Goal: Transaction & Acquisition: Purchase product/service

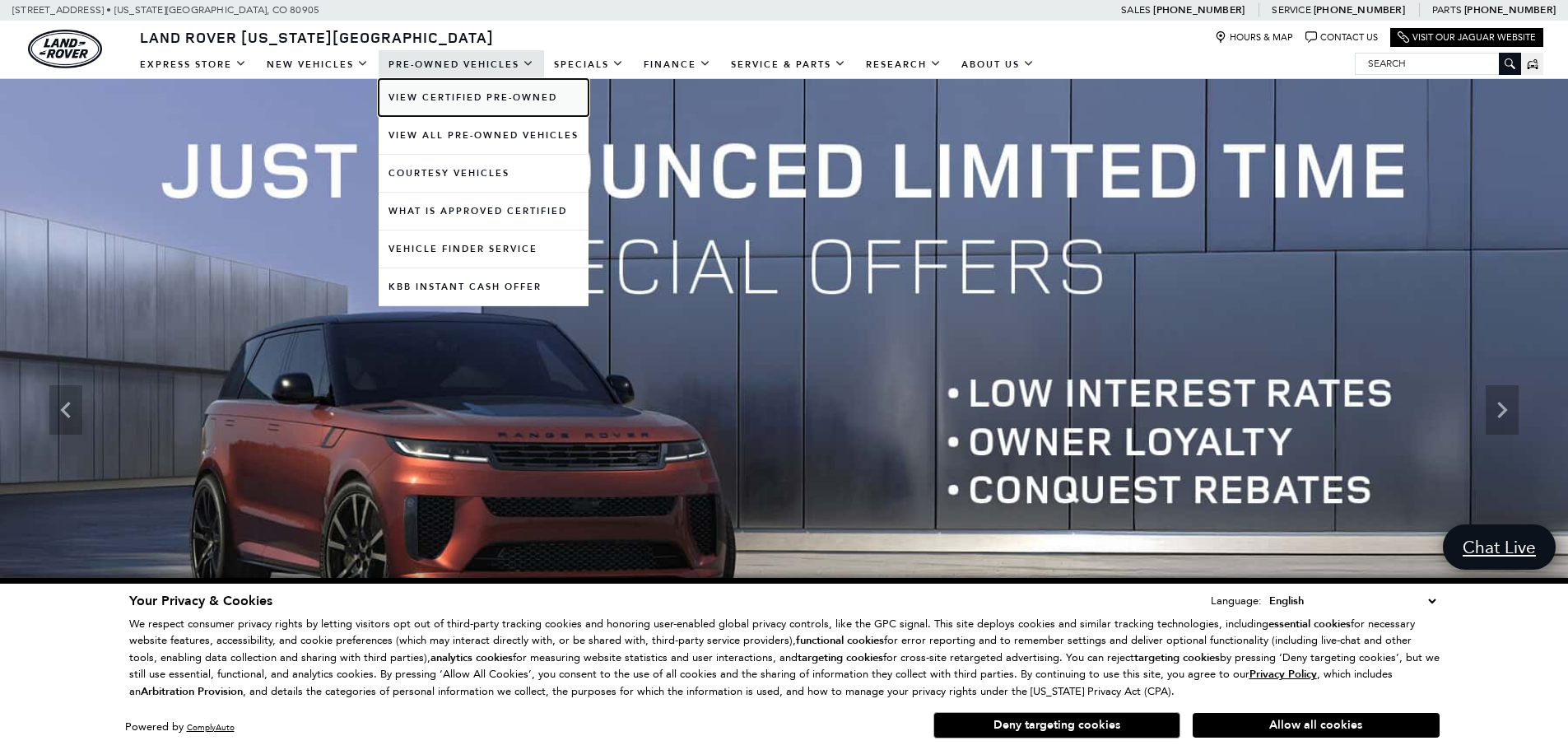
click at [458, 98] on link "View Certified Pre-Owned" at bounding box center [483, 97] width 210 height 37
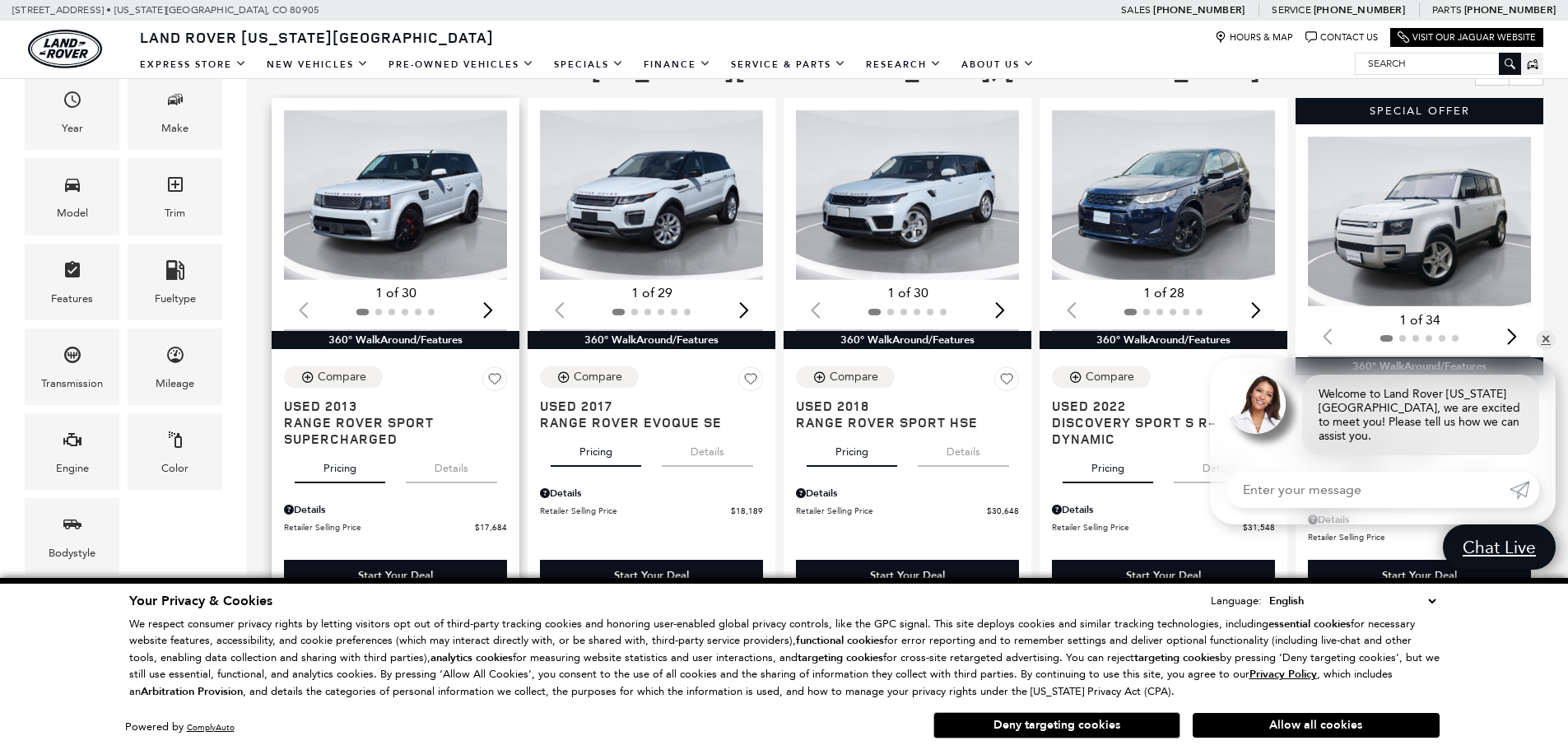
scroll to position [329, 0]
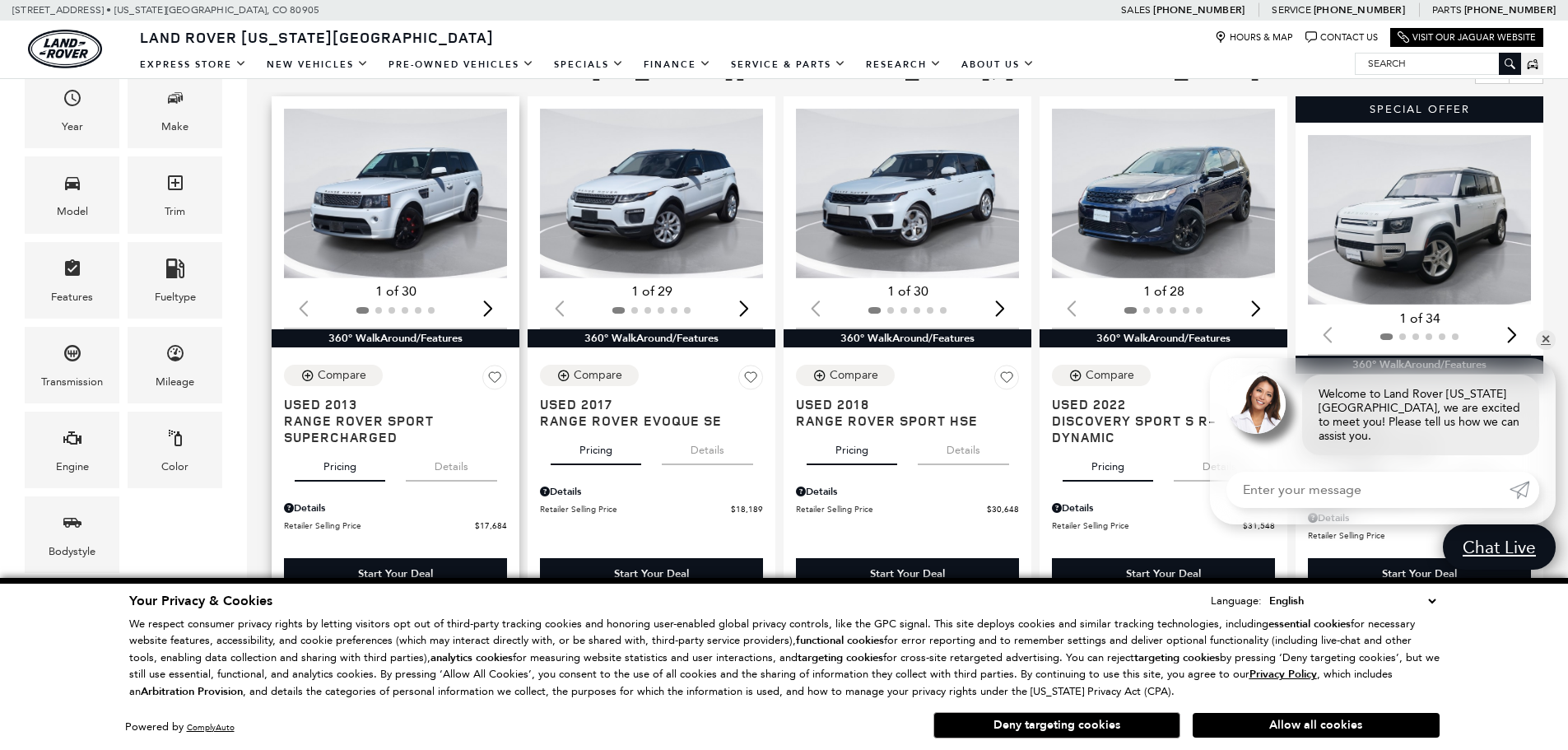
click at [432, 265] on img "1 / 2" at bounding box center [397, 194] width 226 height 170
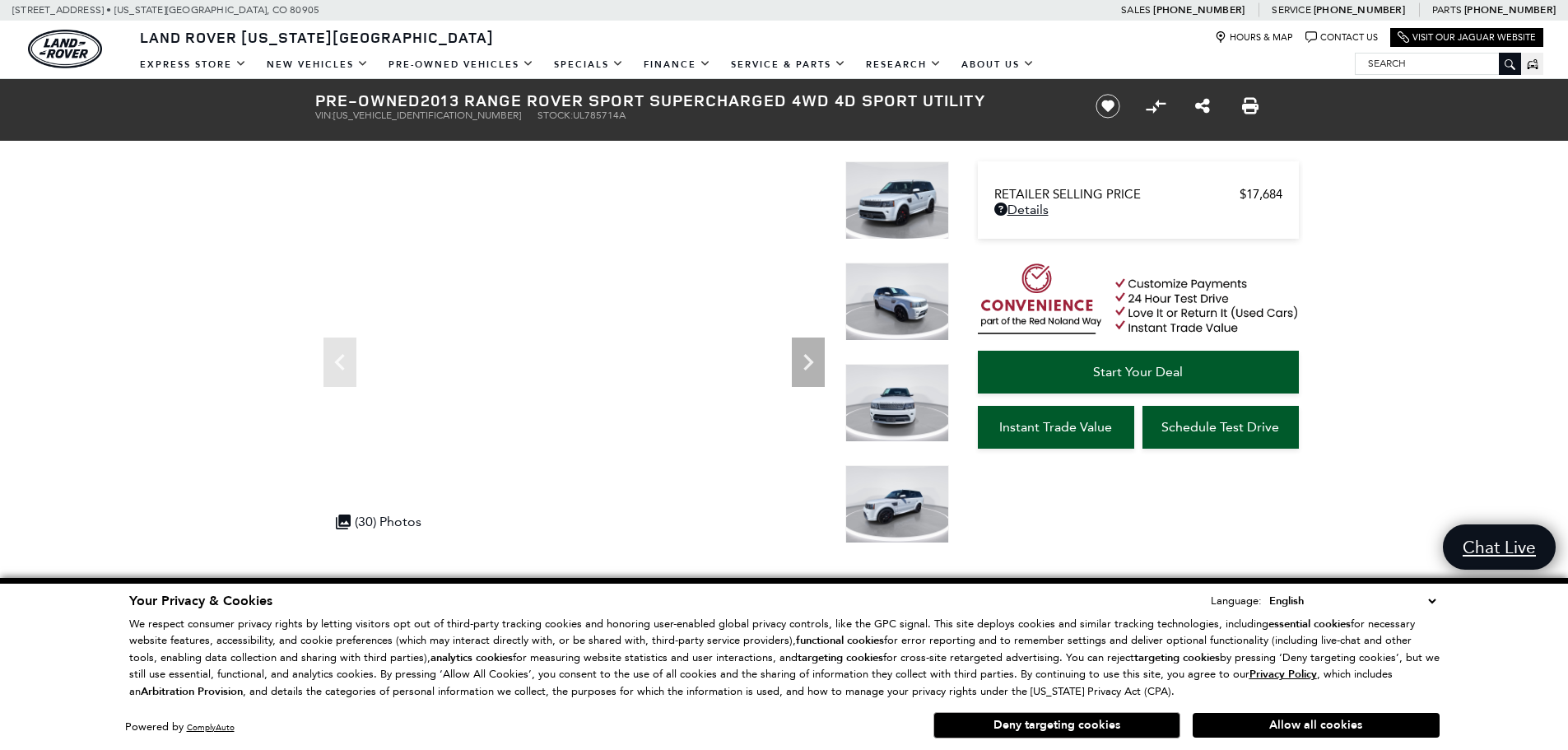
click at [416, 123] on div "Pre-Owned 2013 Range Rover Sport Supercharged 4WD 4D Sport Utility VIN: SALSP2E…" at bounding box center [685, 106] width 790 height 54
click at [417, 115] on span "SALSP2E4XDA785714" at bounding box center [427, 115] width 188 height 12
copy span "SALSP2E4XDA785714"
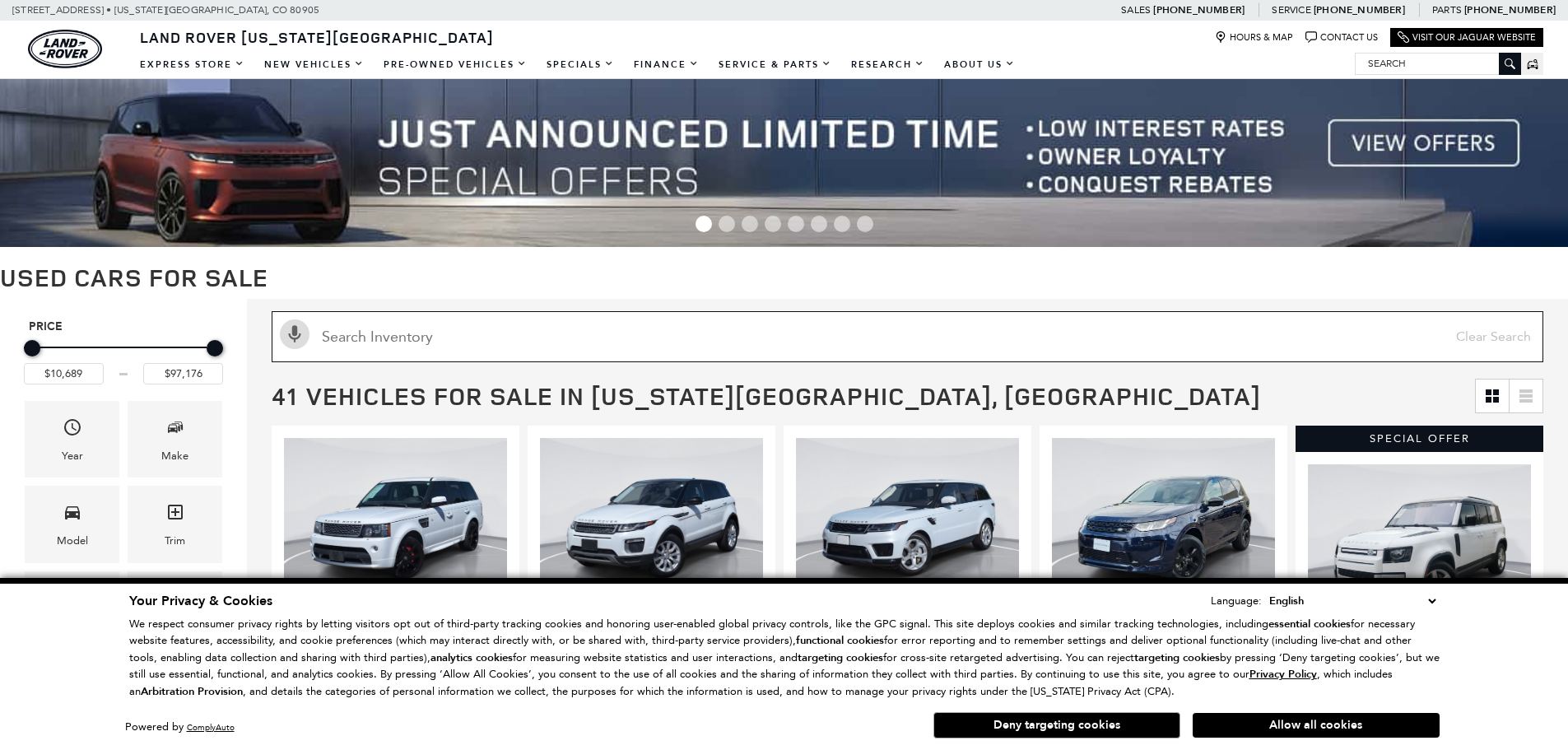
click at [445, 352] on input "text" at bounding box center [907, 336] width 1271 height 51
paste input "SALWV2SE2NA219178"
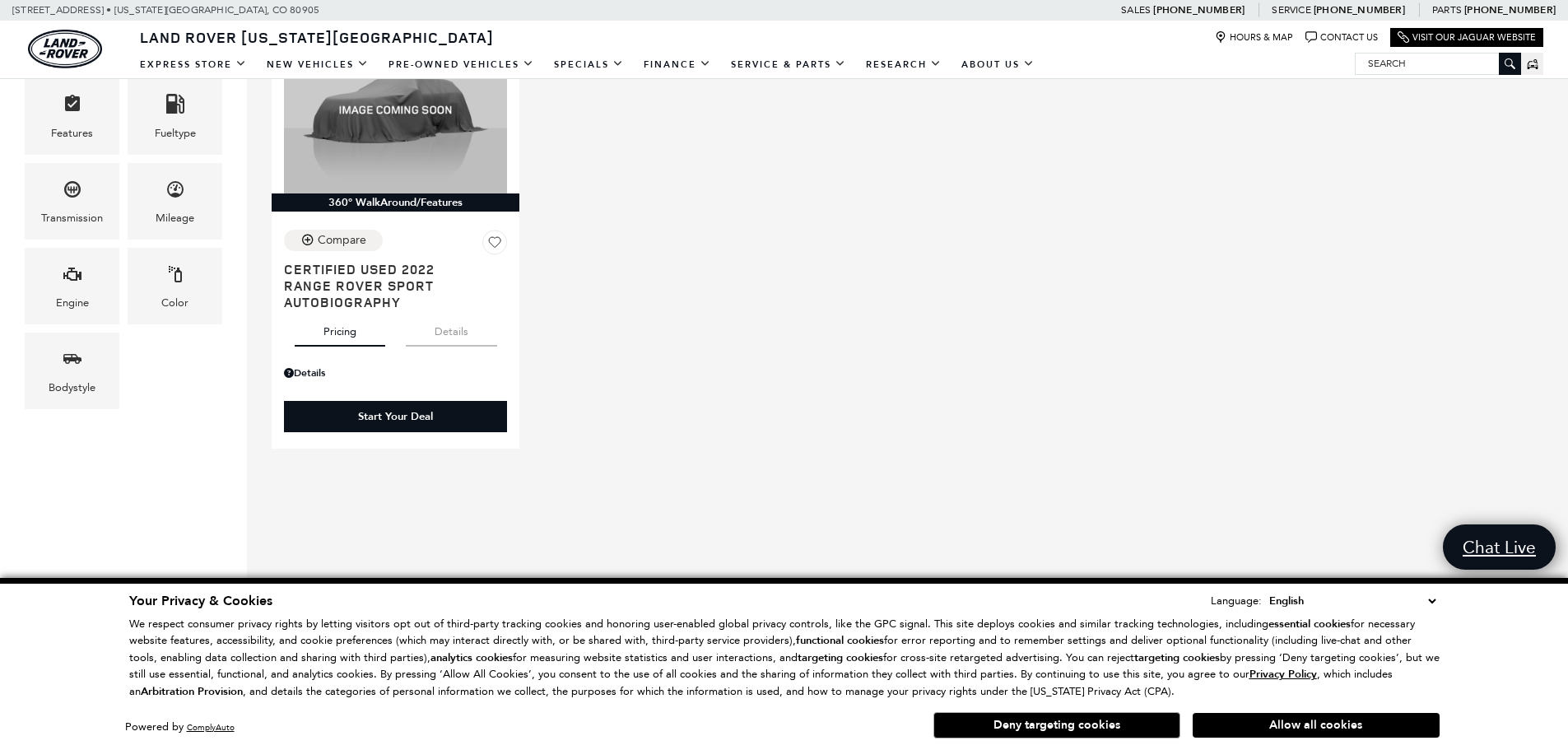
scroll to position [82, 0]
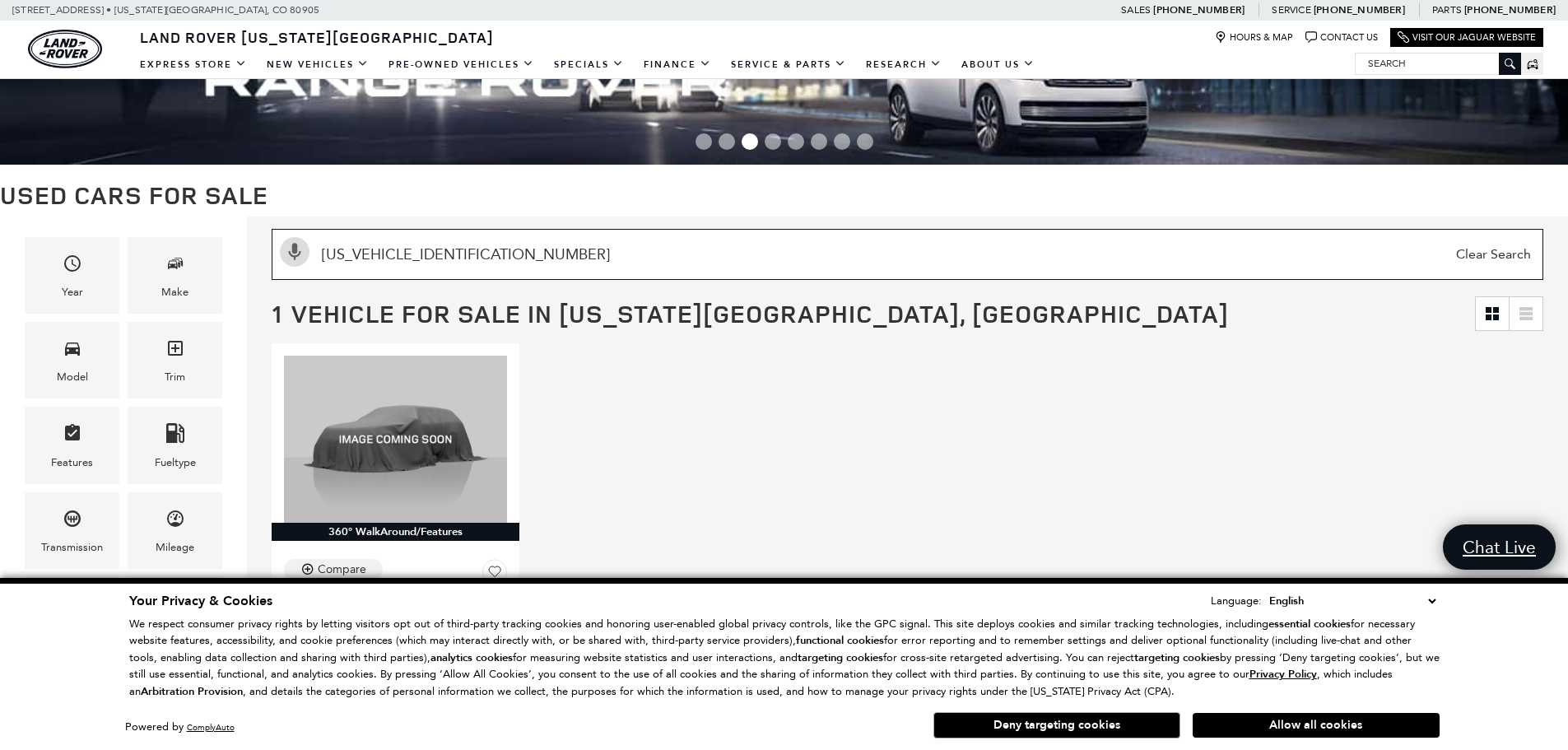
click at [473, 259] on input "SALWV2SE2NA219178" at bounding box center [907, 255] width 1271 height 51
paste input "EJ7EU8R229009"
click button "Allow all cookies" at bounding box center [1317, 725] width 247 height 25
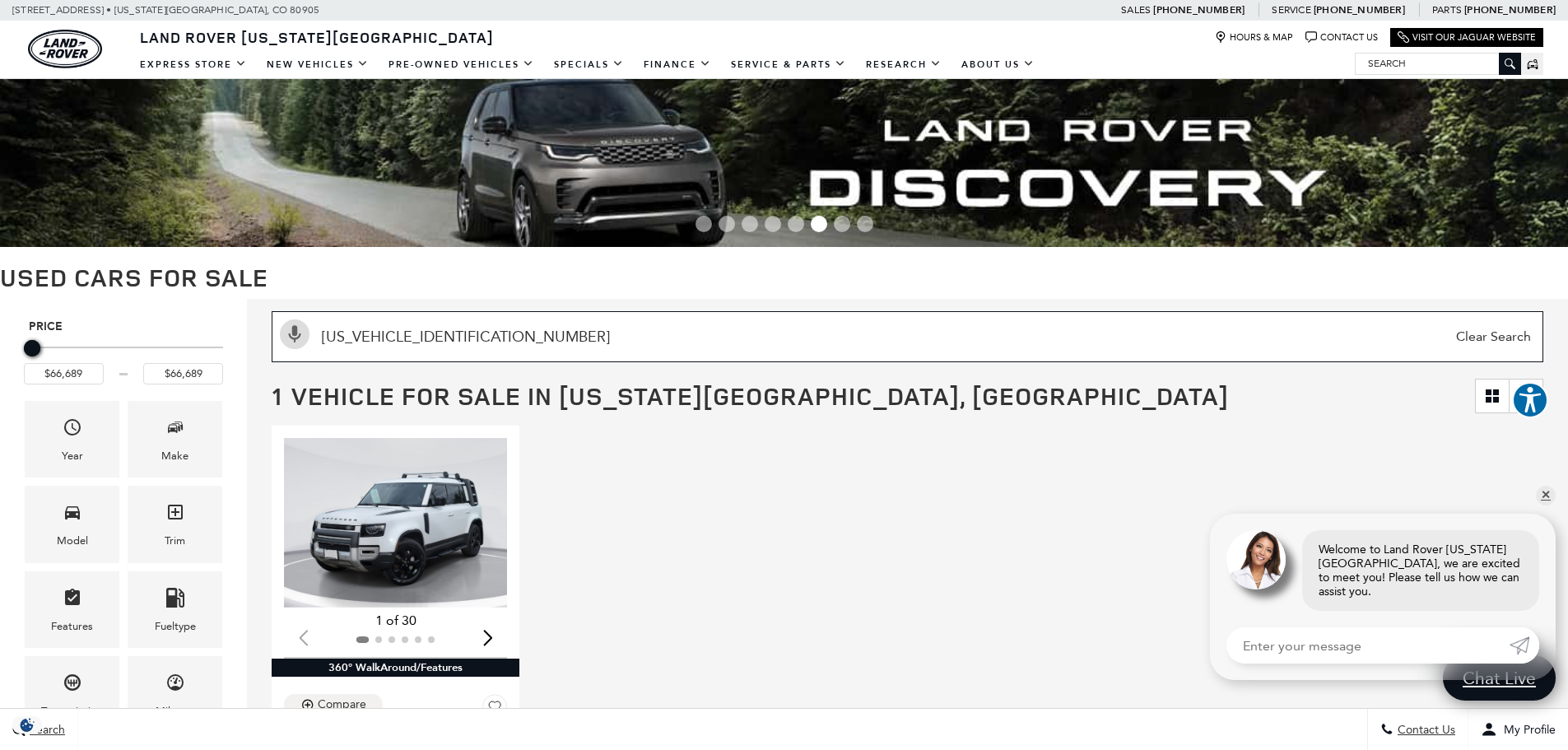
click at [472, 321] on input "SALEJ7EU8R2290098" at bounding box center [907, 336] width 1271 height 51
paste input "9/24/2025 20:10"
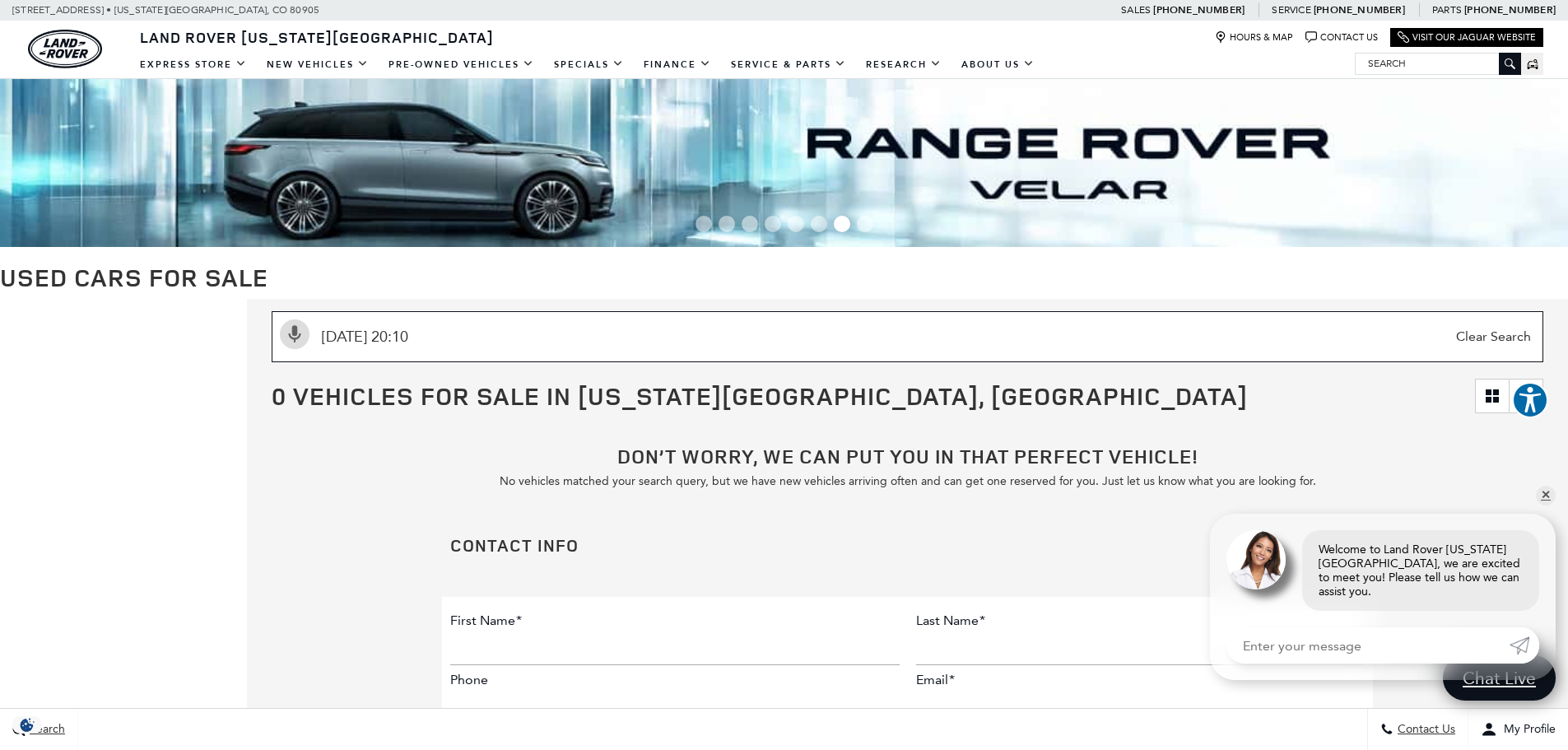
click at [519, 323] on input "9/24/2025 20:10" at bounding box center [907, 336] width 1271 height 51
paste input "SALEJ7EU8R2290098"
type input "SALEJ7EU8R2290098"
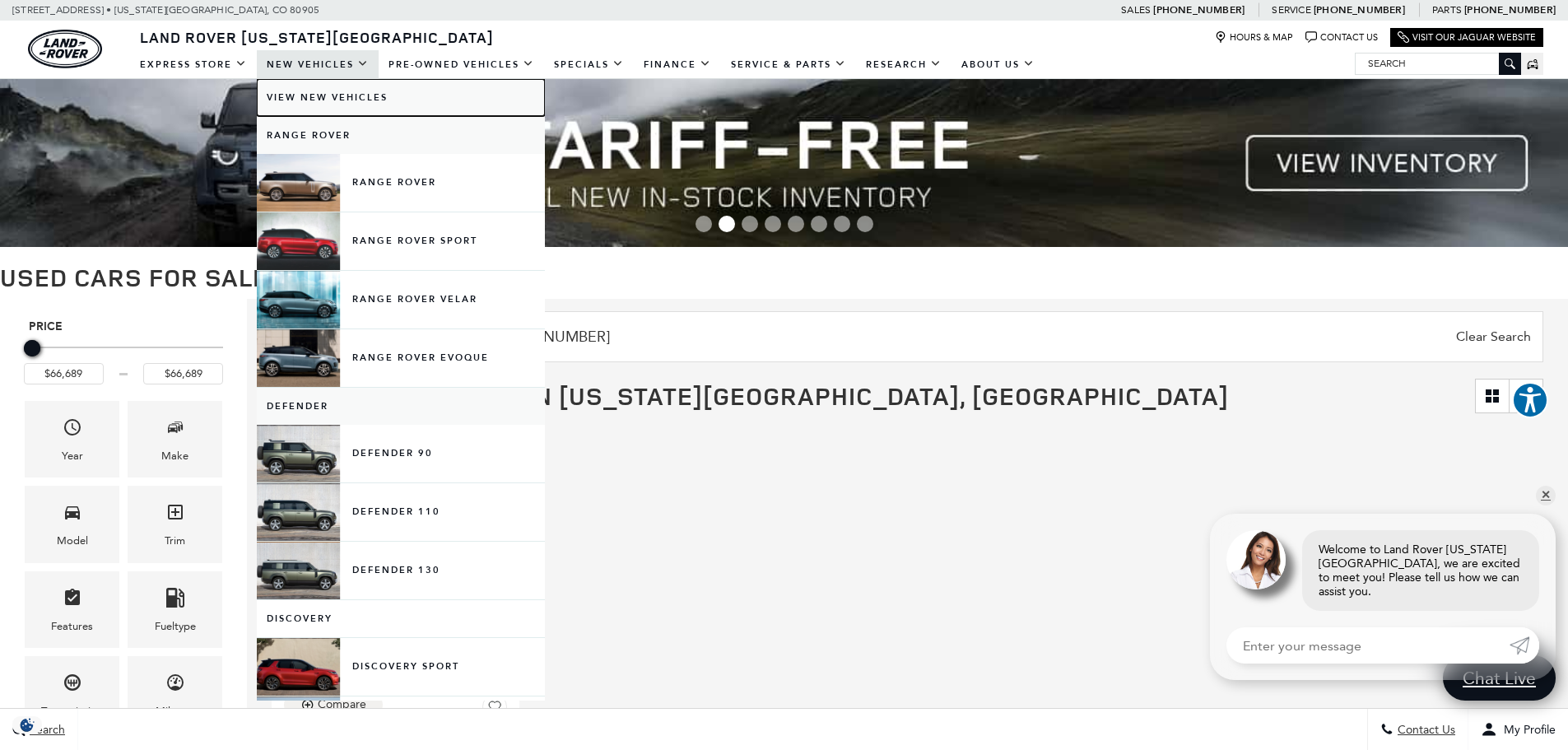
click at [330, 98] on link "View New Vehicles" at bounding box center [400, 97] width 288 height 37
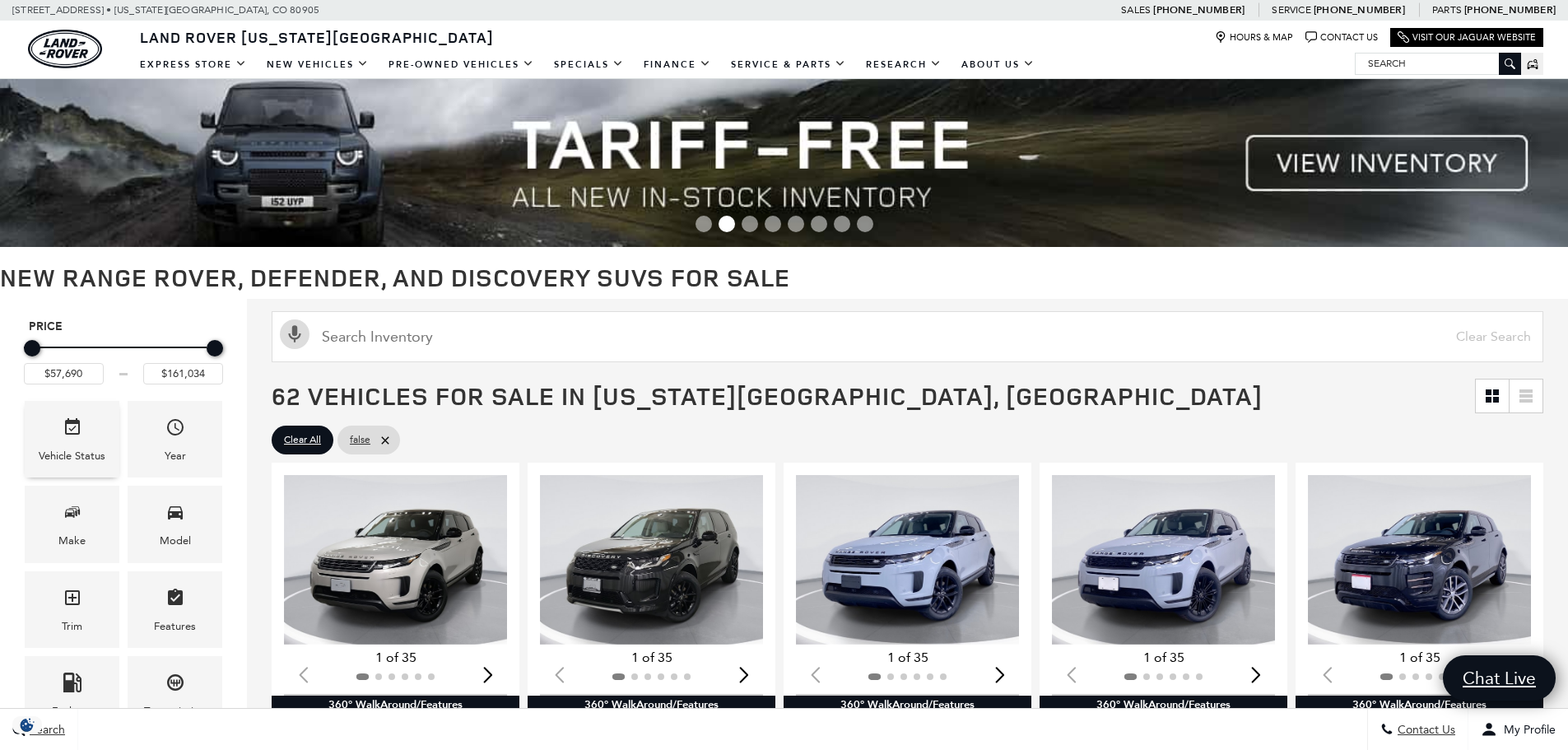
click at [37, 427] on div "Vehicle Status" at bounding box center [72, 438] width 95 height 77
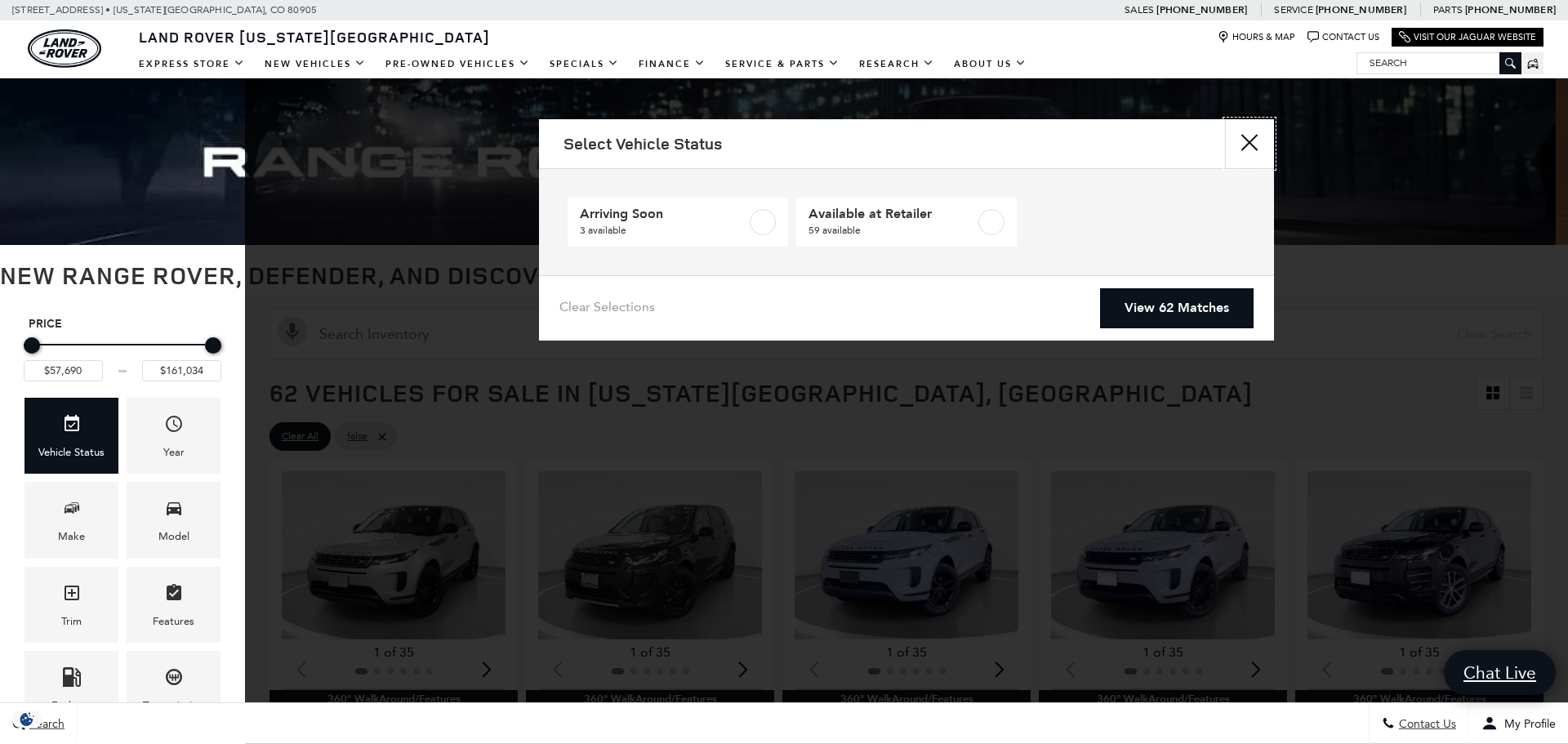
click at [1241, 139] on button "close" at bounding box center [1250, 144] width 49 height 49
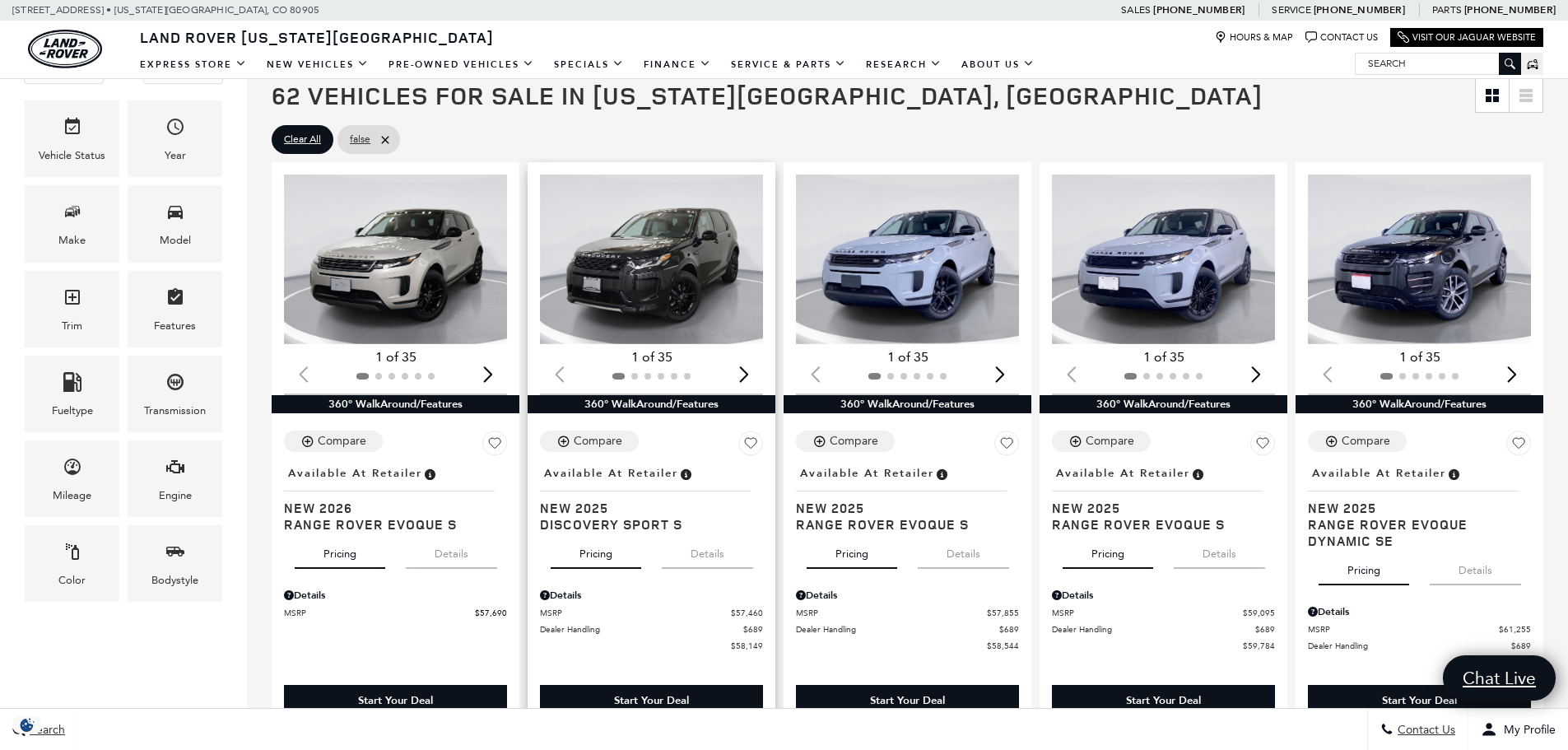
scroll to position [329, 0]
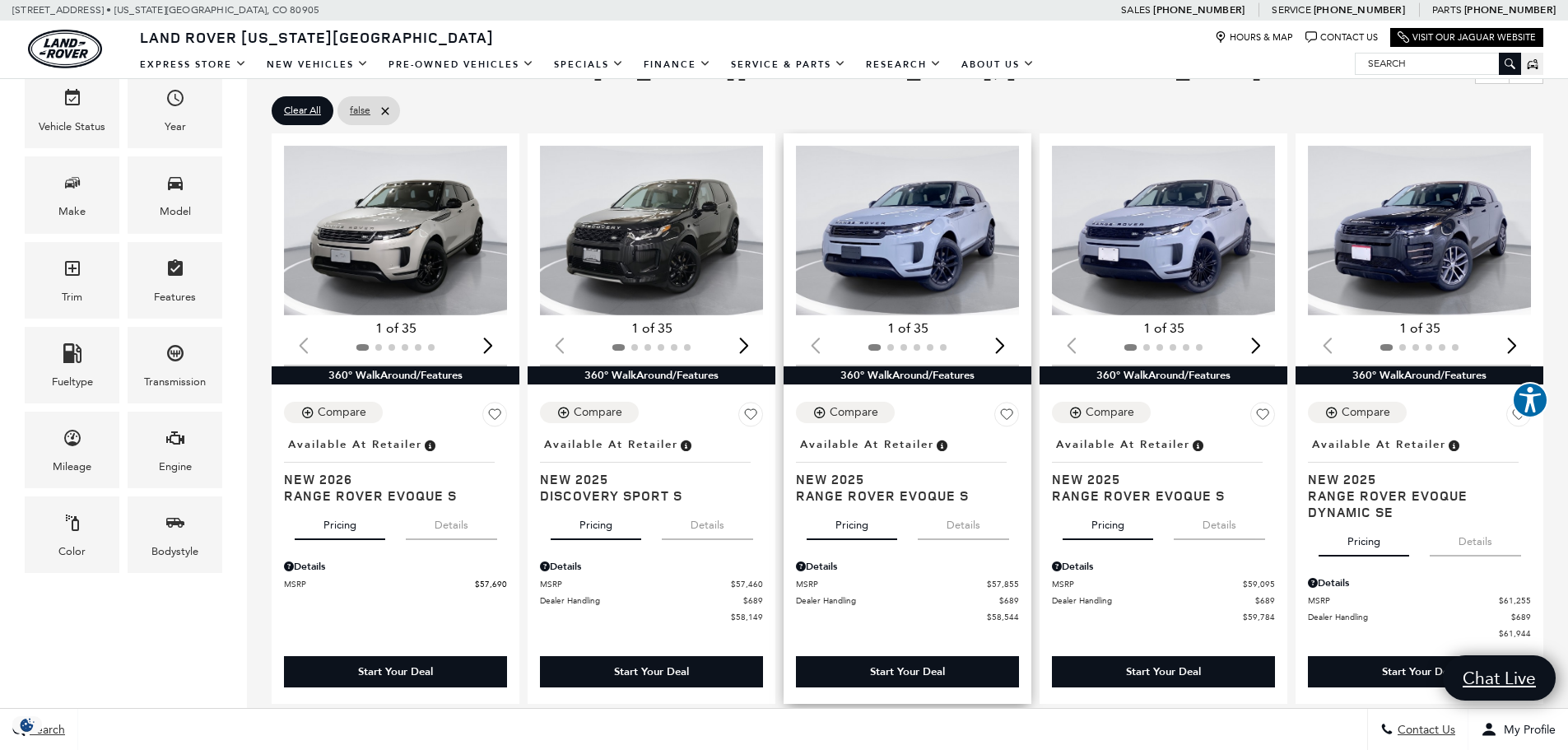
click at [934, 275] on img "1 / 2" at bounding box center [908, 231] width 226 height 170
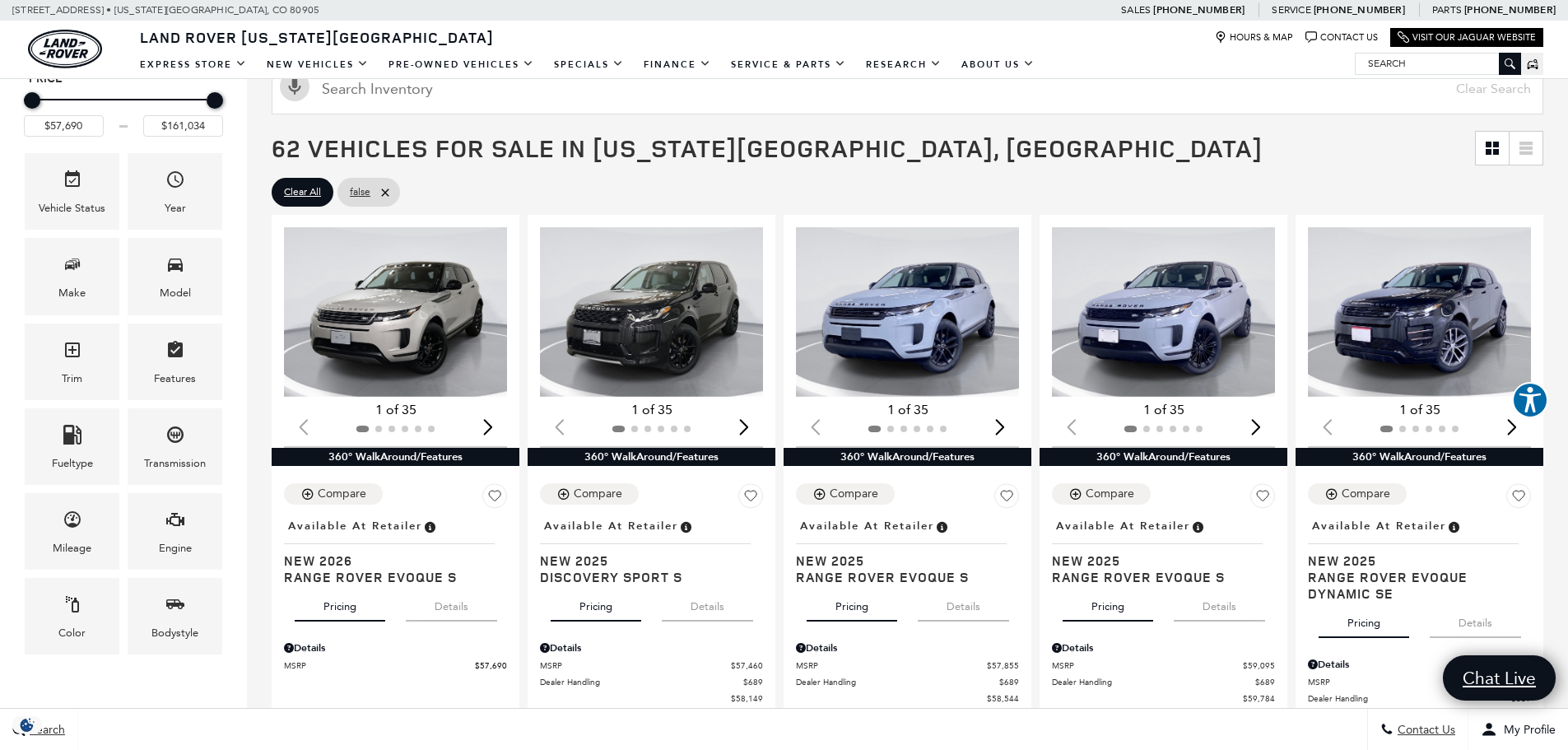
scroll to position [247, 0]
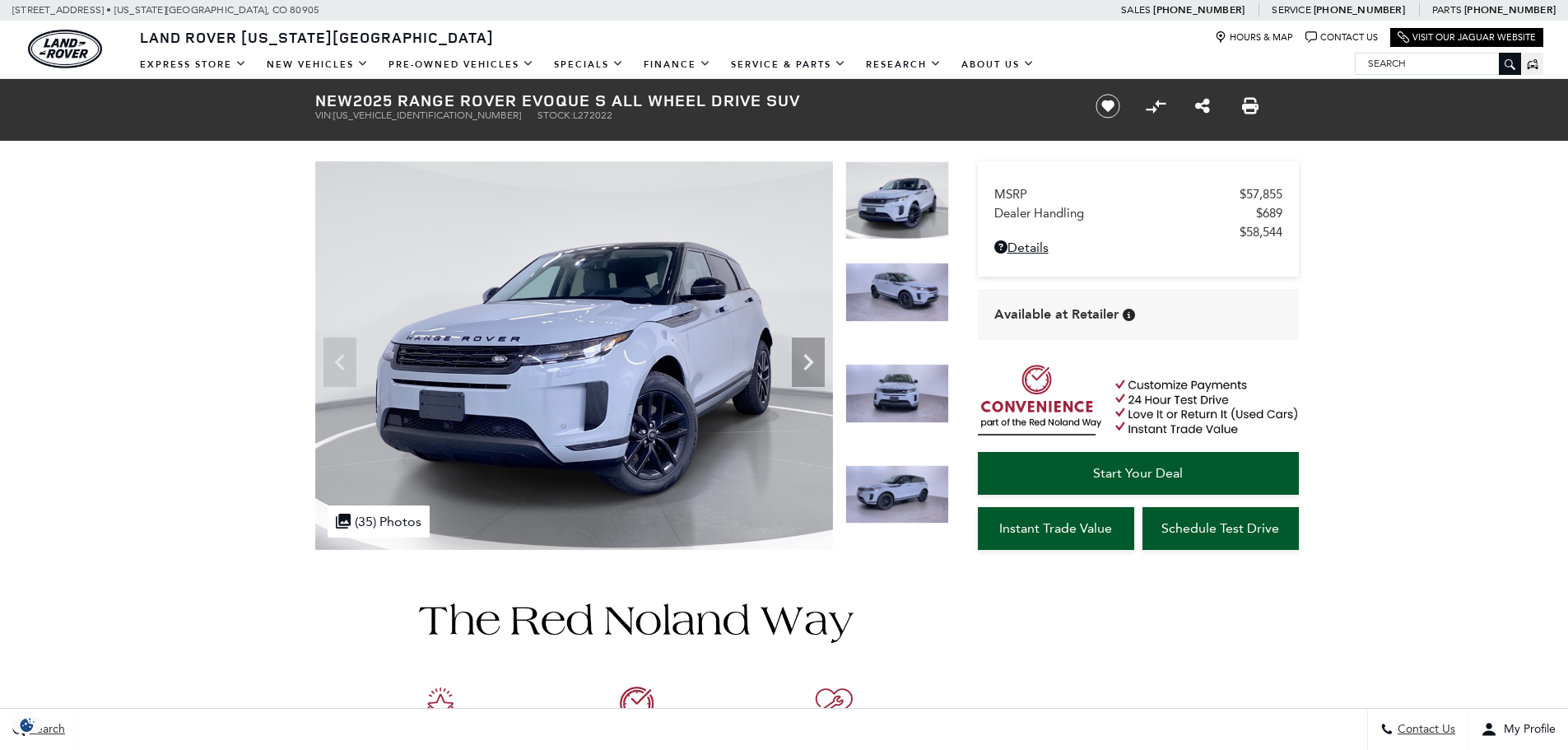
click at [365, 119] on span "[US_VEHICLE_IDENTIFICATION_NUMBER]" at bounding box center [427, 115] width 188 height 12
copy span "[US_VEHICLE_IDENTIFICATION_NUMBER]"
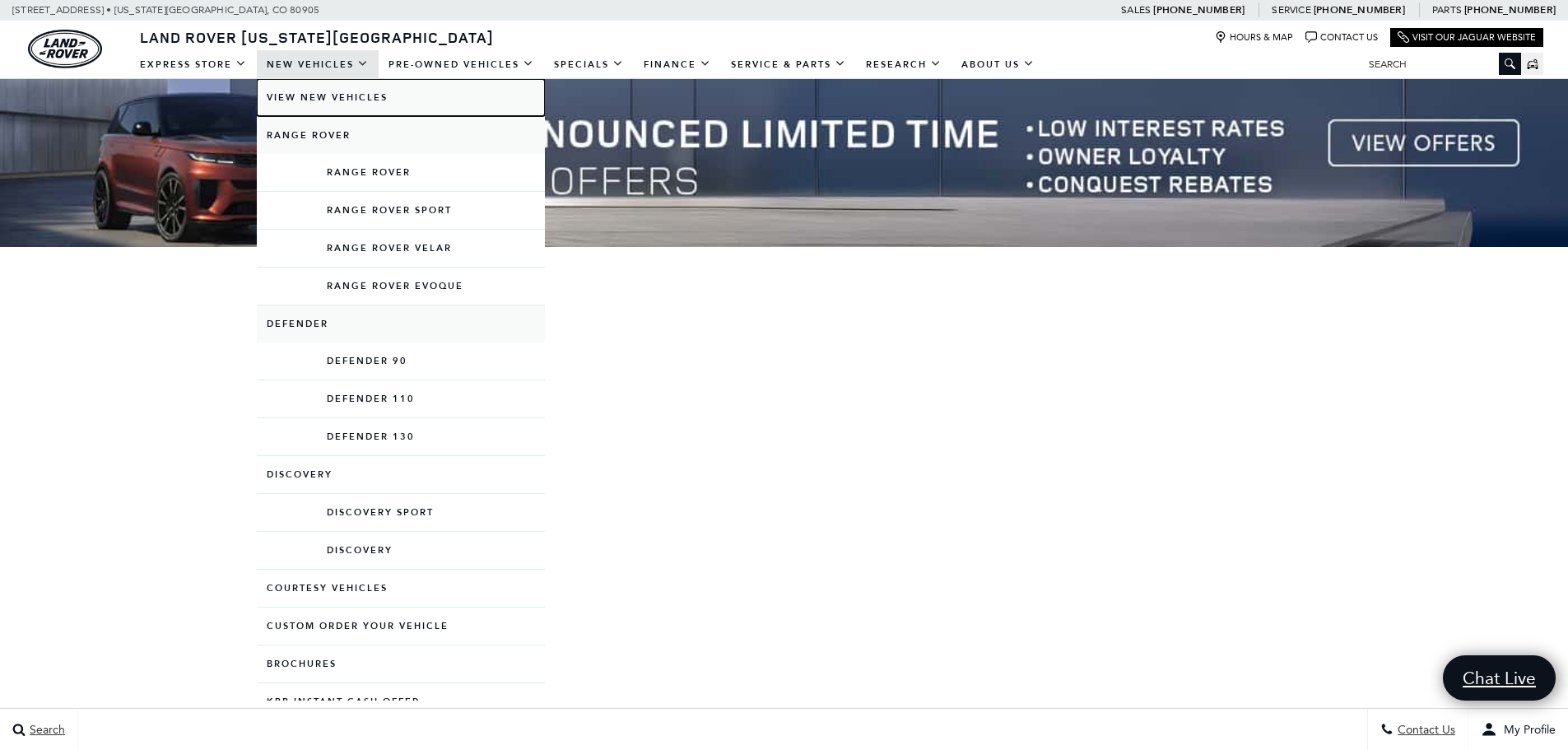
click at [333, 90] on link "View New Vehicles" at bounding box center [400, 97] width 288 height 37
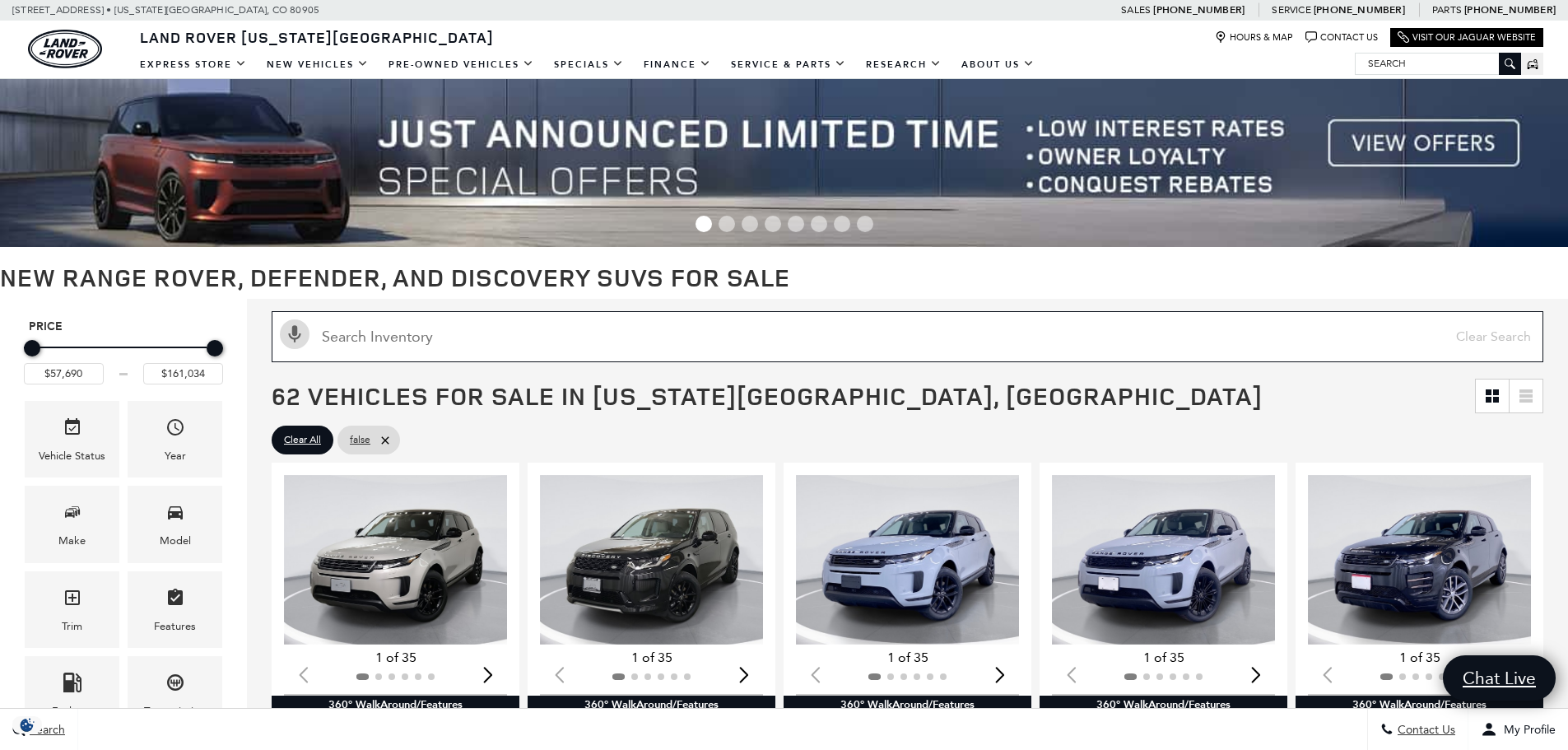
click at [501, 326] on input "text" at bounding box center [907, 336] width 1271 height 51
paste input "SALK19F45SA269766"
type input "SALK19F45SA269766"
type input "$156,654"
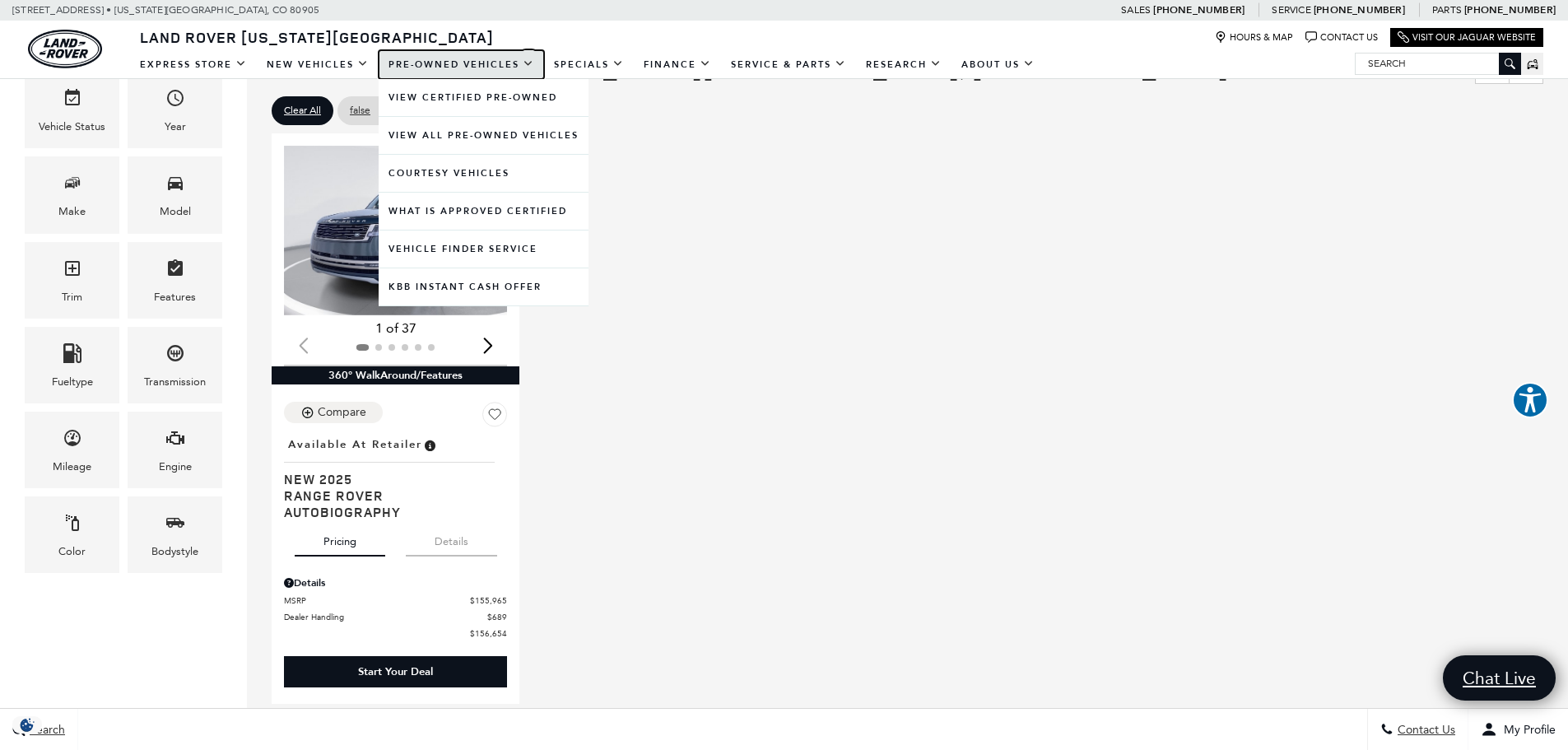
click at [427, 64] on link "Pre-Owned Vehicles" at bounding box center [461, 64] width 166 height 29
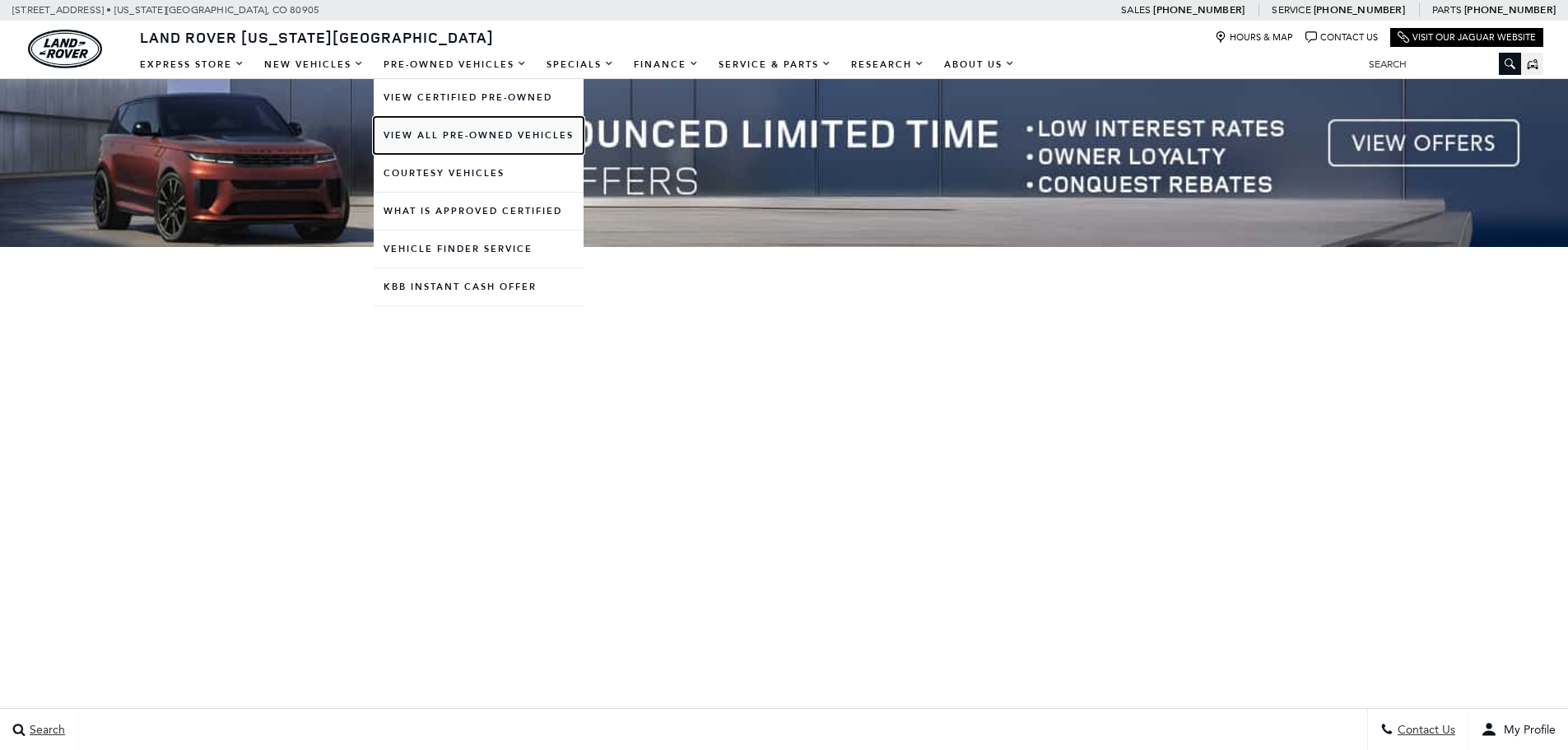
click at [427, 137] on link "View All Pre-Owned Vehicles" at bounding box center [478, 135] width 210 height 37
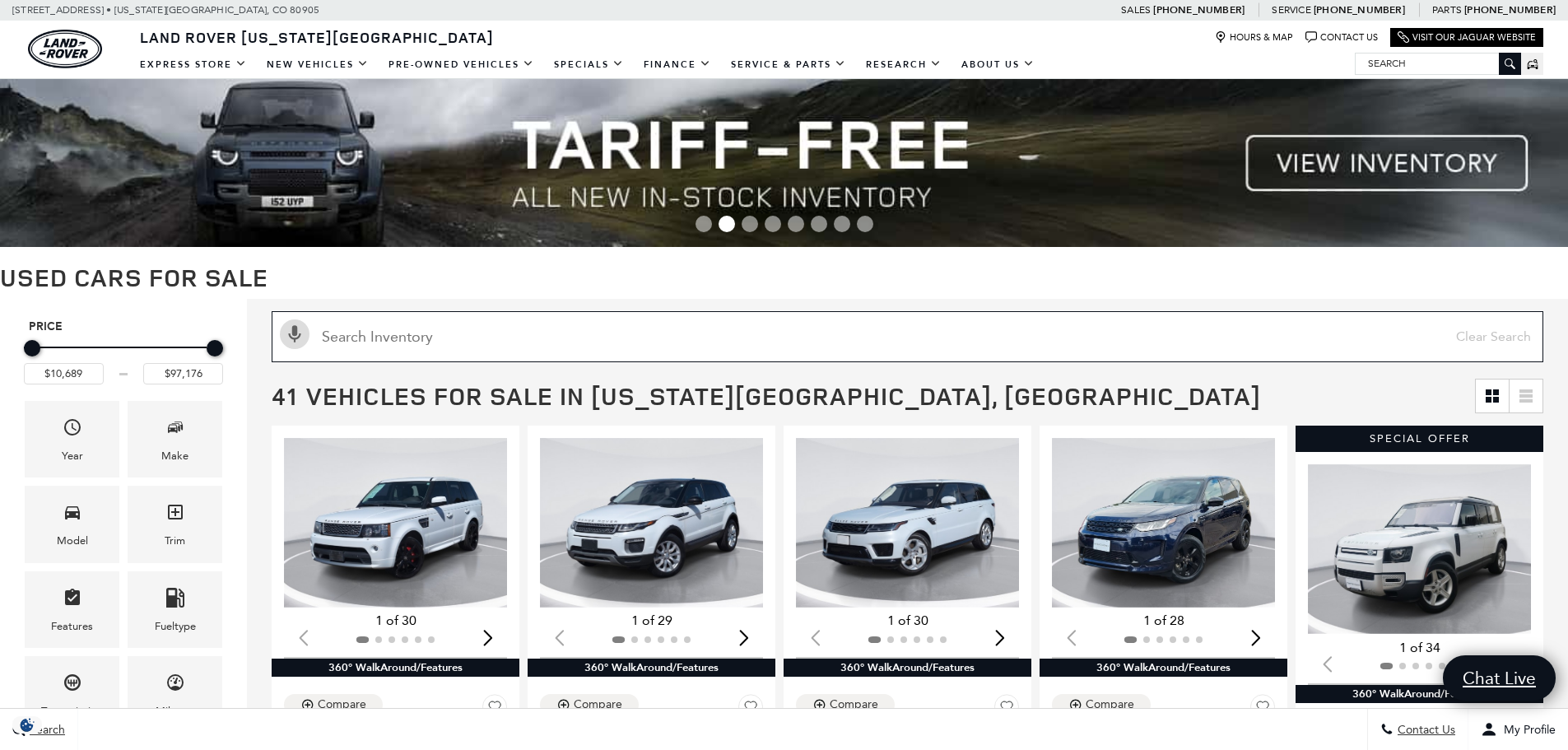
click at [505, 340] on input "text" at bounding box center [907, 336] width 1271 height 51
paste input "SALCJ2FX5RH352458"
type input "SALCJ2FX5RH352458"
type input "$46,718"
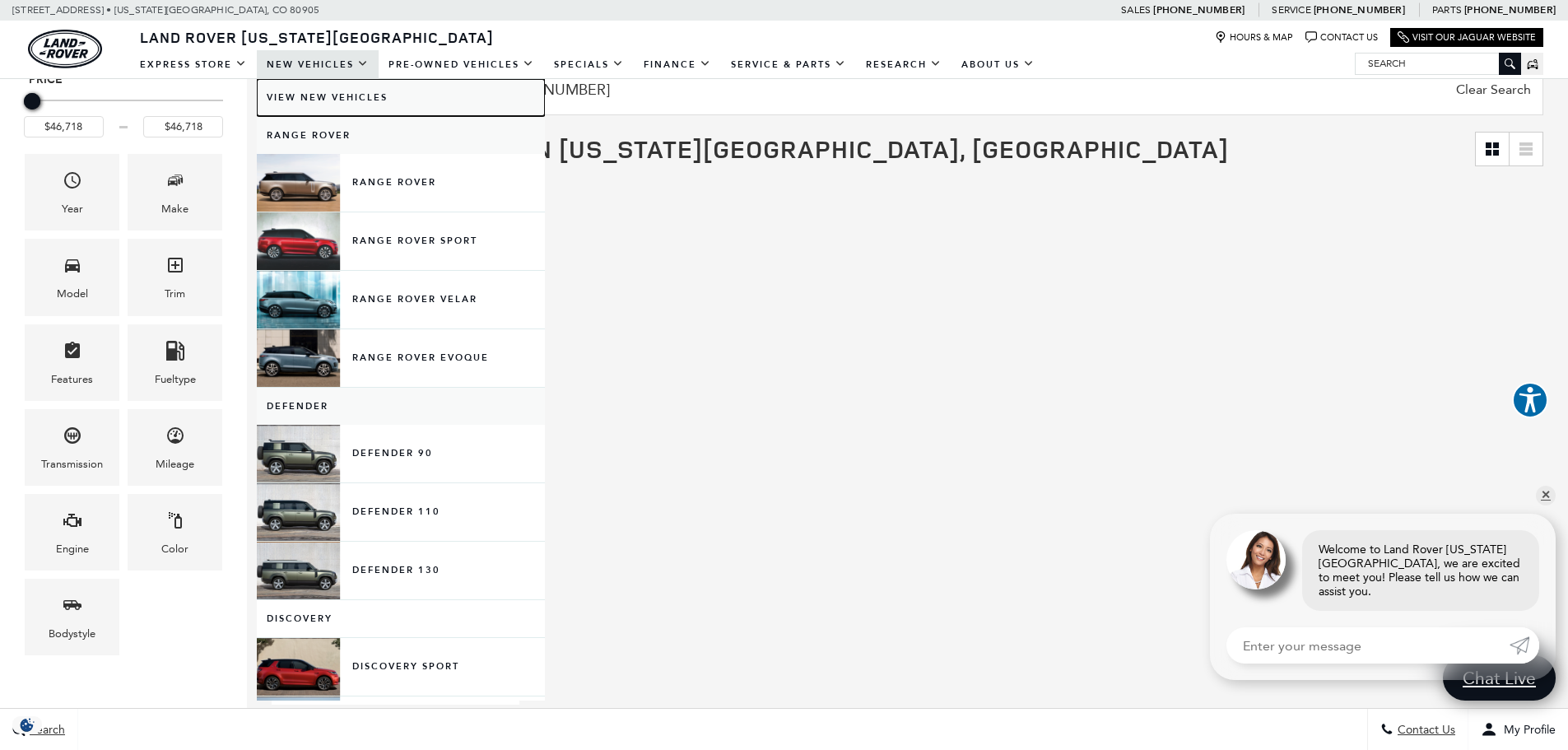
click at [332, 101] on link "View New Vehicles" at bounding box center [400, 97] width 288 height 37
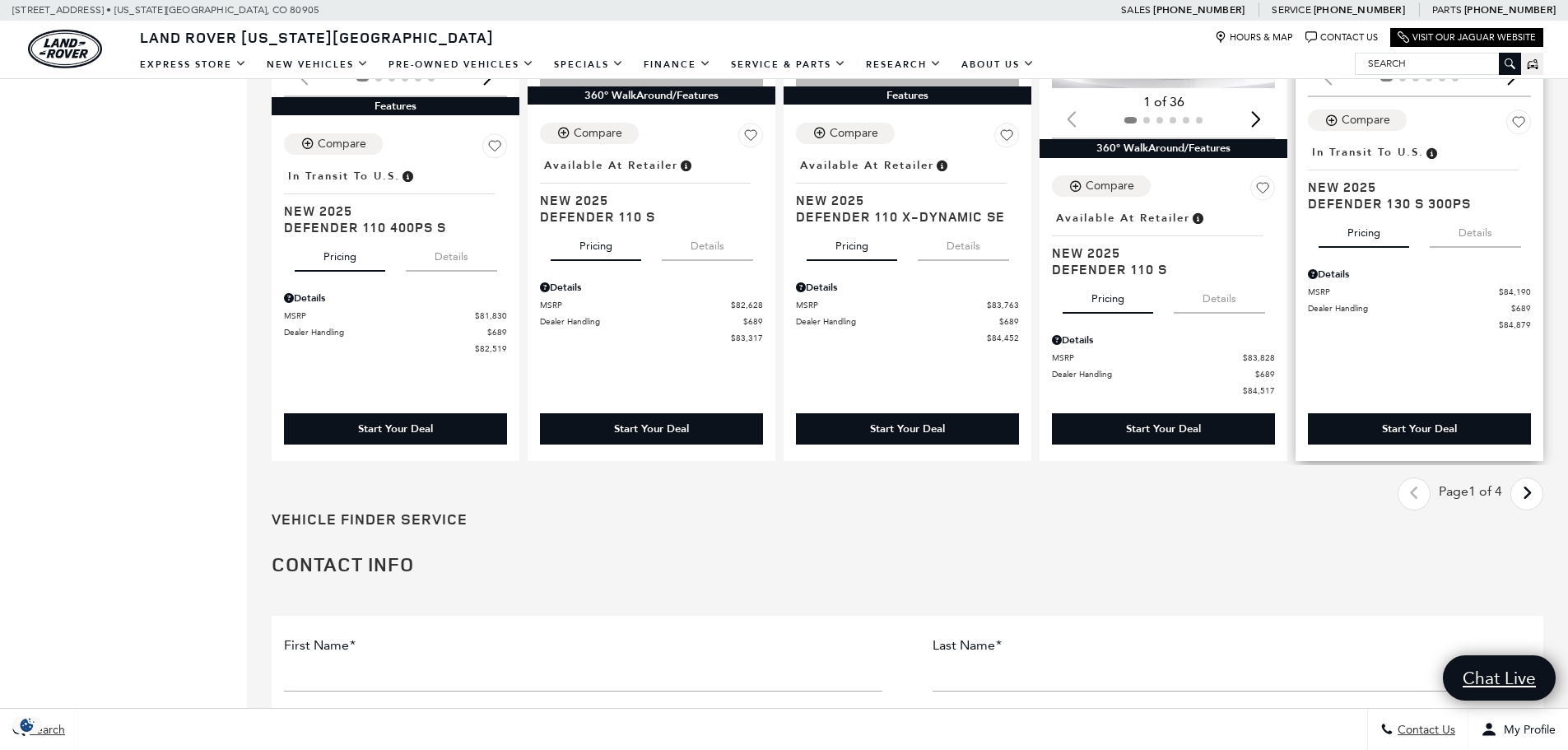
scroll to position [2267, 0]
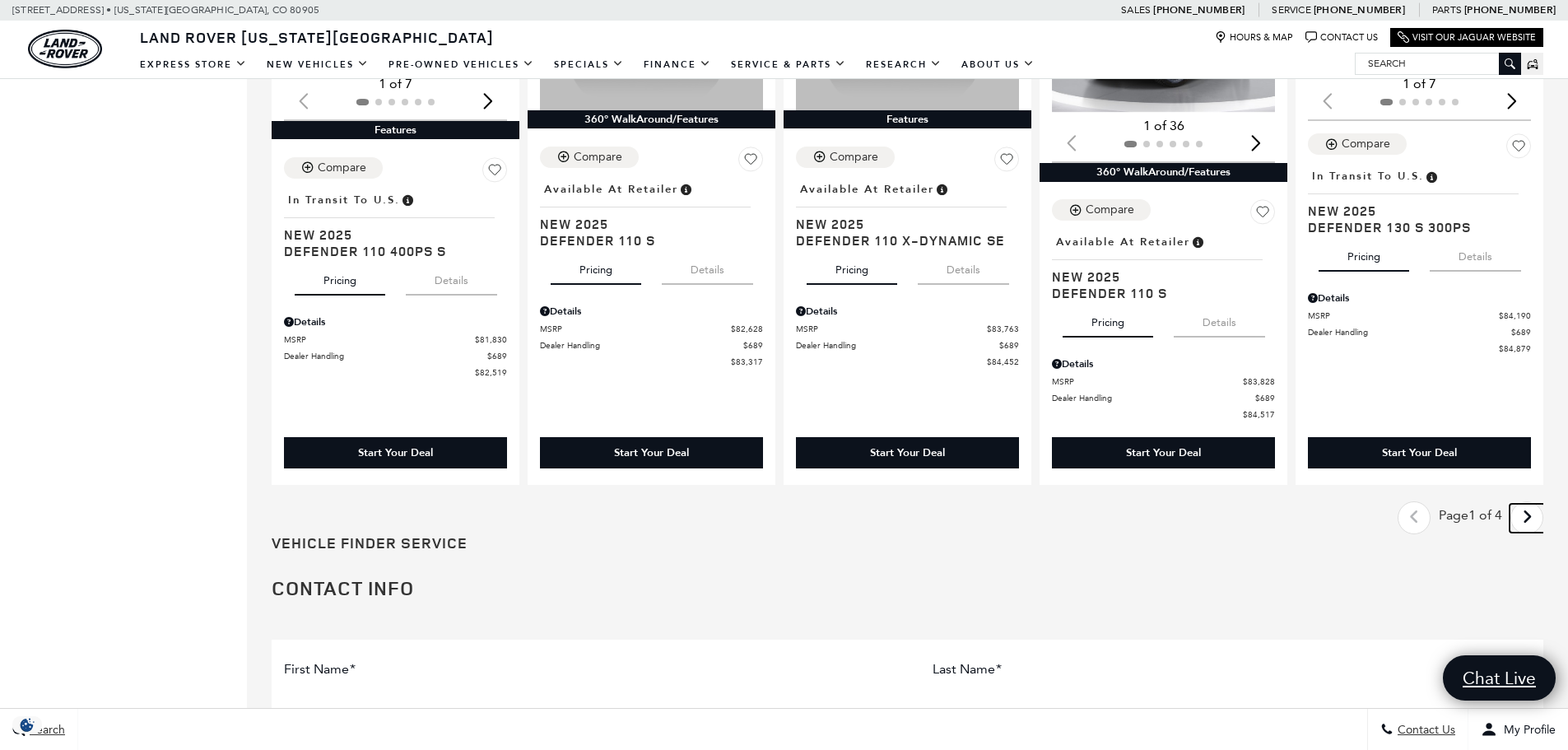
click at [1531, 507] on link "Next" at bounding box center [1527, 518] width 35 height 29
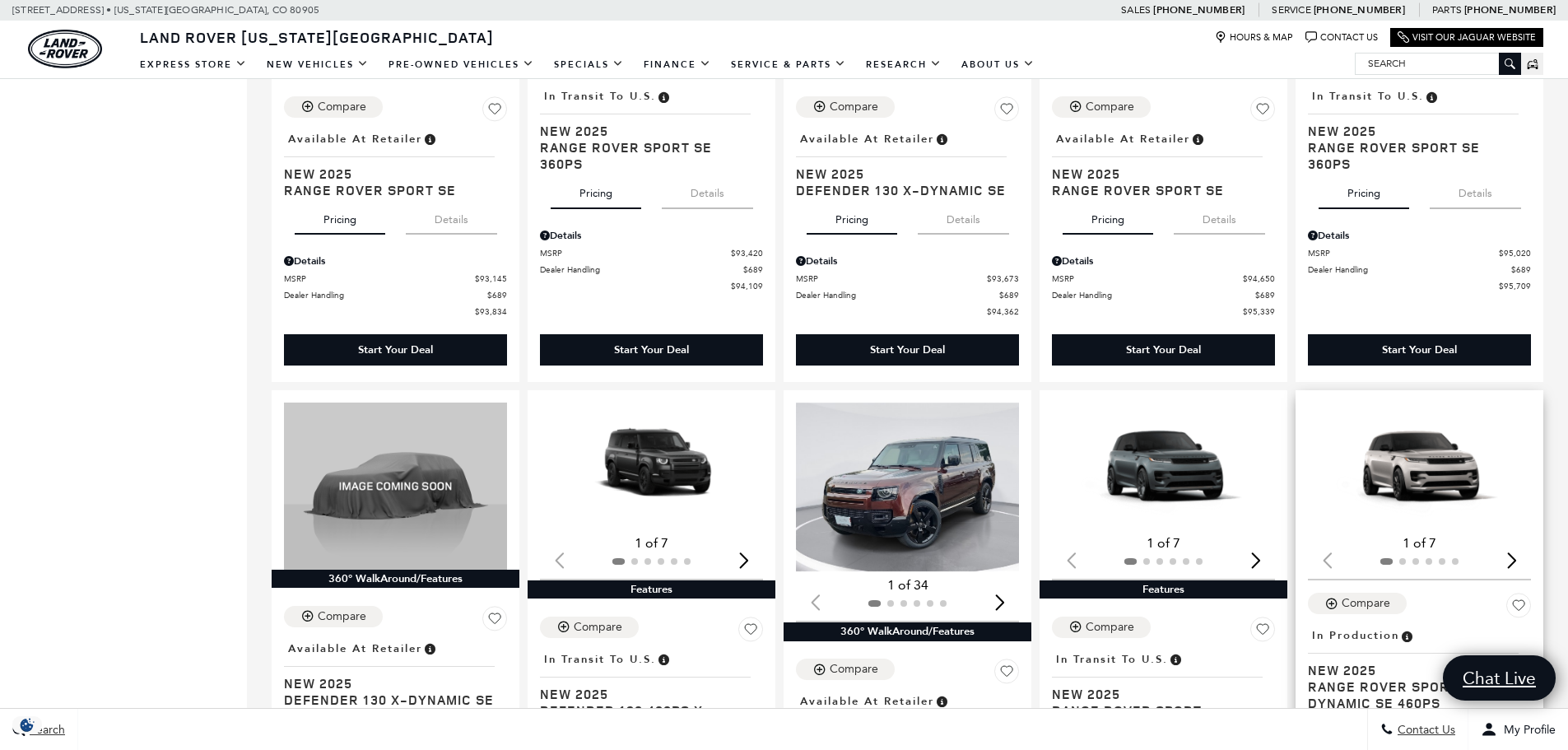
scroll to position [2434, 0]
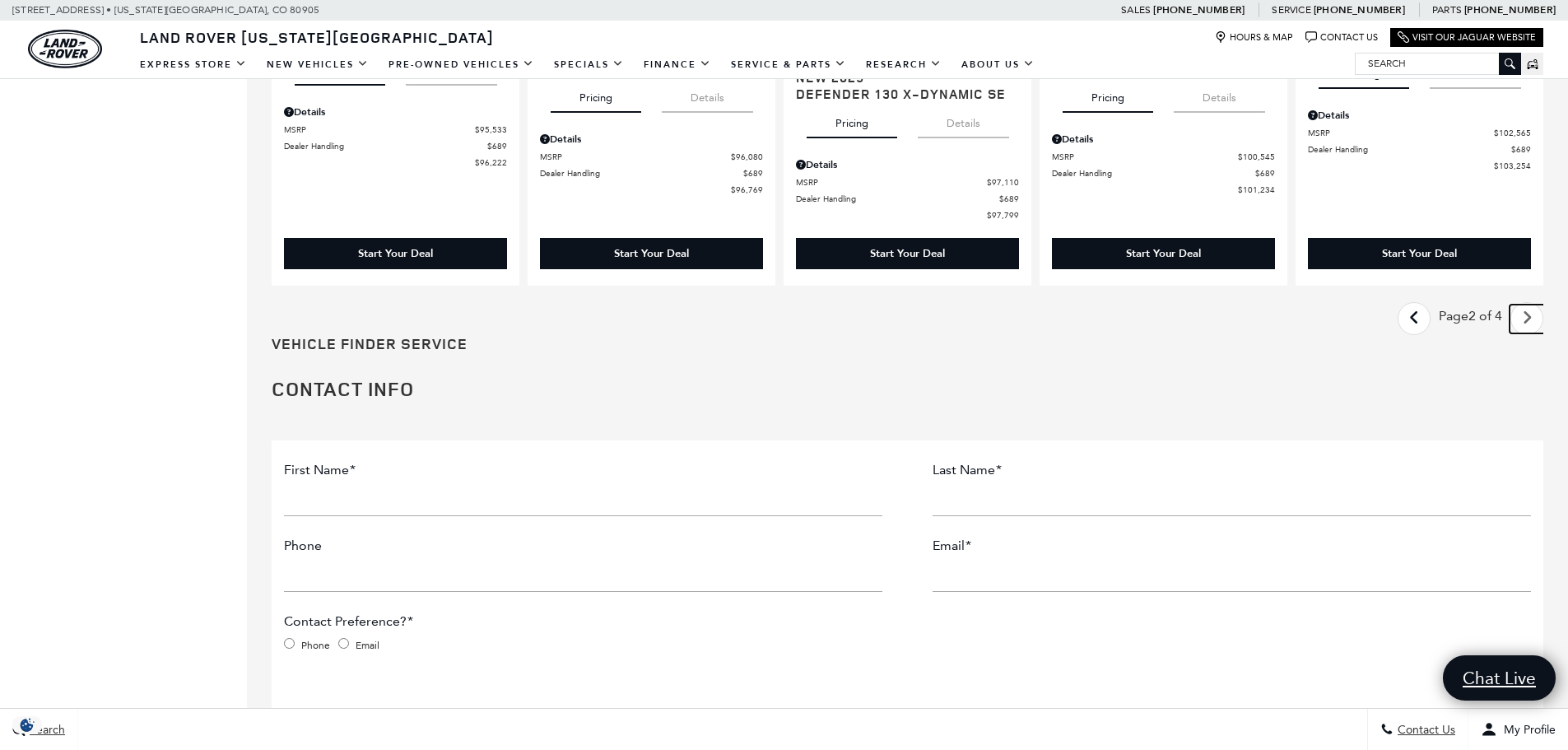
click at [1527, 325] on link "Next" at bounding box center [1527, 318] width 35 height 29
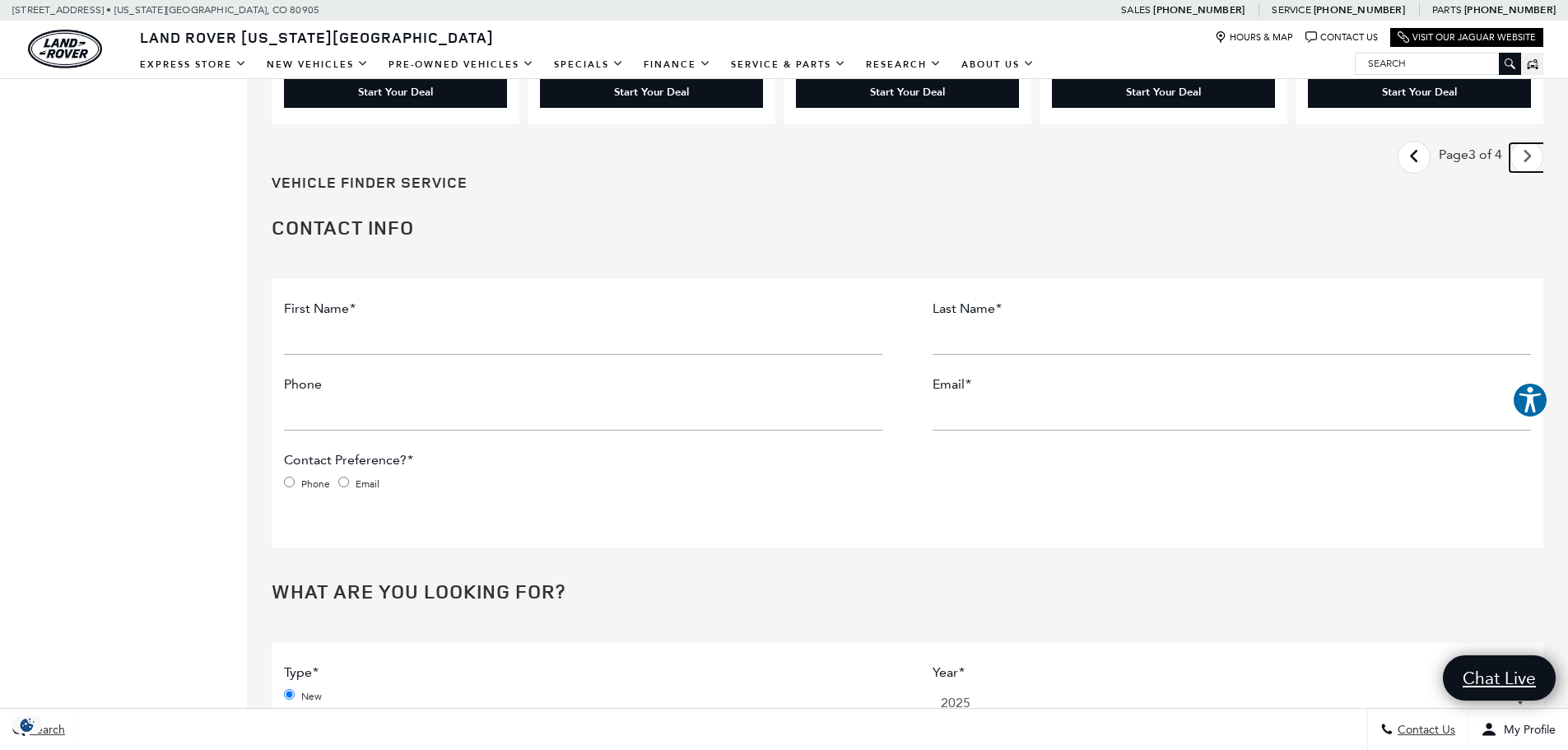
click at [1533, 149] on icon "next page" at bounding box center [1527, 157] width 11 height 26
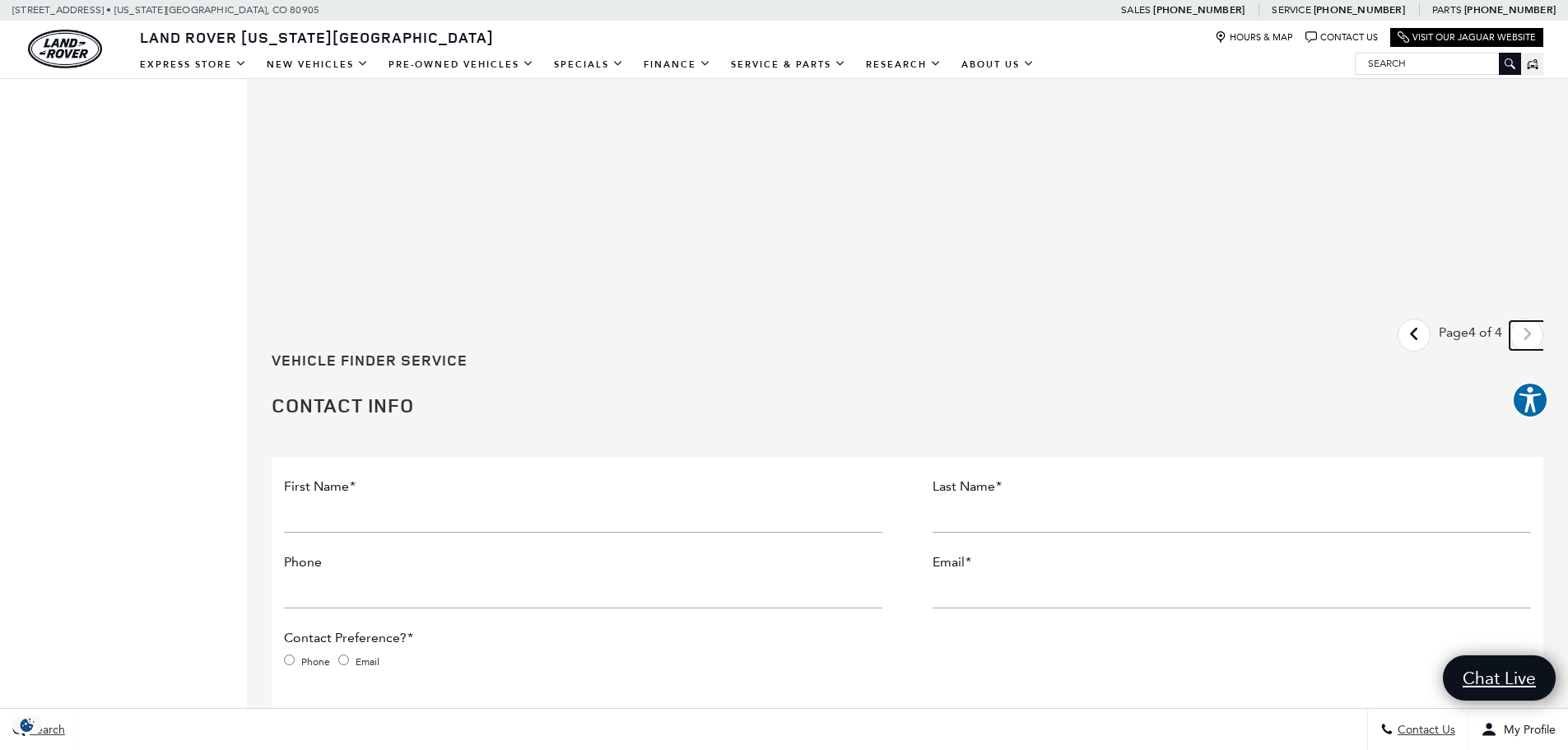
scroll to position [905, 0]
click at [1408, 337] on link "Last - Page" at bounding box center [1414, 331] width 35 height 29
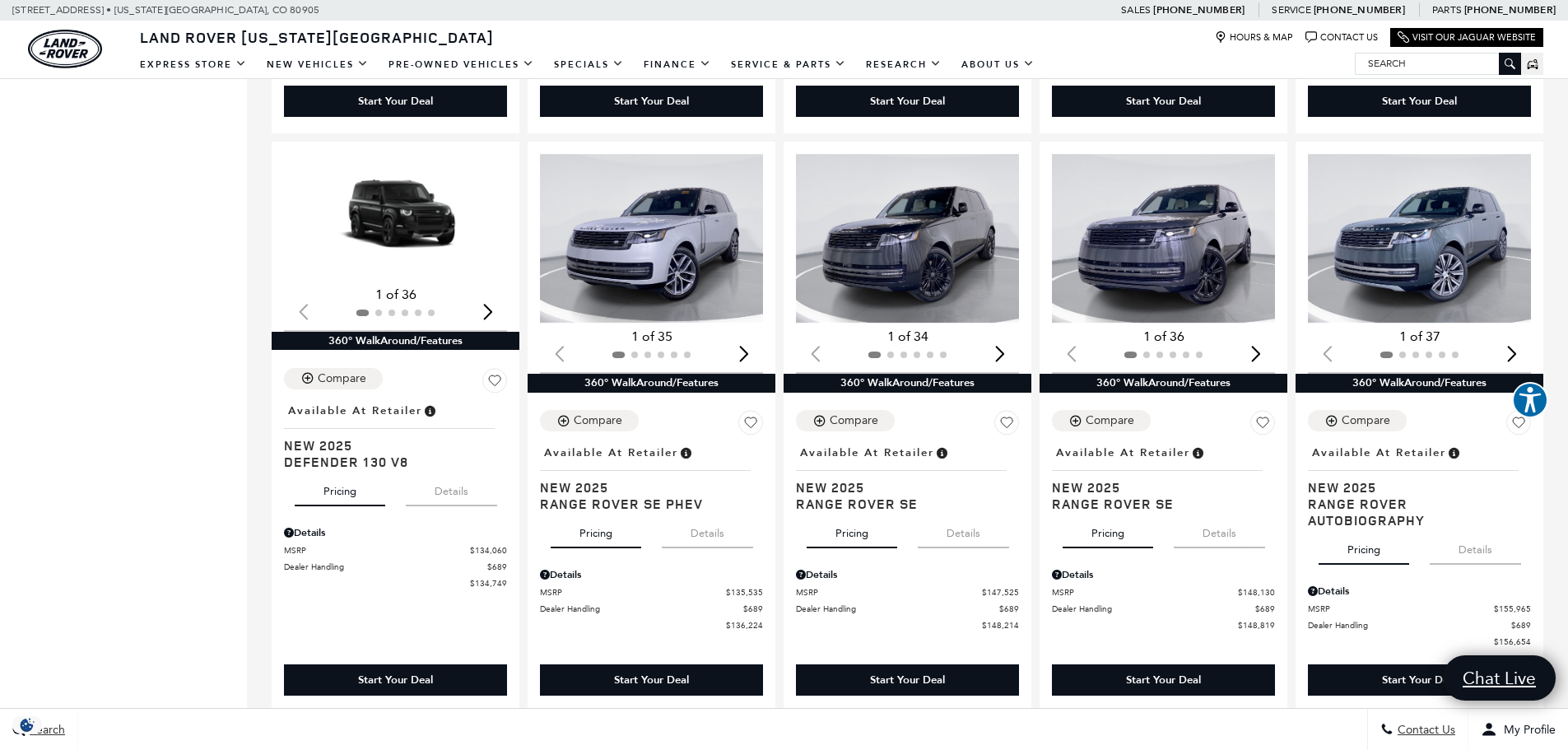
scroll to position [2551, 0]
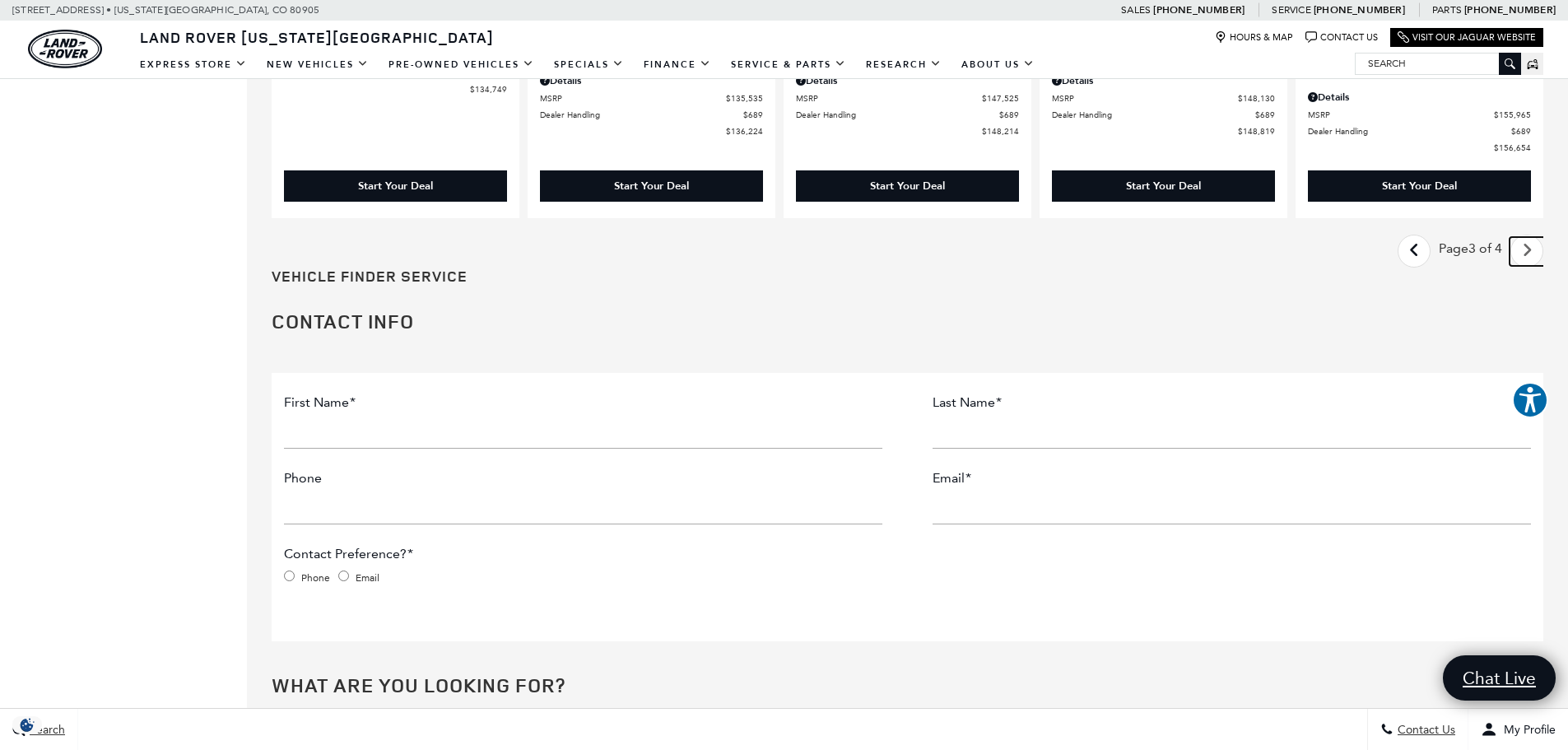
click at [1529, 245] on link "Next - Page" at bounding box center [1527, 251] width 35 height 29
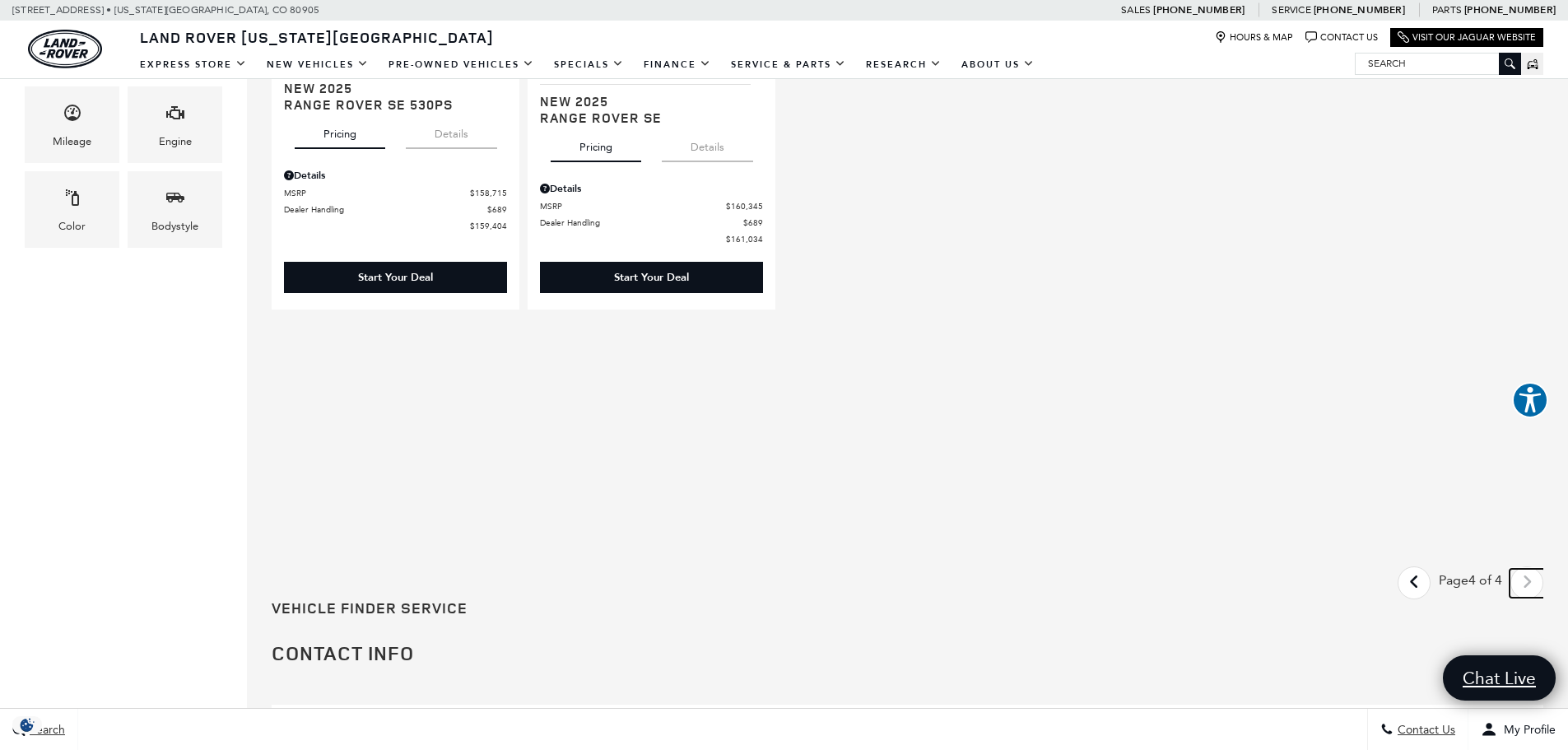
scroll to position [659, 0]
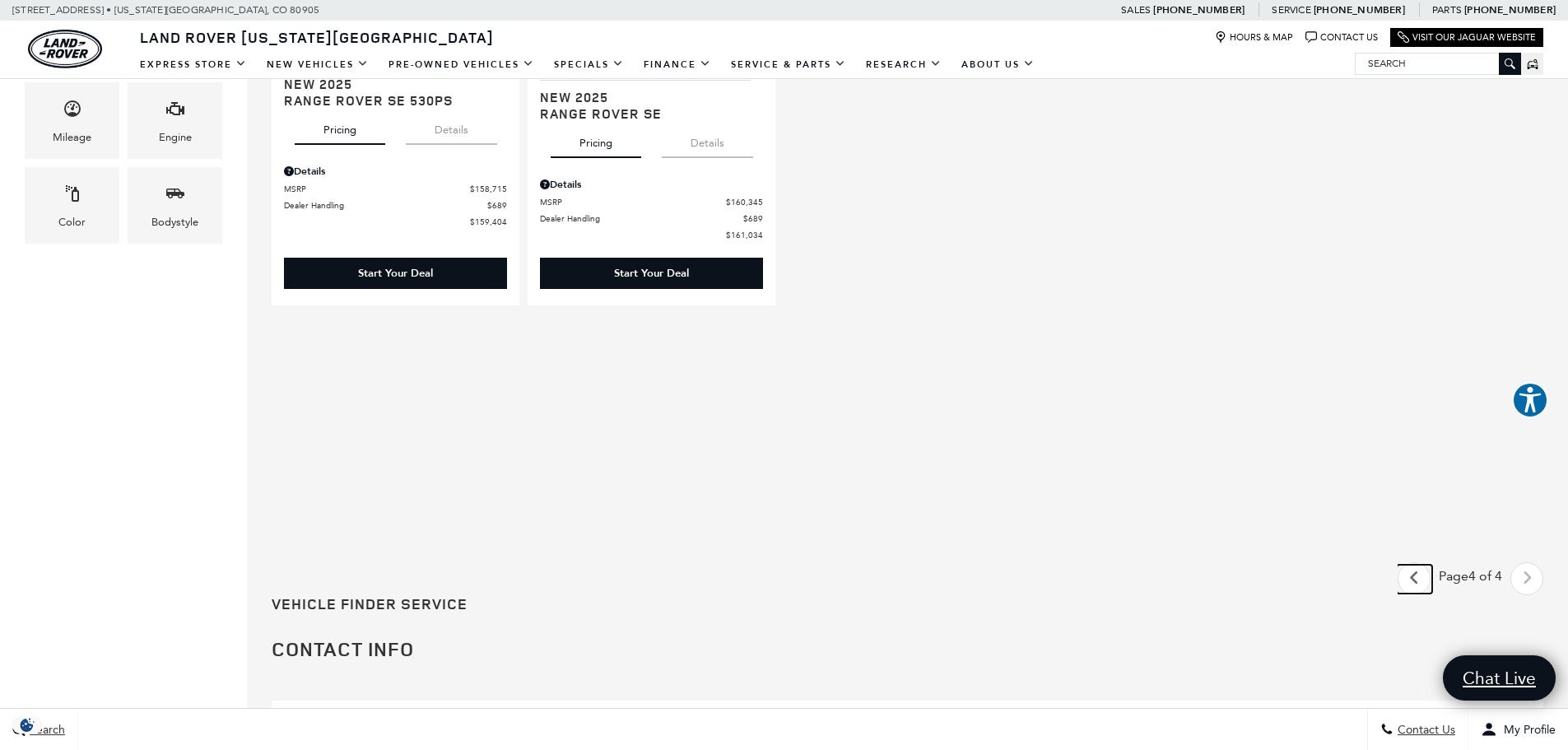
click at [1420, 575] on icon "previous page" at bounding box center [1414, 578] width 11 height 26
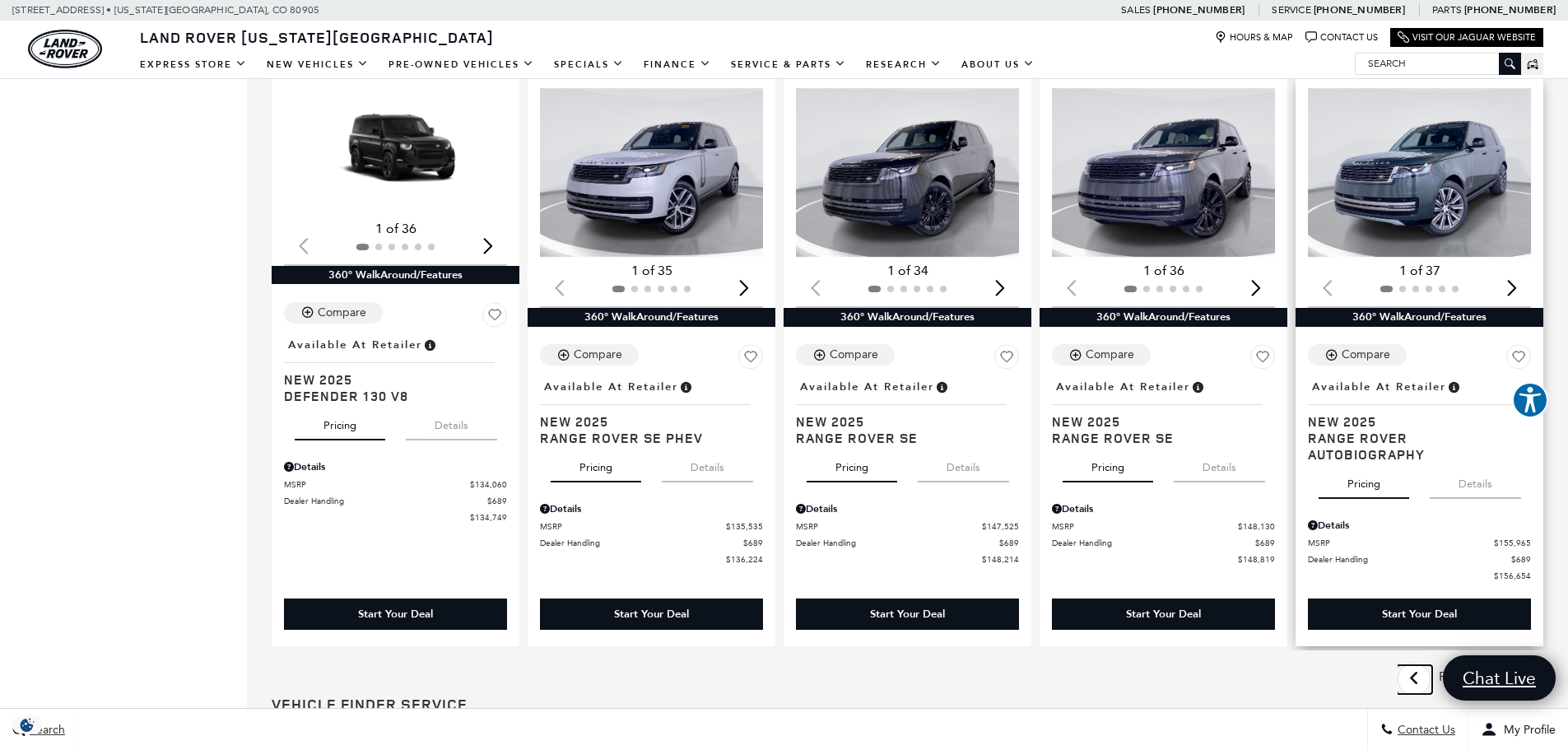
scroll to position [2222, 0]
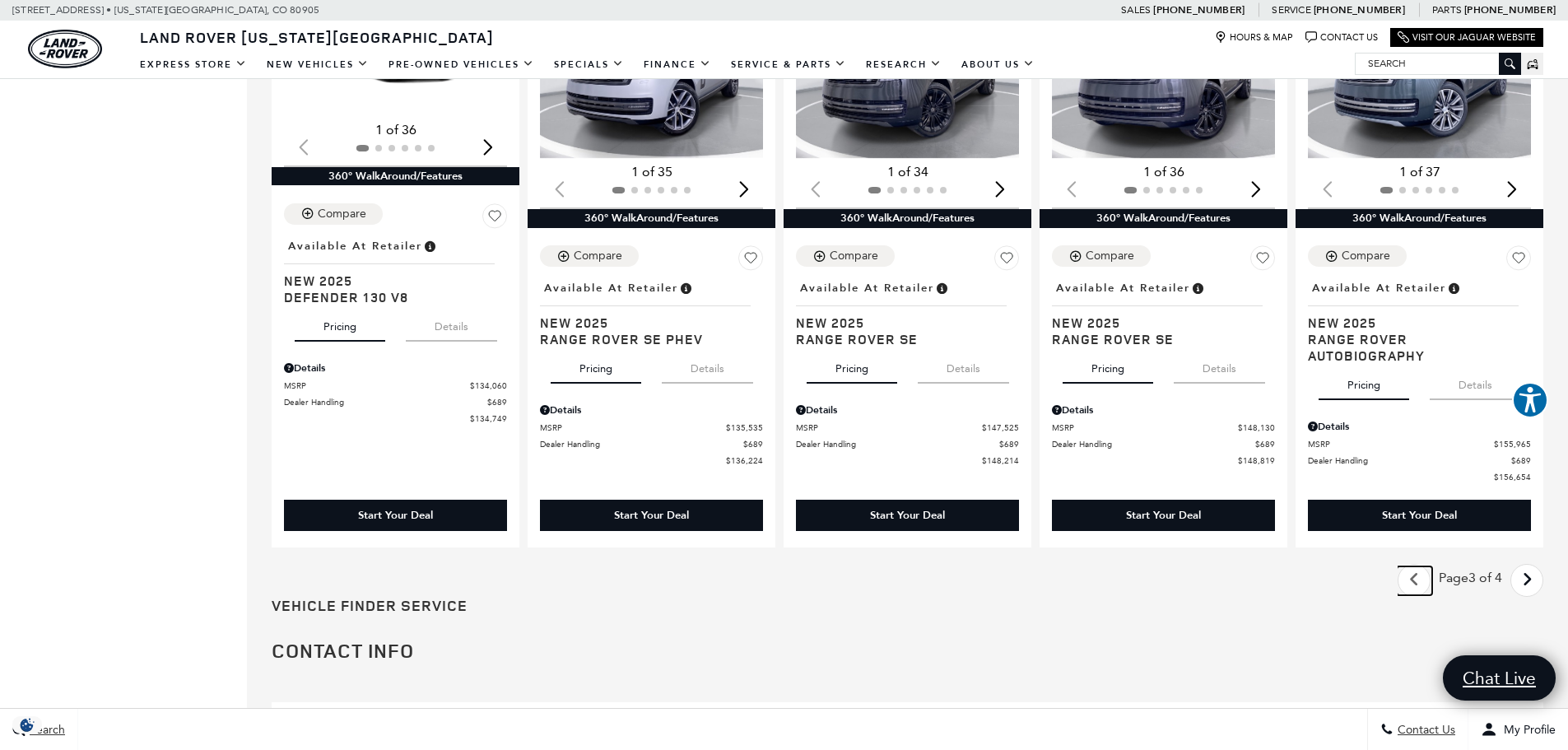
click at [1420, 575] on icon "previous page" at bounding box center [1414, 579] width 11 height 26
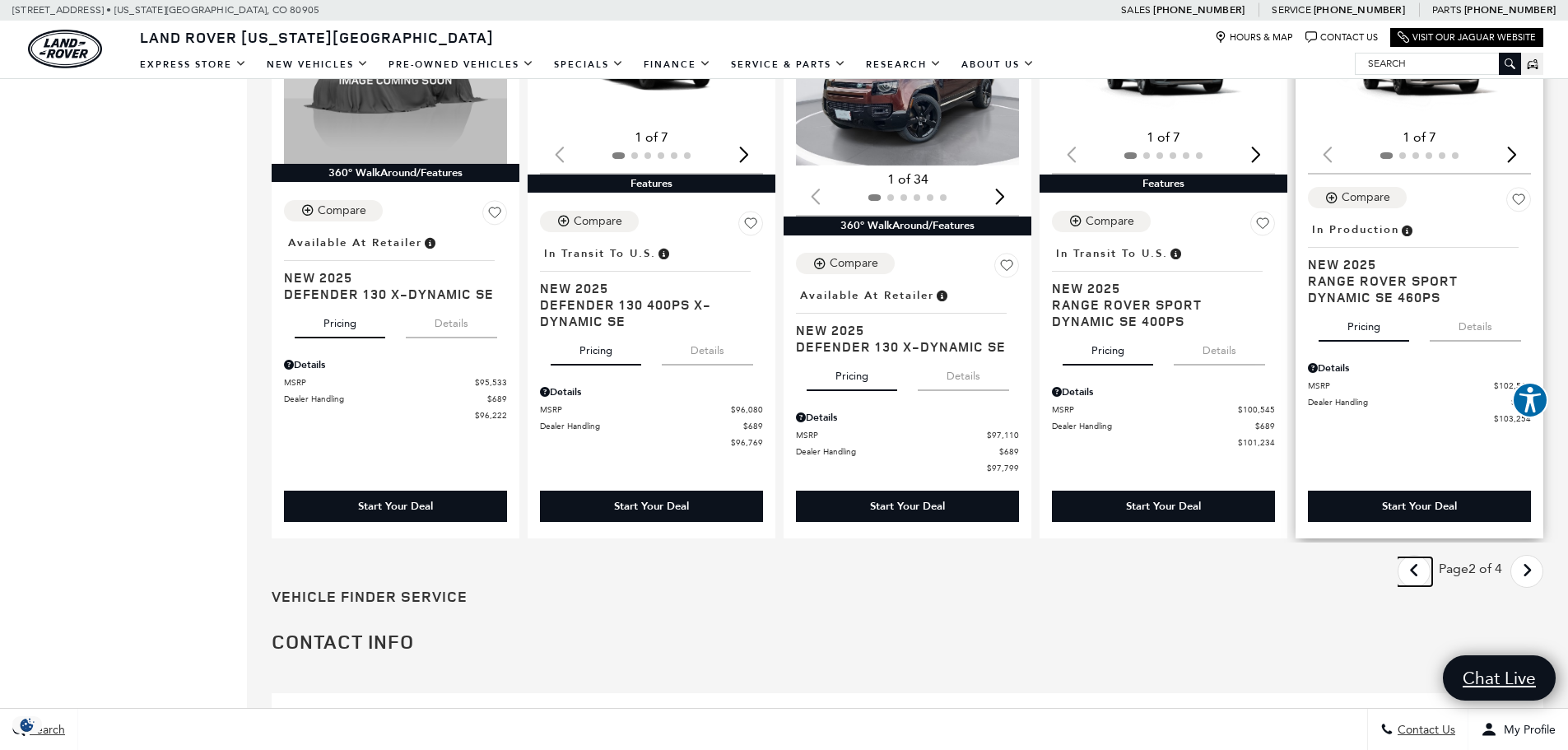
scroll to position [2222, 0]
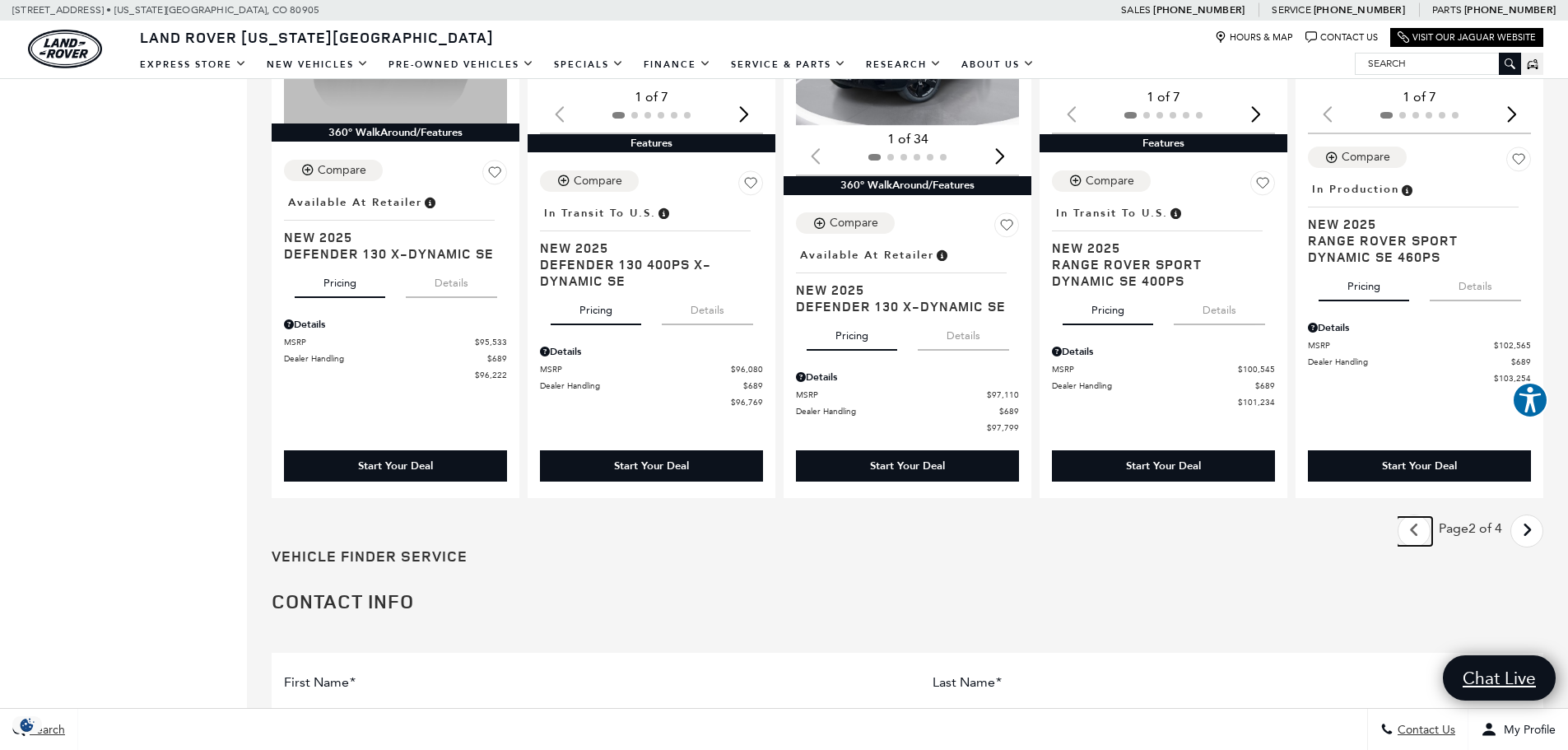
click at [1420, 535] on icon "previous page" at bounding box center [1414, 530] width 11 height 26
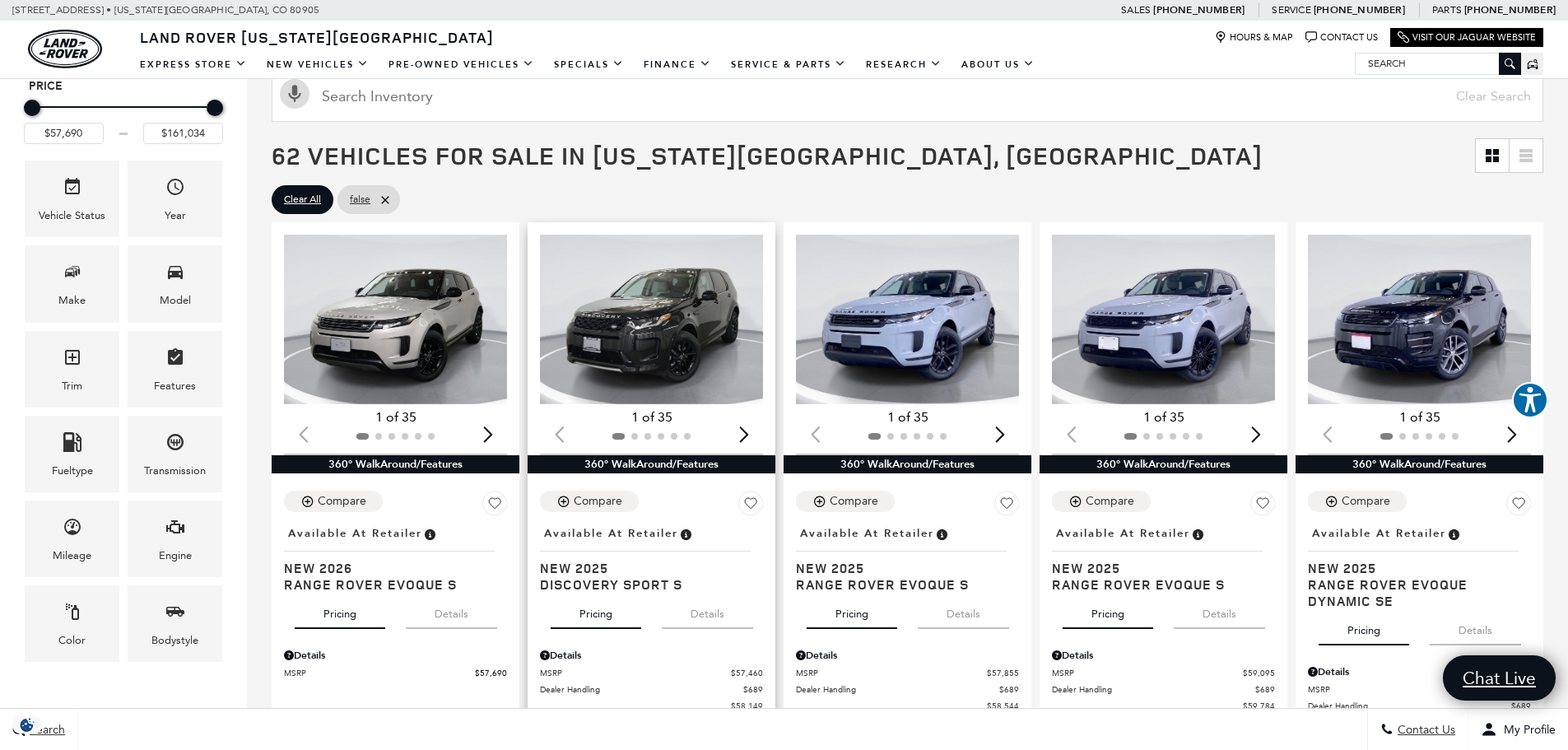
scroll to position [247, 0]
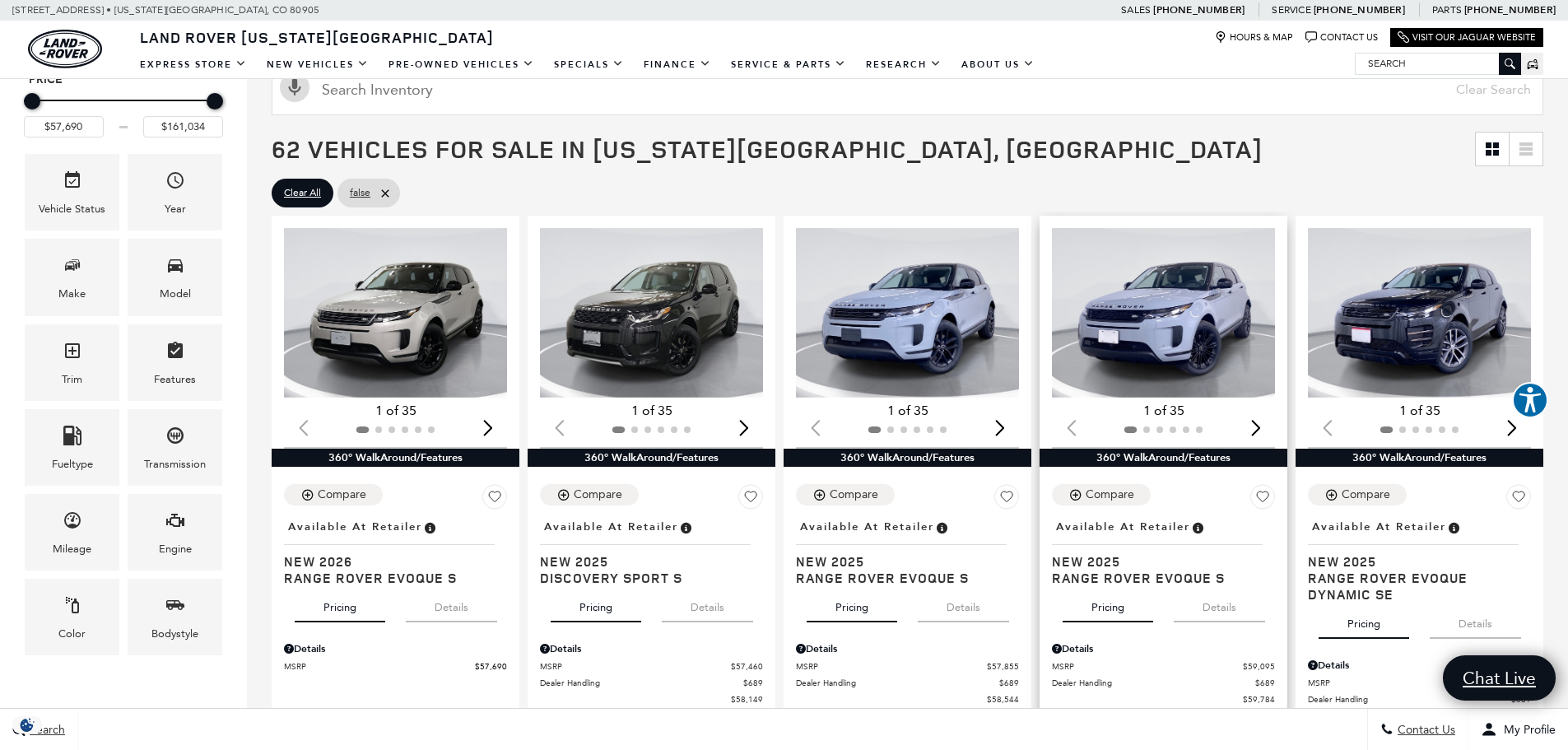
click at [1153, 351] on img "1 / 2" at bounding box center [1165, 313] width 226 height 170
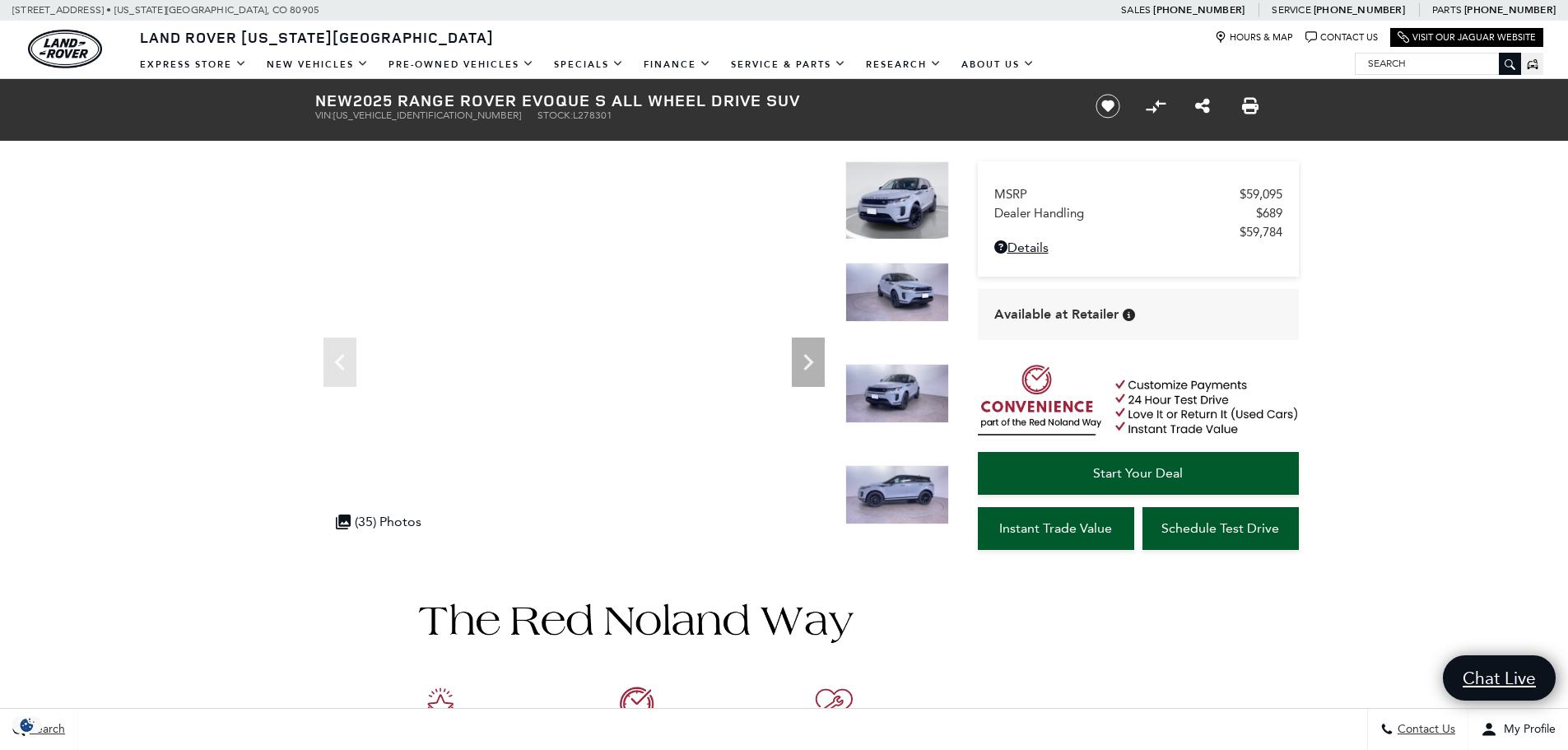
click at [374, 116] on span "SALZJ2FX7SH278301" at bounding box center [427, 115] width 188 height 12
copy span "SALZJ2FX7SH278301"
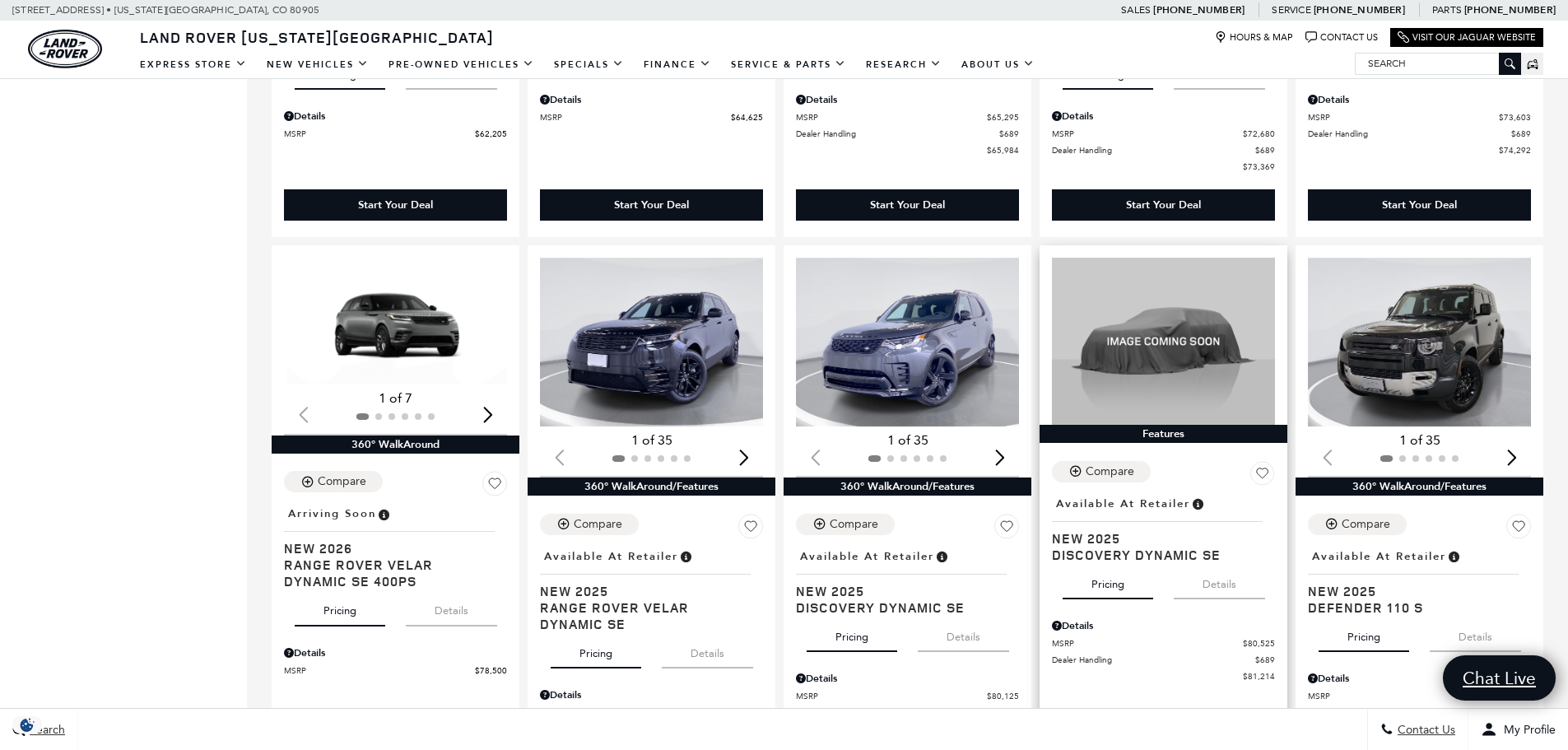
scroll to position [1399, 0]
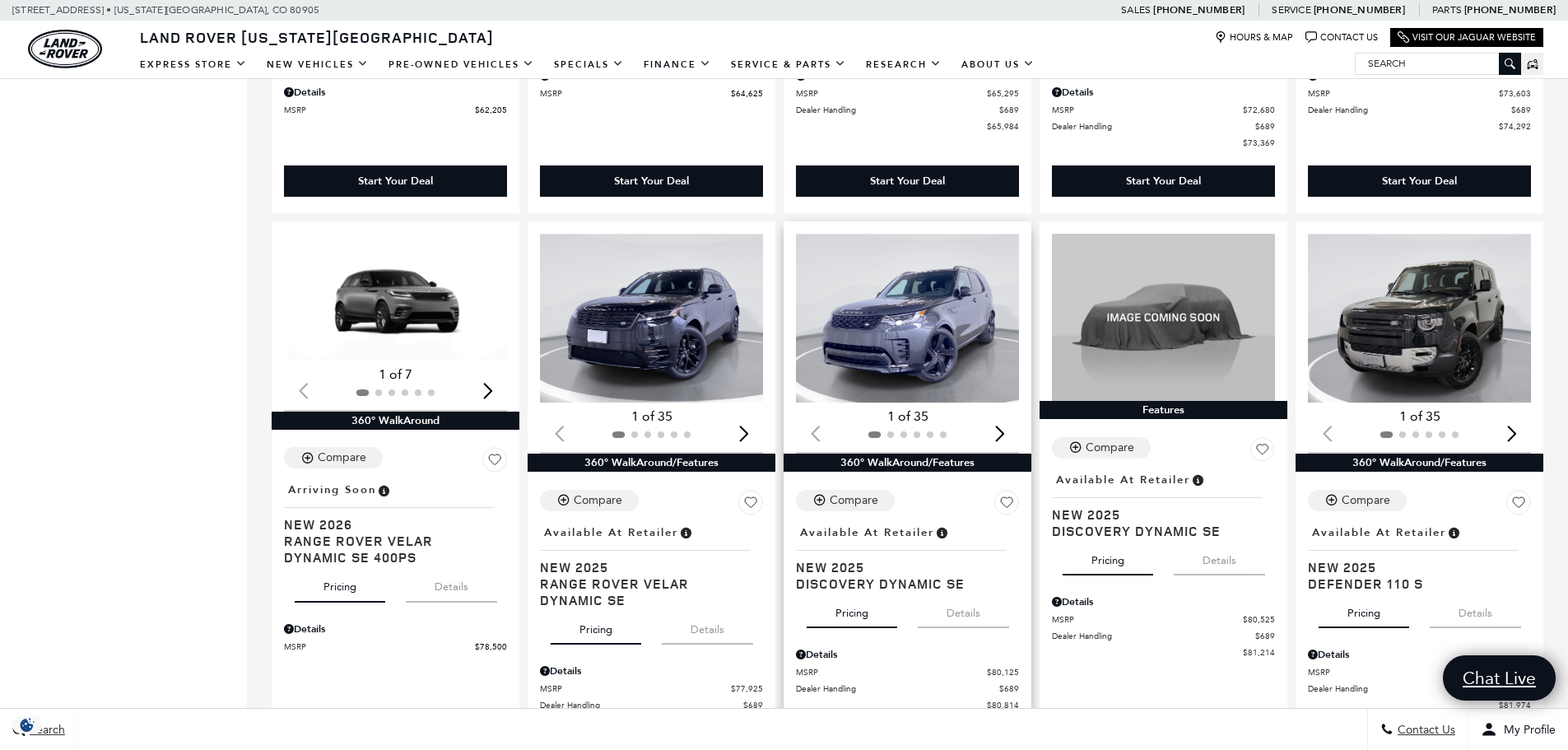
click at [875, 339] on img "1 / 2" at bounding box center [908, 319] width 226 height 170
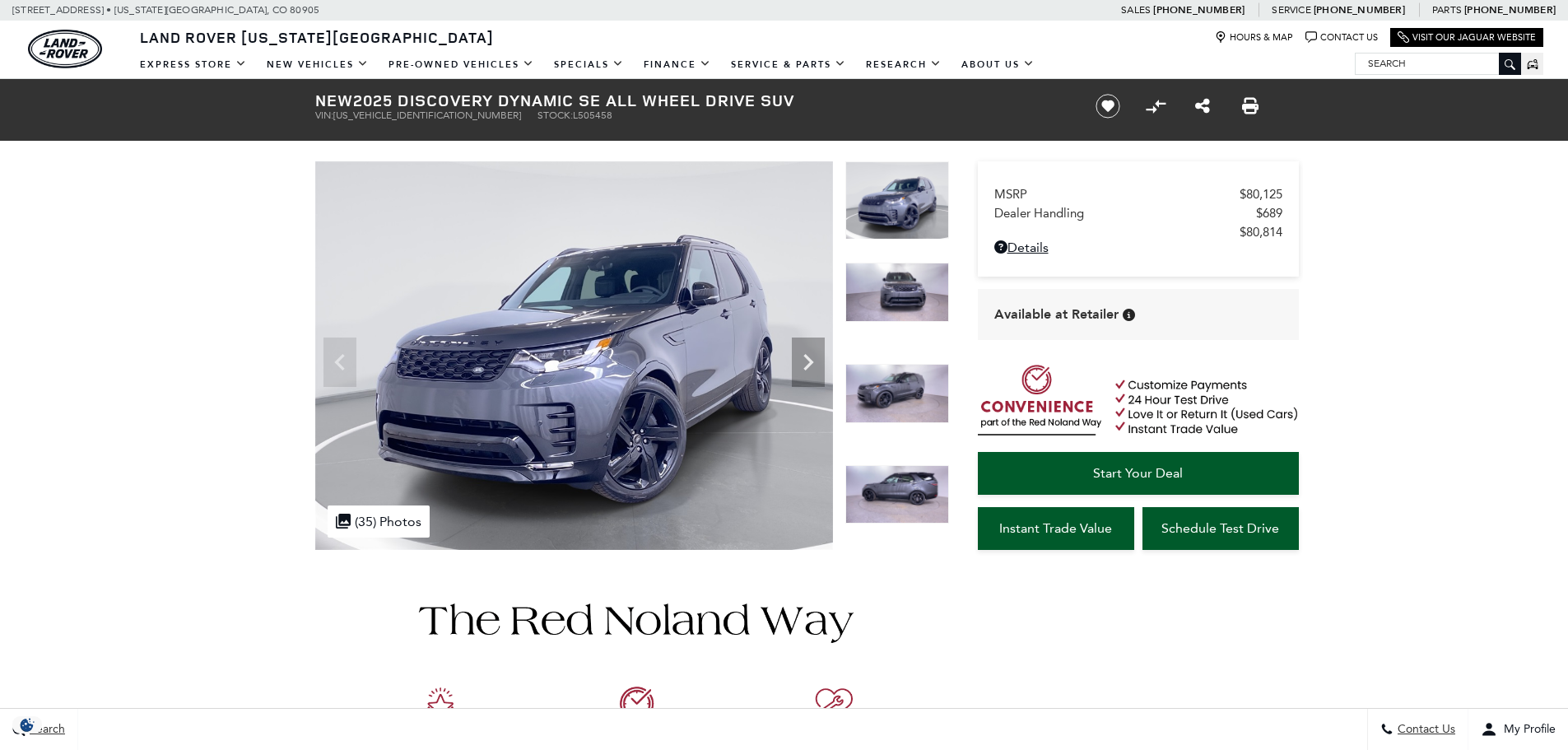
click at [394, 113] on span "SALRL4EU4S2505458" at bounding box center [427, 115] width 188 height 12
copy span "SALRL4EU4S2505458"
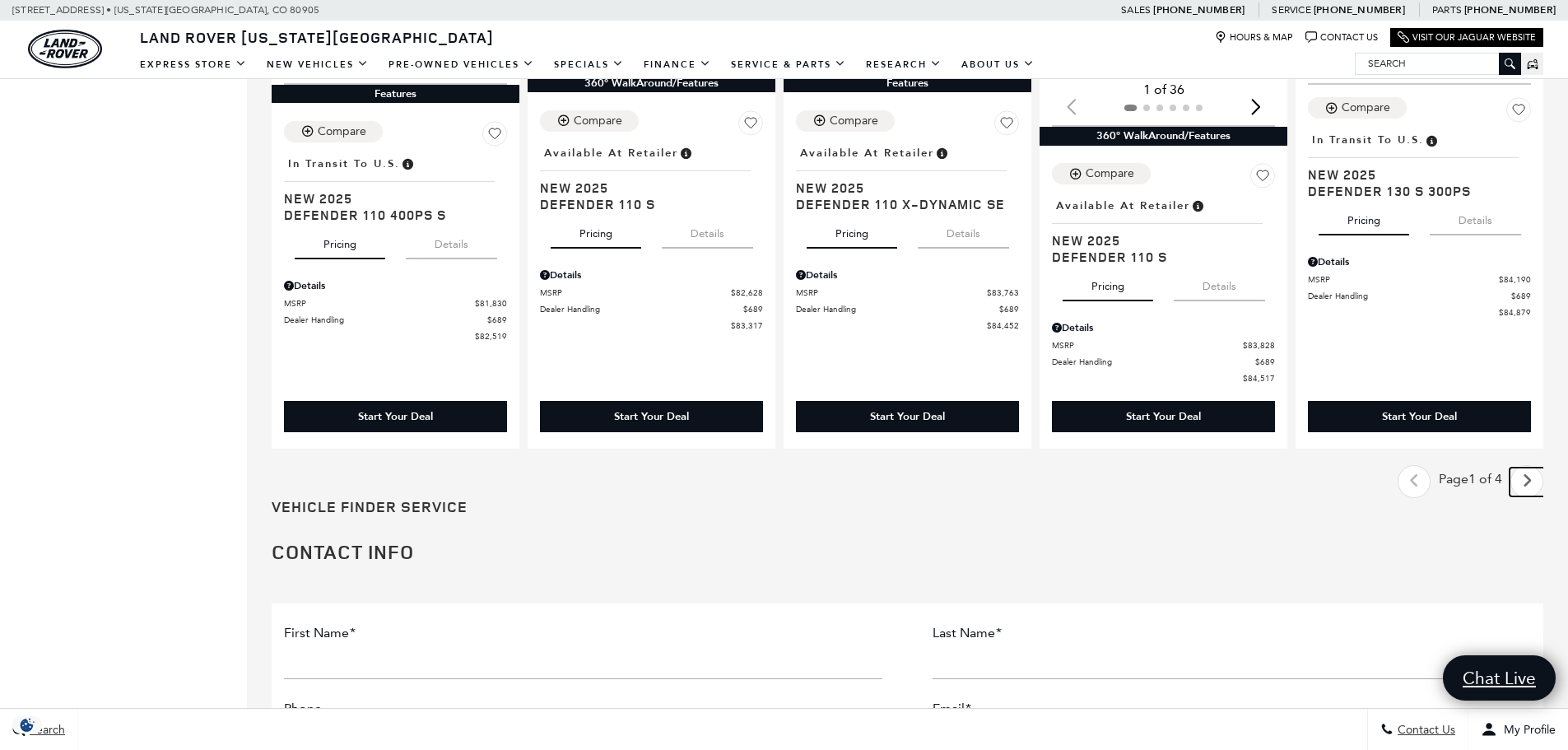
click at [1533, 480] on icon "next page" at bounding box center [1527, 480] width 11 height 26
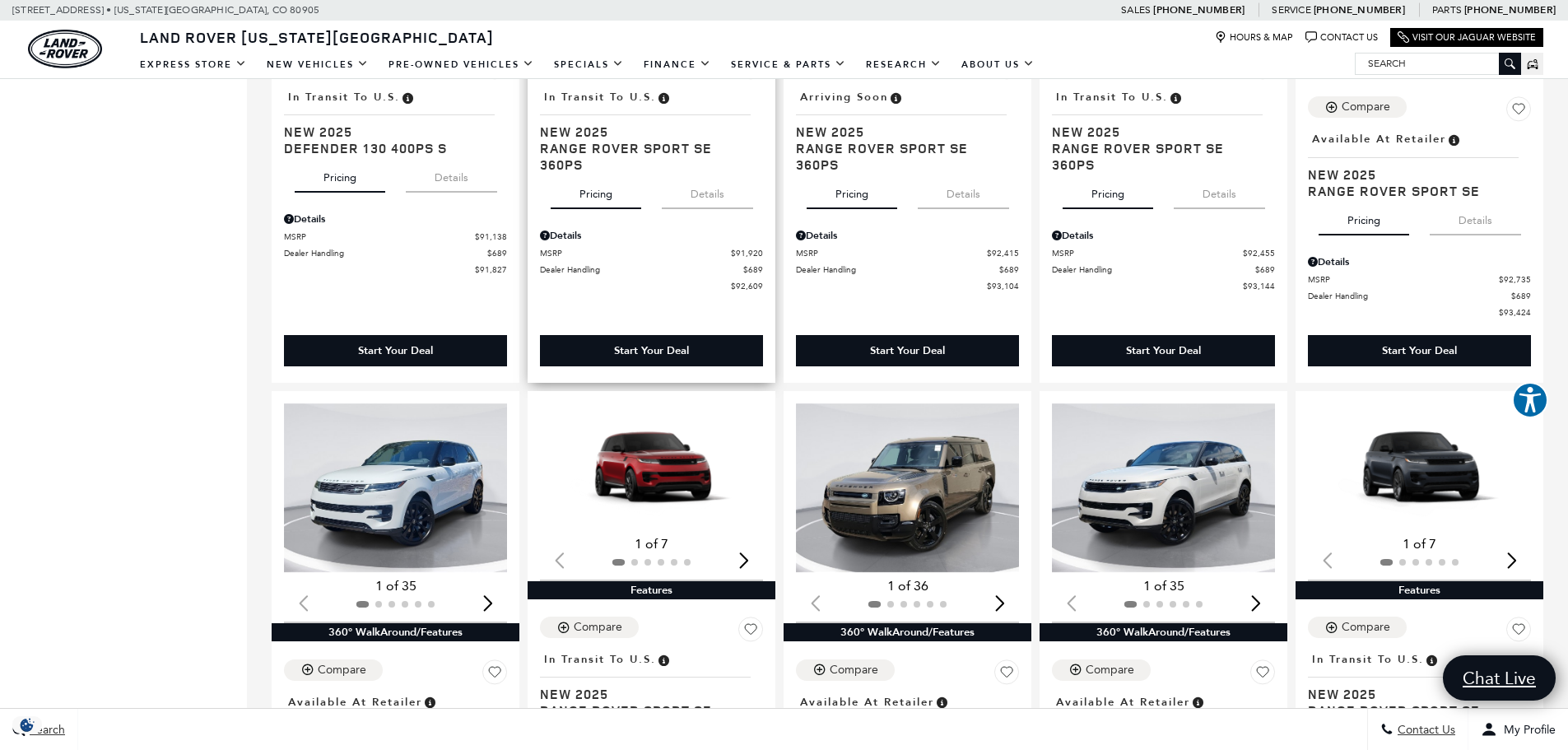
scroll to position [1399, 0]
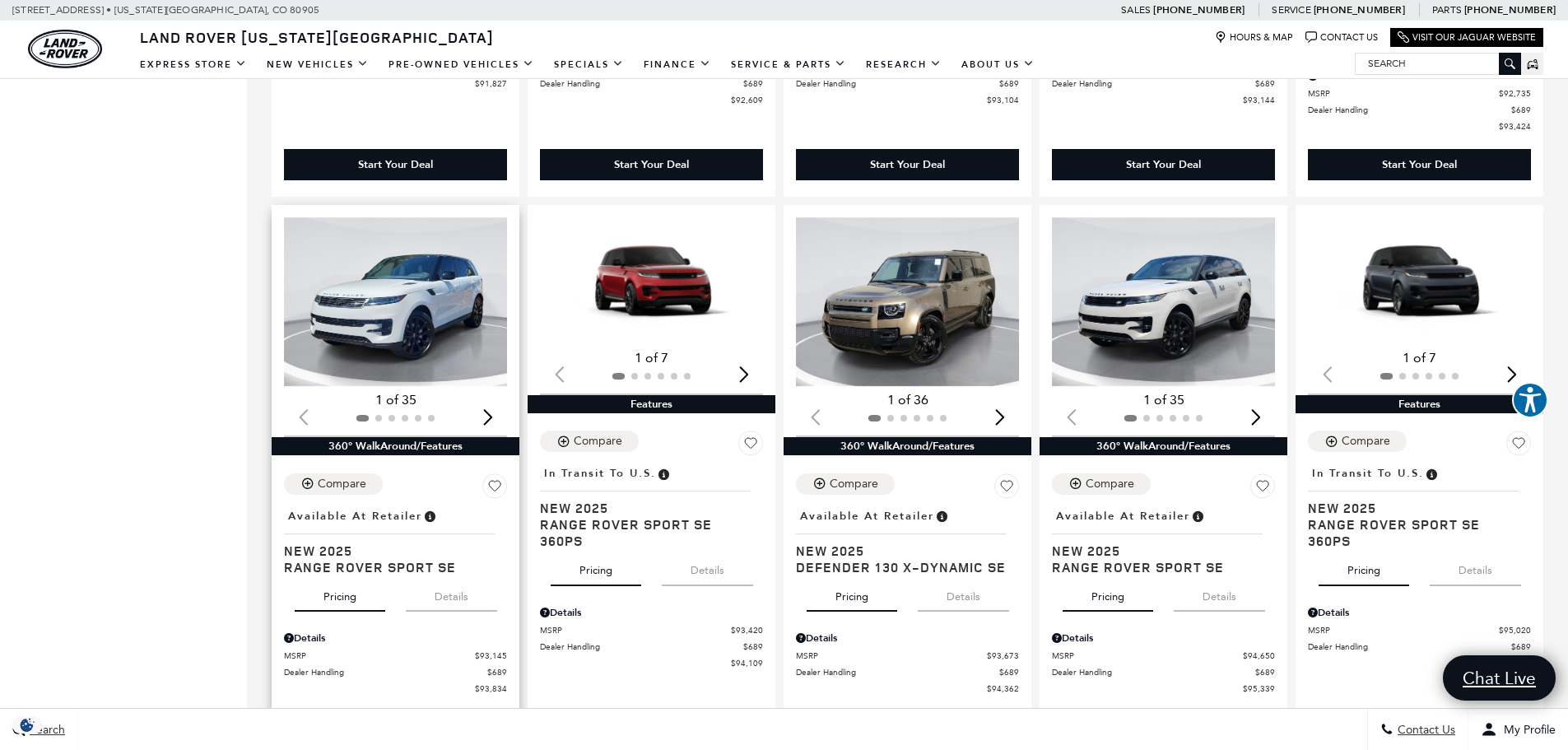
click at [386, 274] on img "1 / 2" at bounding box center [397, 302] width 226 height 170
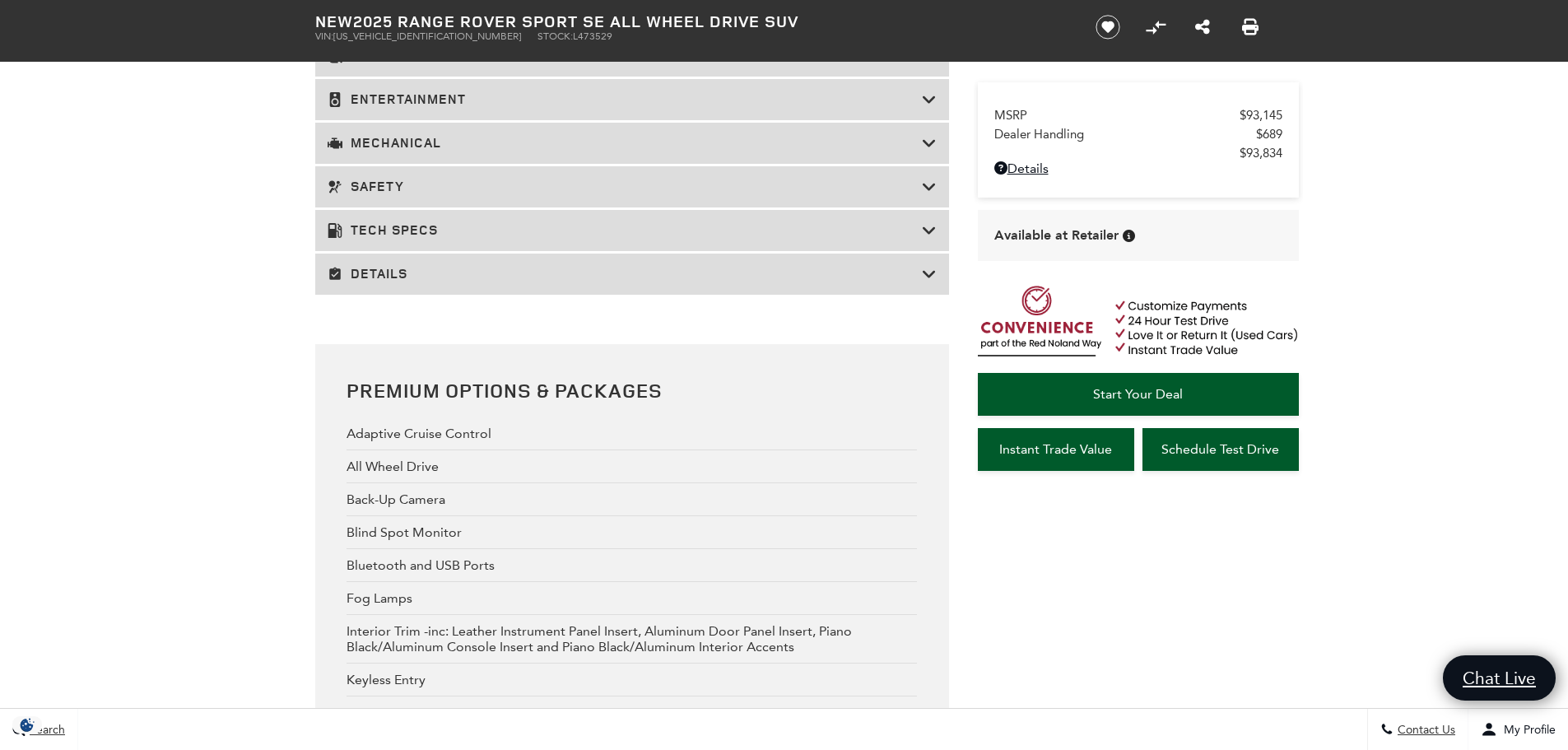
scroll to position [3054, 0]
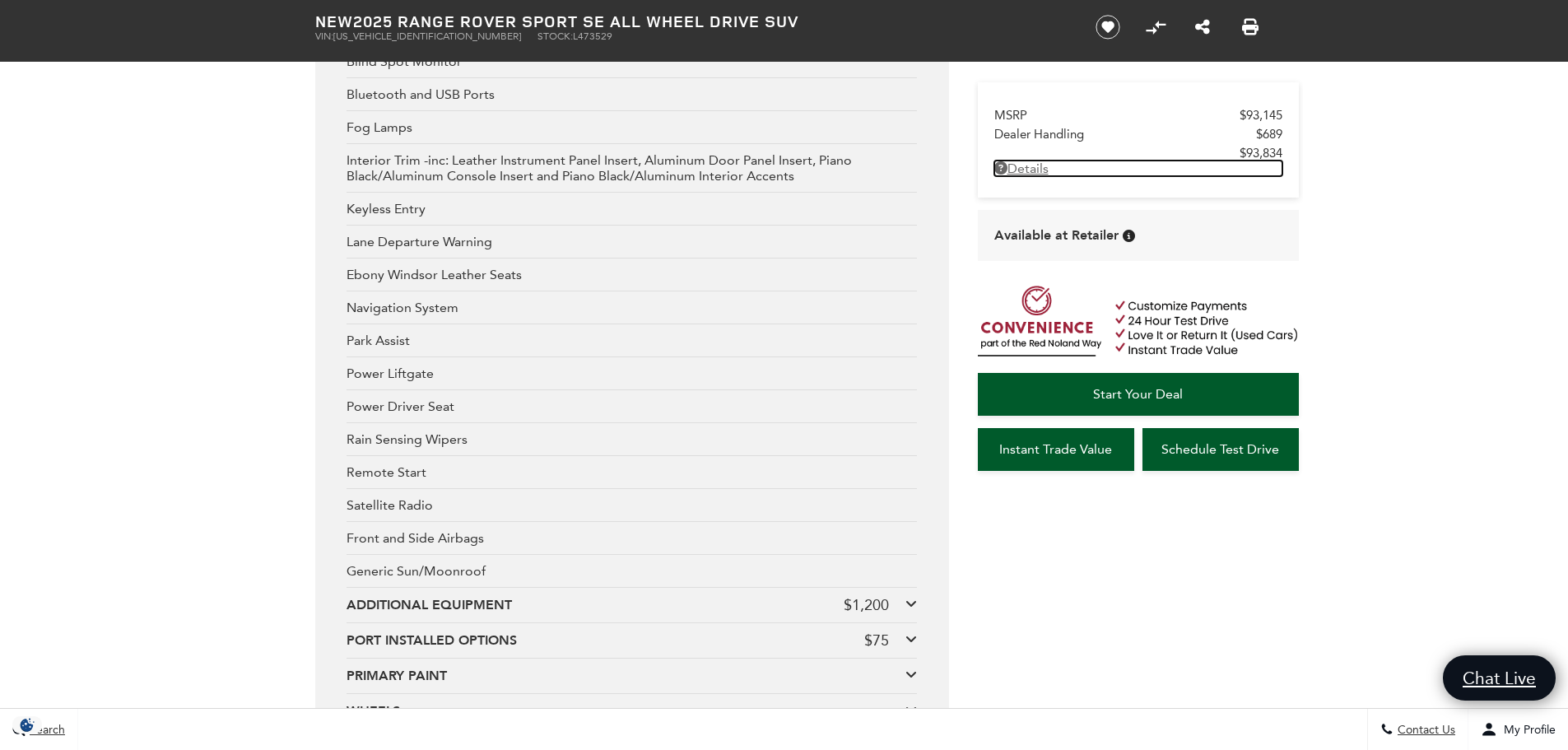
click at [1047, 176] on link "Details" at bounding box center [1138, 168] width 288 height 16
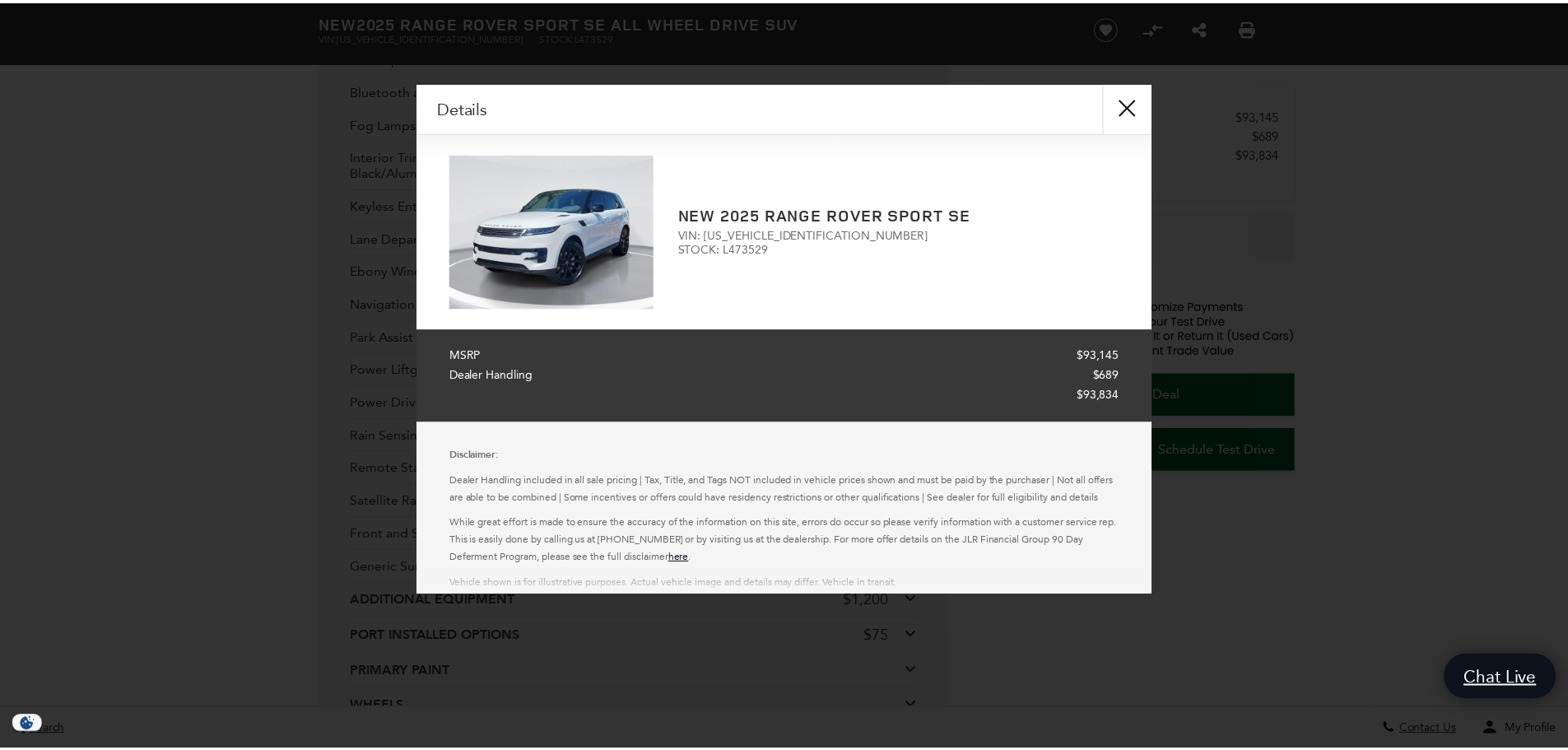
scroll to position [0, 0]
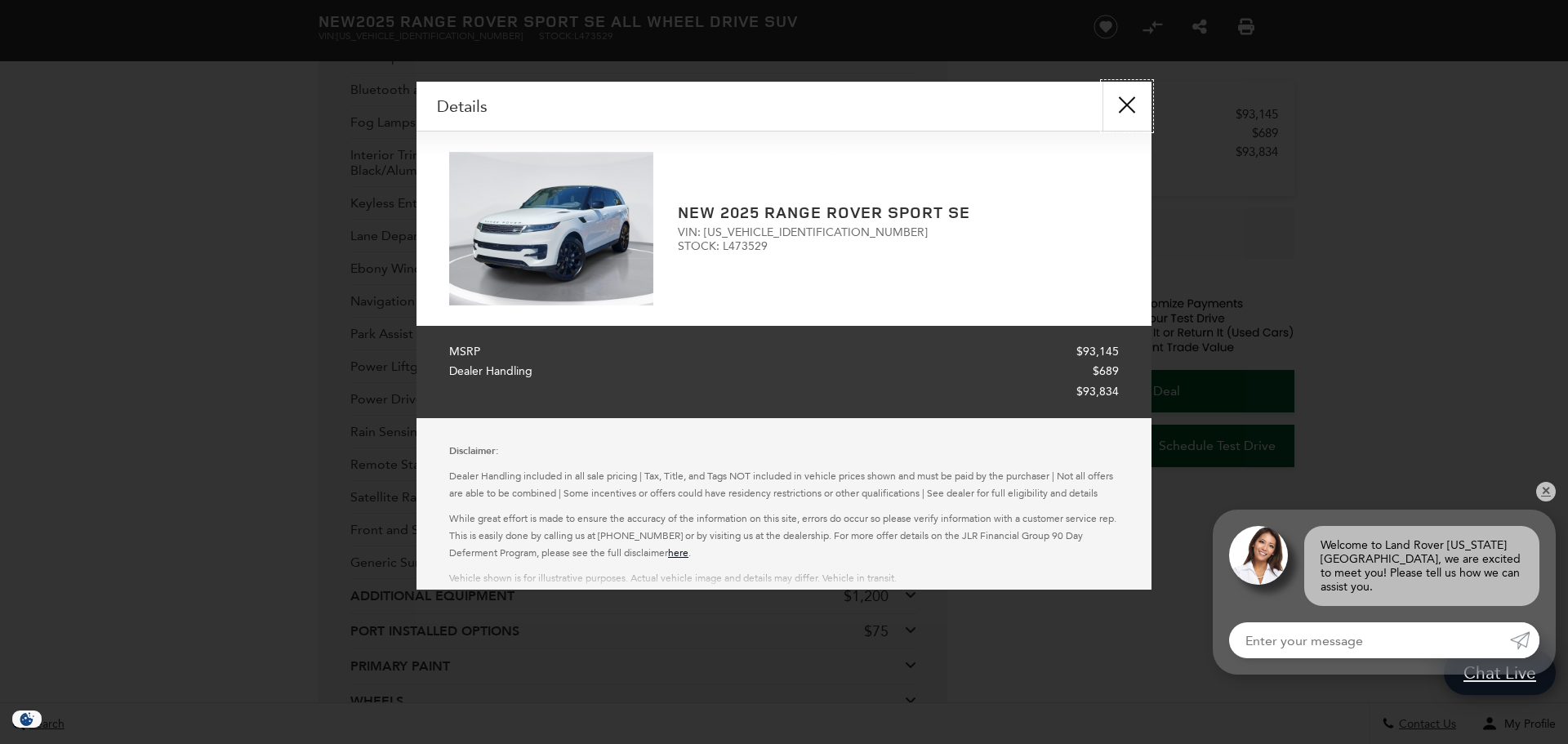
click at [1119, 110] on button "close" at bounding box center [1127, 106] width 49 height 49
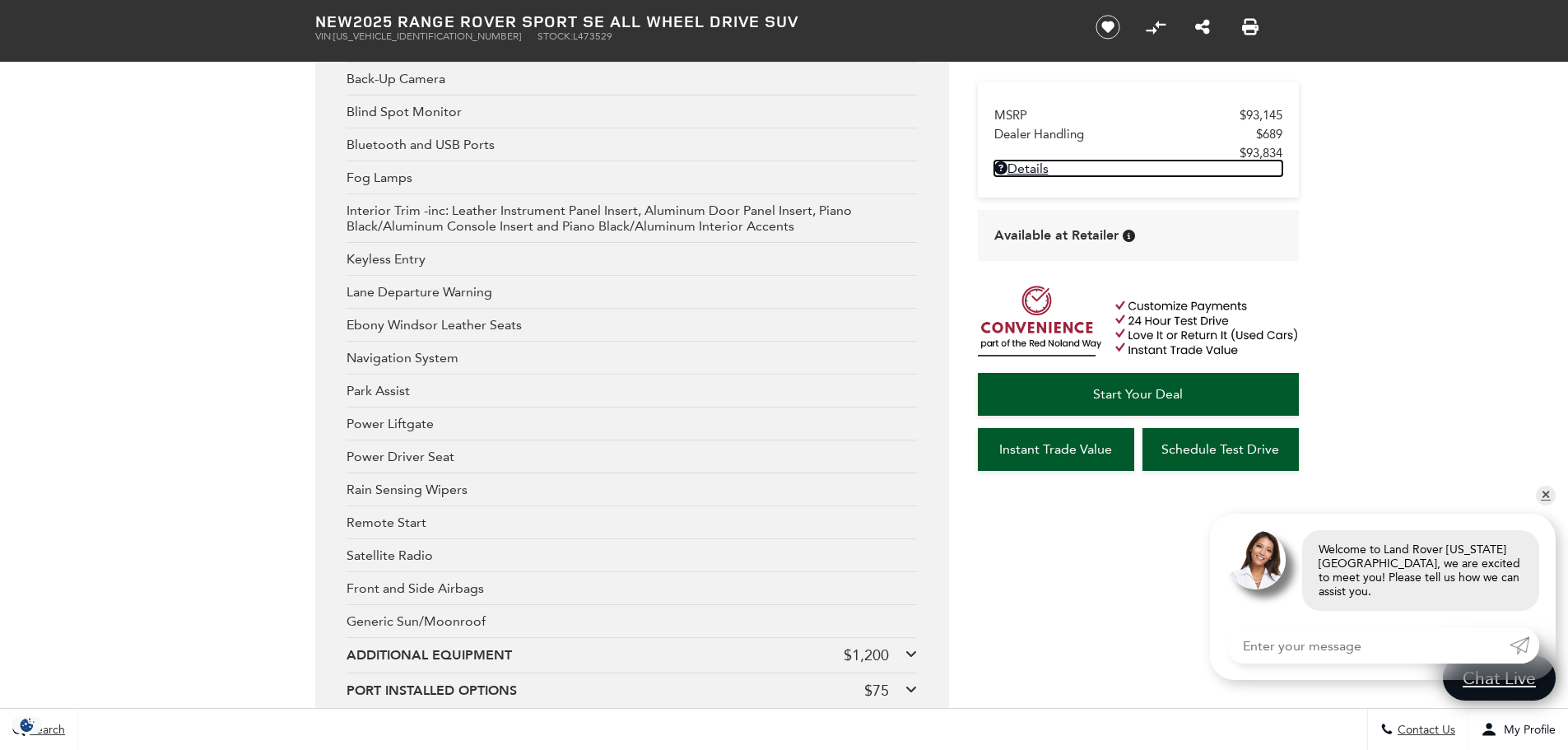
scroll to position [2977, 0]
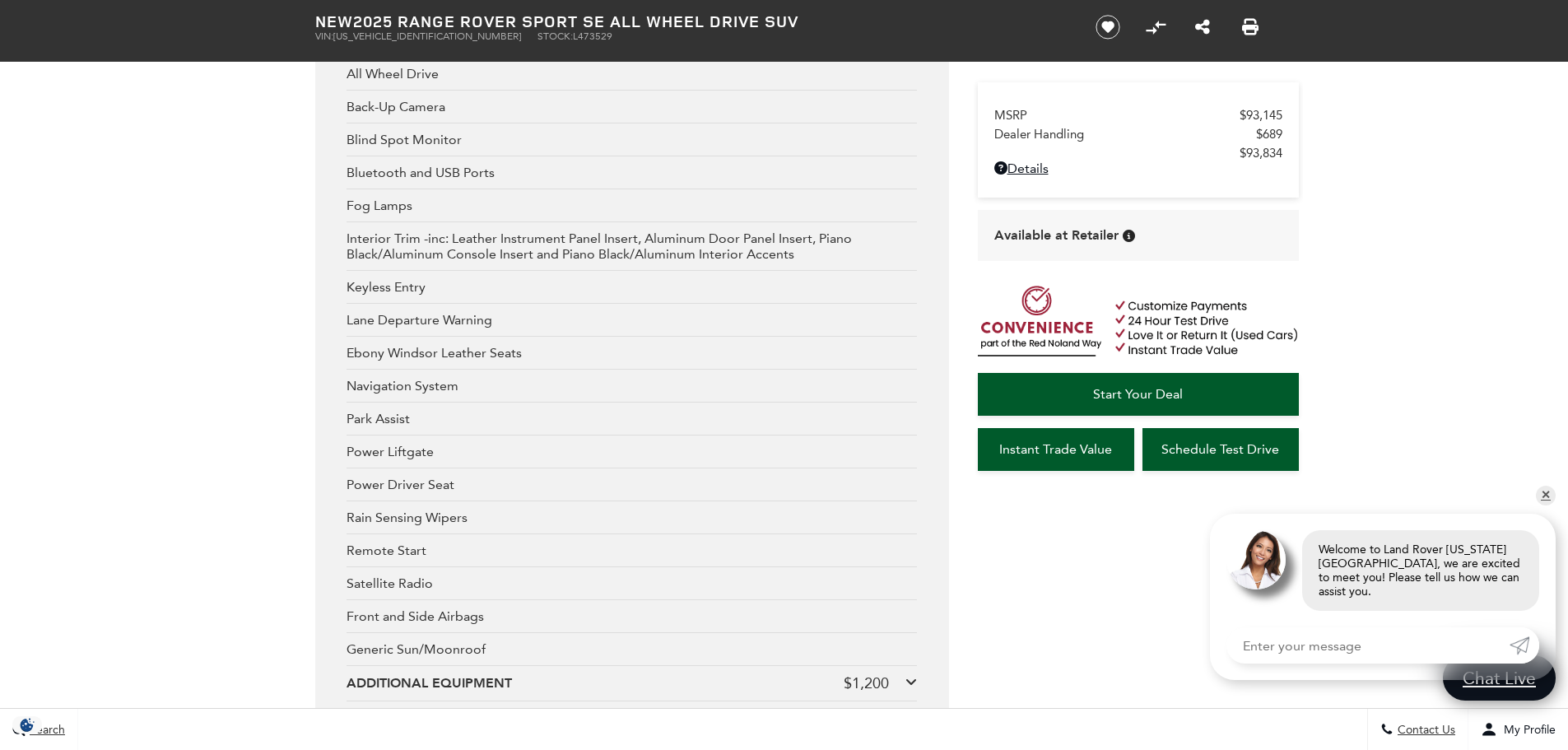
click at [401, 36] on span "SAL1P9EU9SA473529" at bounding box center [427, 36] width 188 height 12
copy span "SAL1P9EU9SA473529"
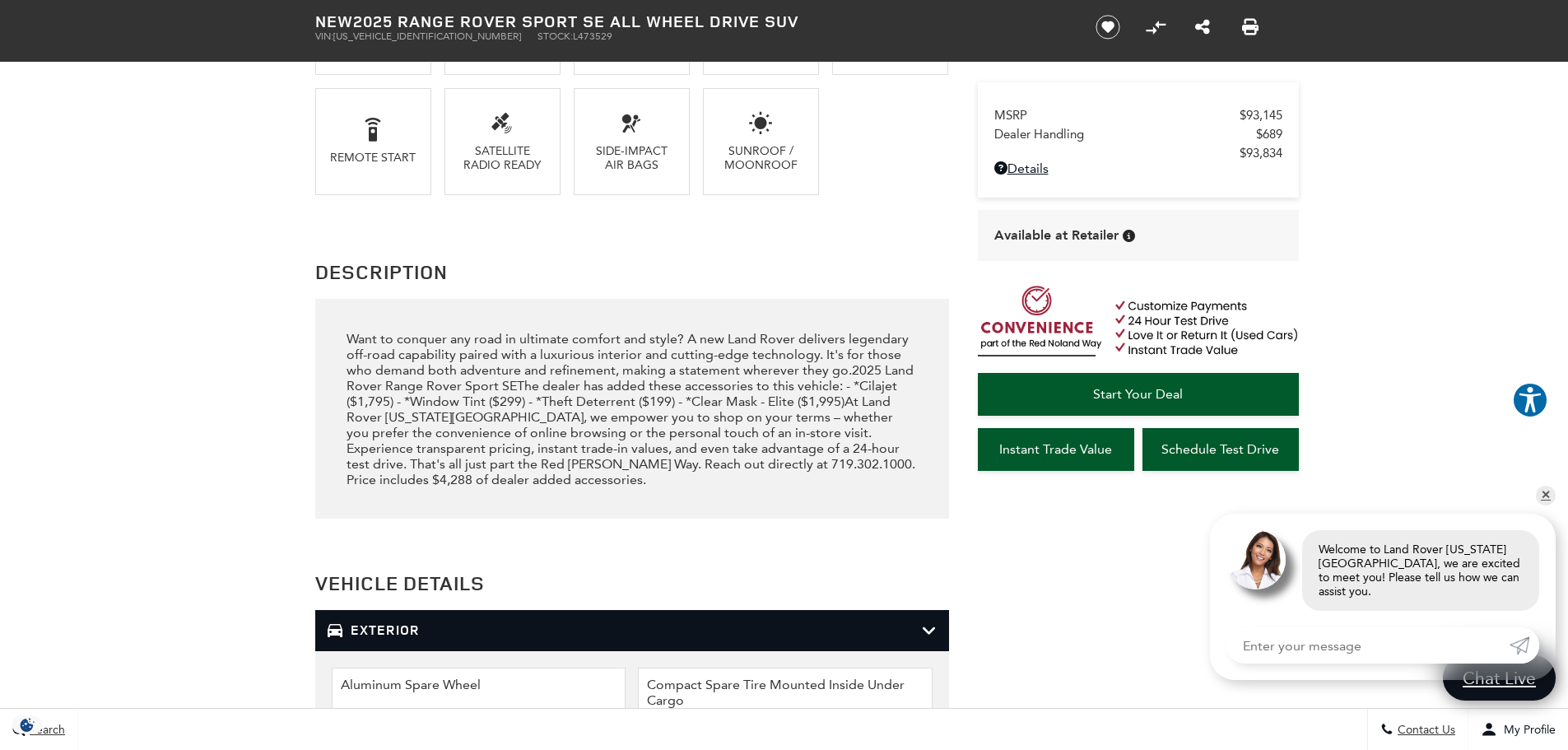
scroll to position [0, 0]
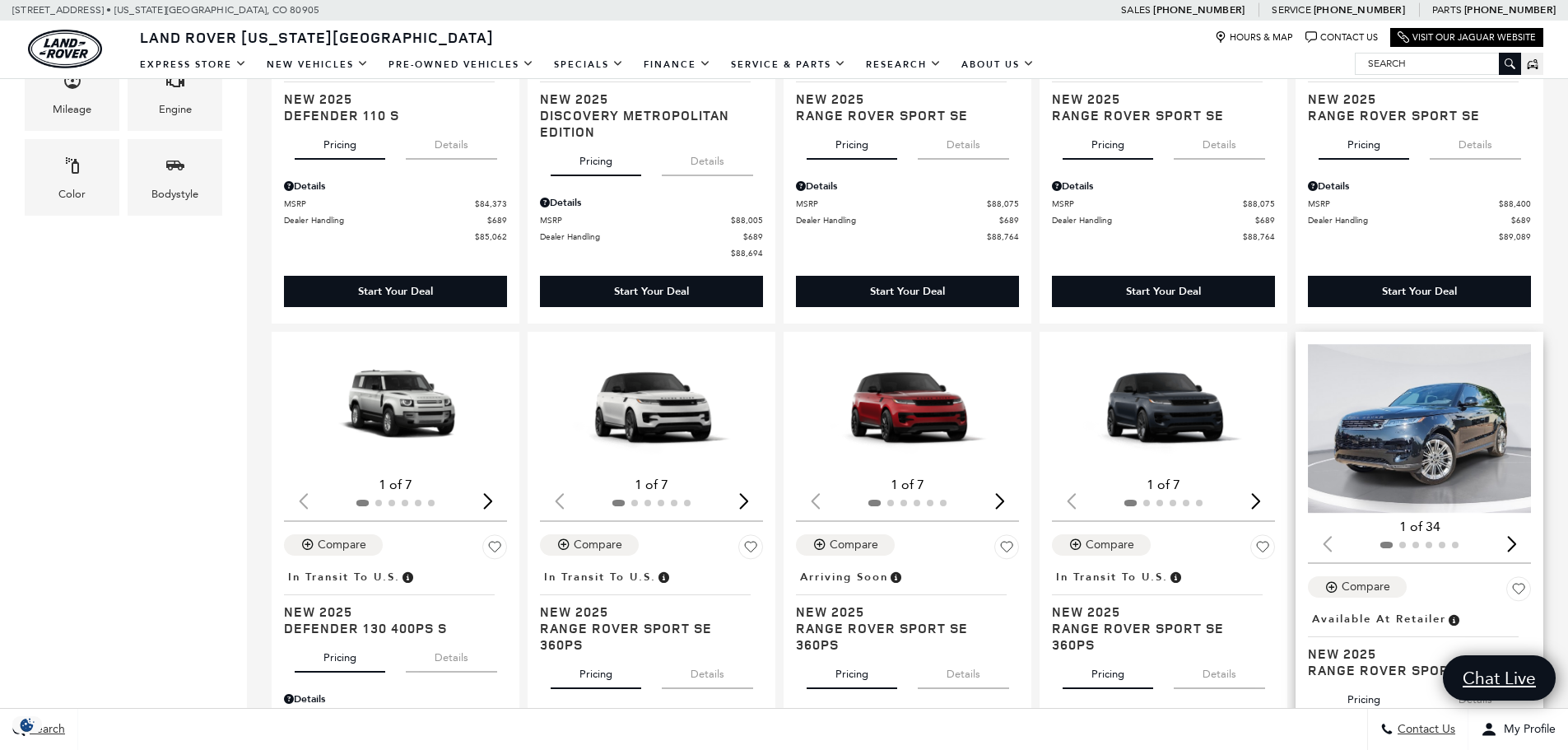
scroll to position [741, 0]
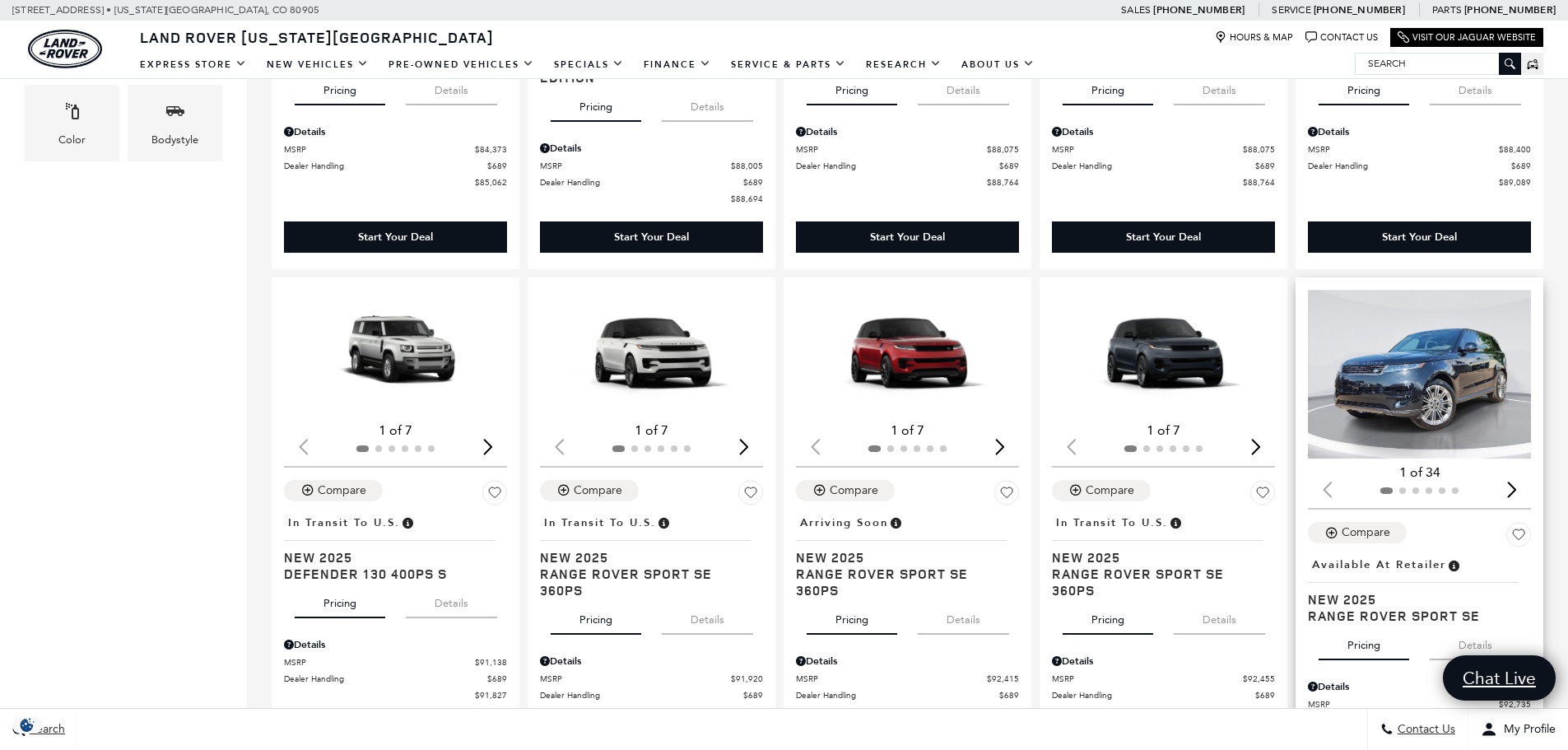
click at [1404, 396] on img "1 / 2" at bounding box center [1420, 374] width 226 height 170
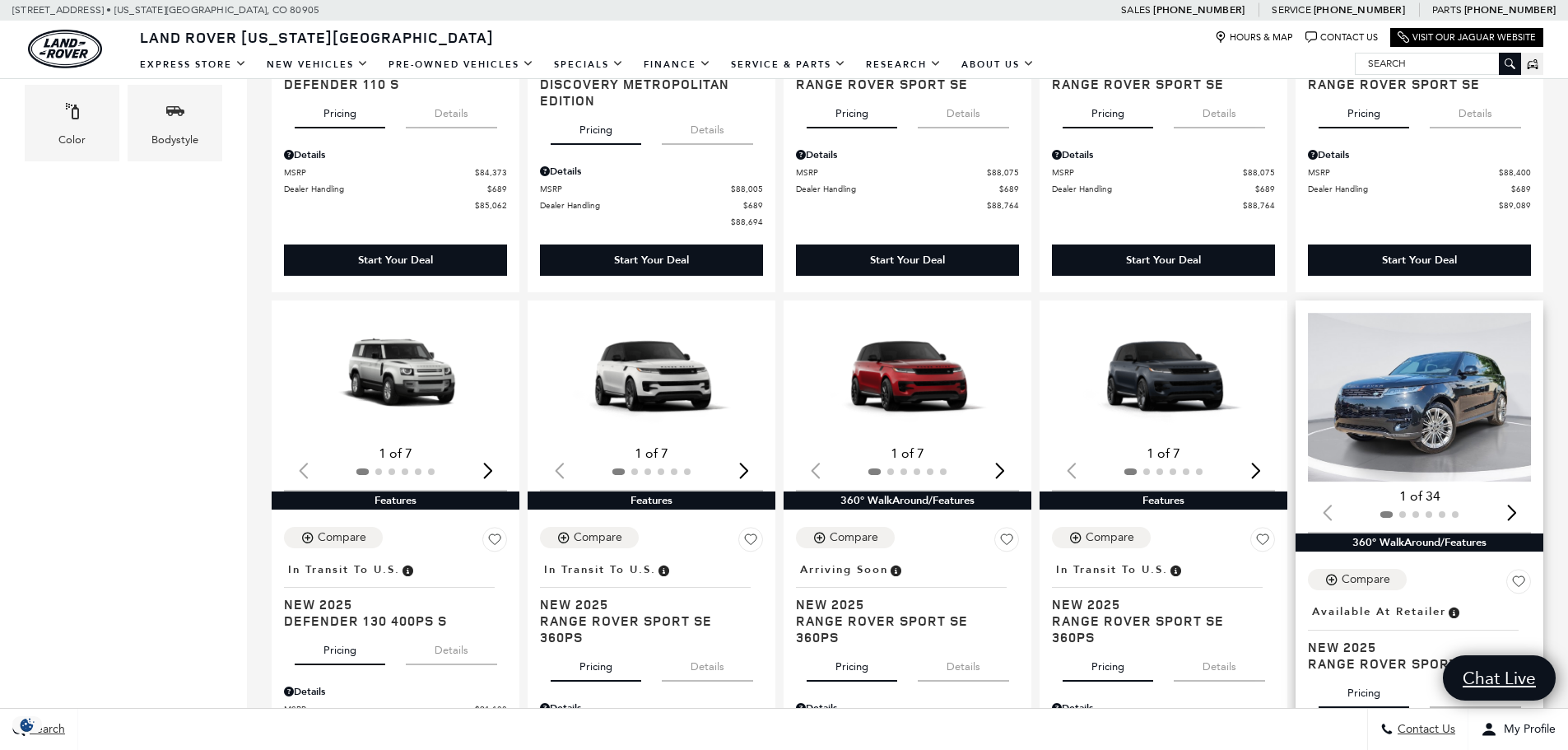
scroll to position [0, 0]
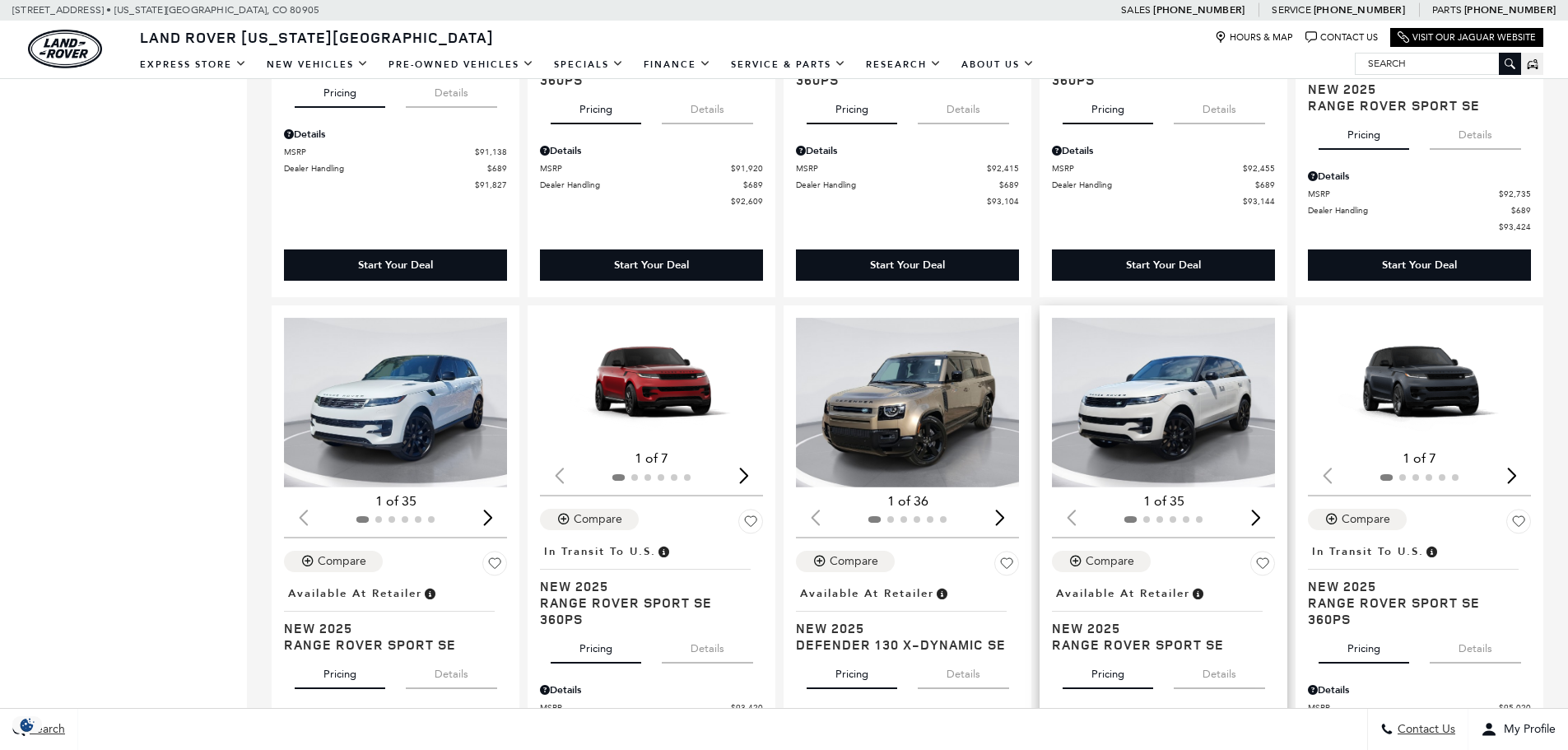
scroll to position [1481, 0]
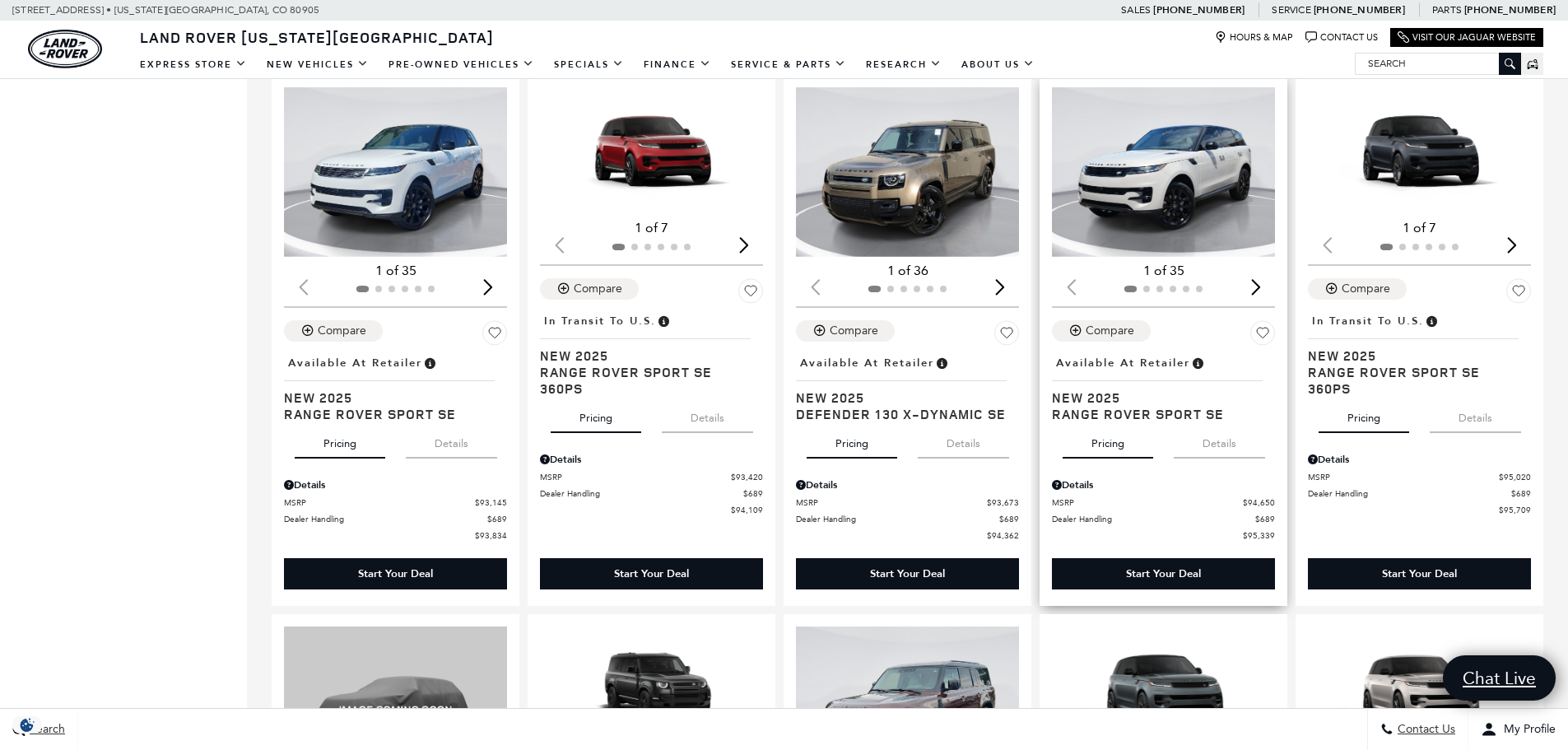
click at [1187, 216] on img "1 / 2" at bounding box center [1165, 172] width 226 height 170
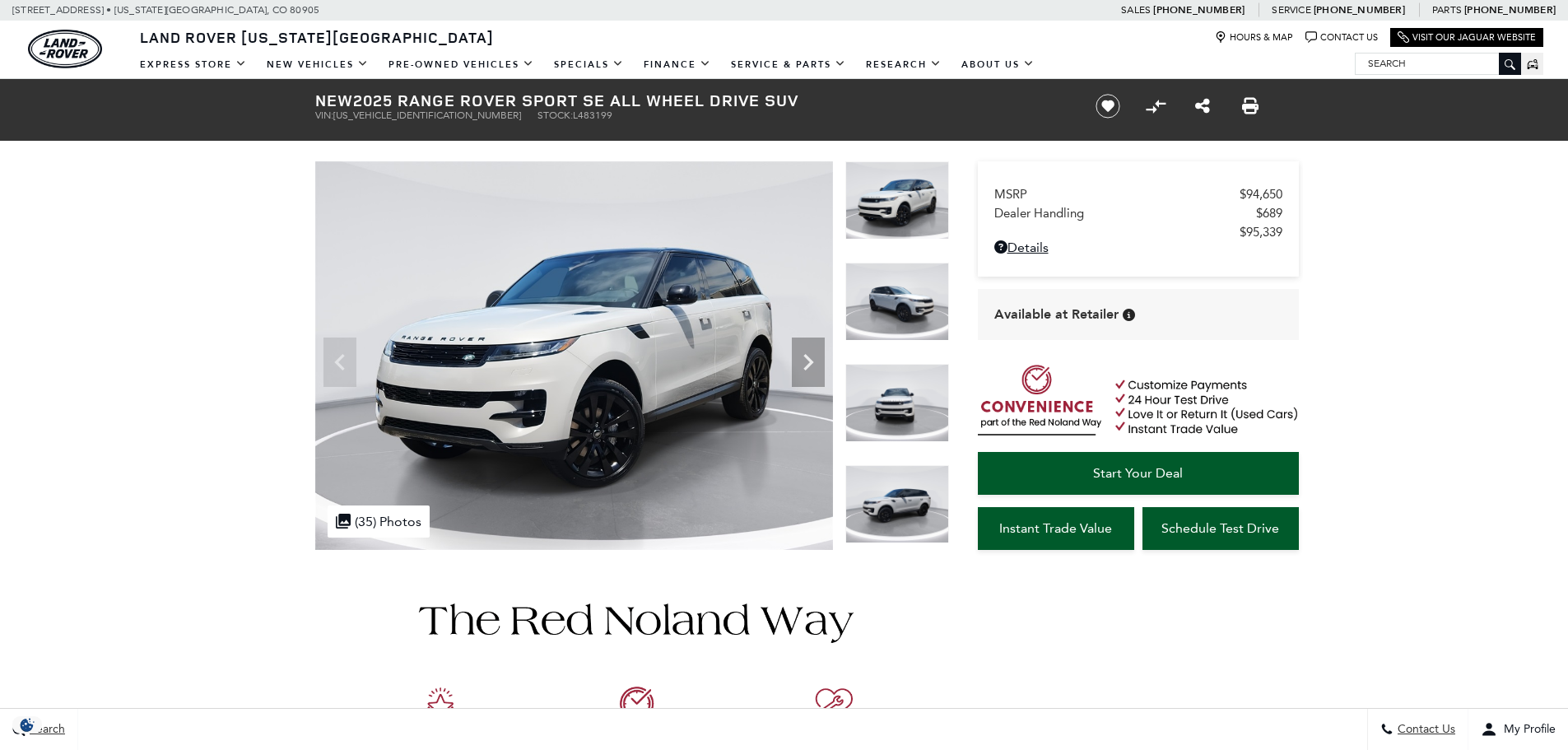
click at [414, 108] on h1 "New 2025 Range Rover Sport SE All Wheel Drive SUV" at bounding box center [691, 101] width 753 height 18
click at [413, 108] on h1 "New 2025 Range Rover Sport SE All Wheel Drive SUV" at bounding box center [691, 101] width 753 height 18
click at [410, 113] on span "SAL1P9EU9SA483199" at bounding box center [427, 115] width 188 height 12
copy span "SAL1P9EU9SA483199"
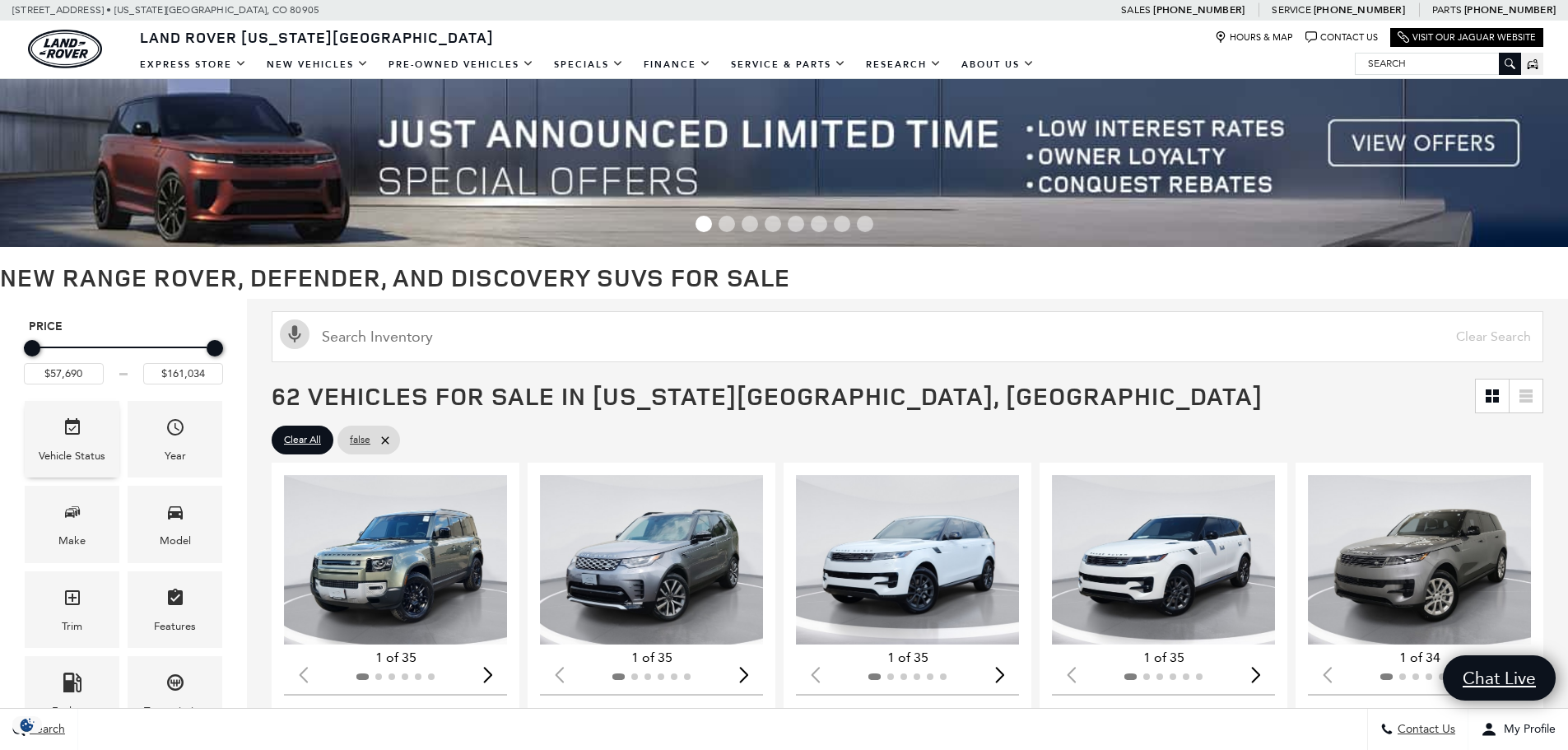
click at [63, 452] on div "Vehicle Status" at bounding box center [72, 456] width 67 height 18
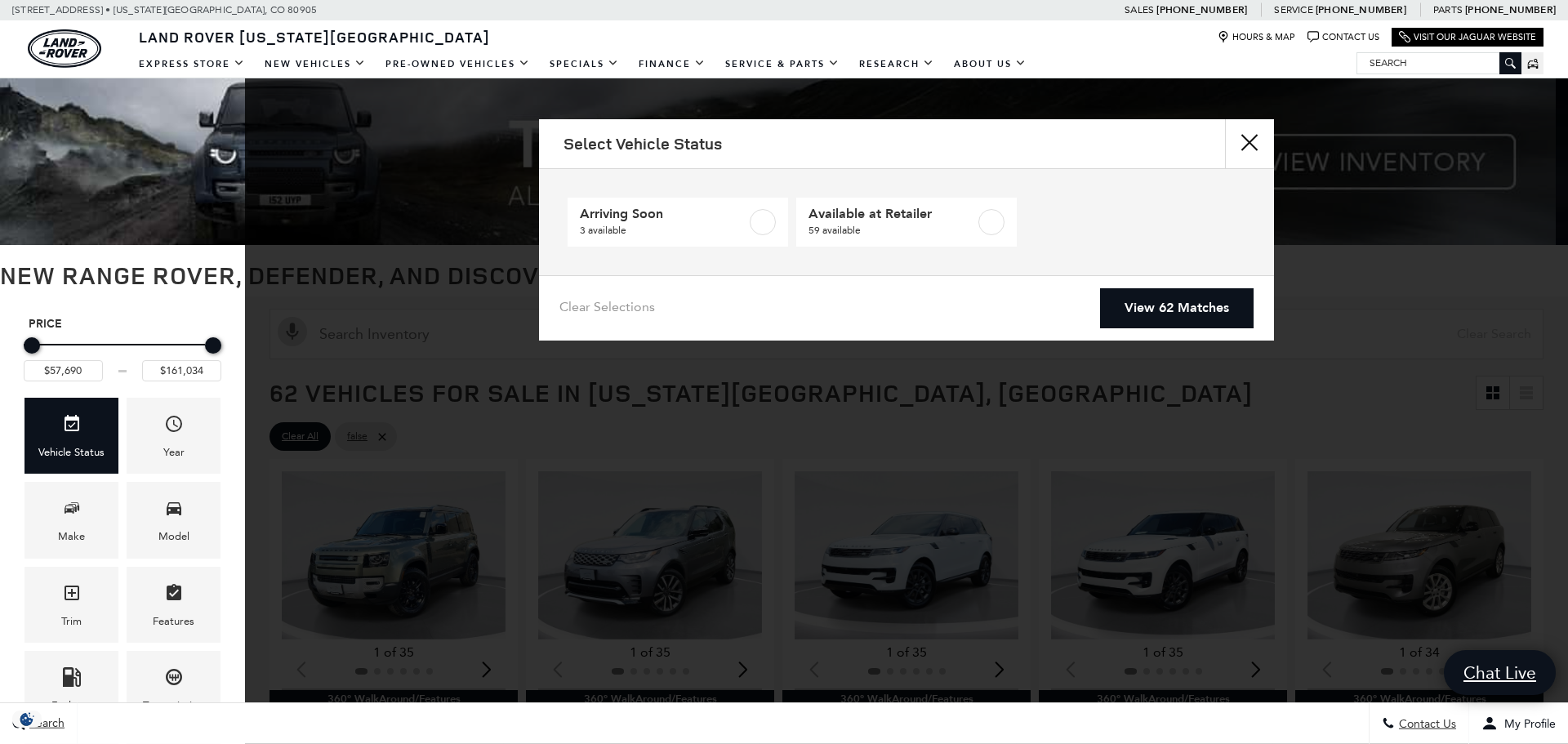
click at [224, 444] on div "Year" at bounding box center [173, 435] width 102 height 84
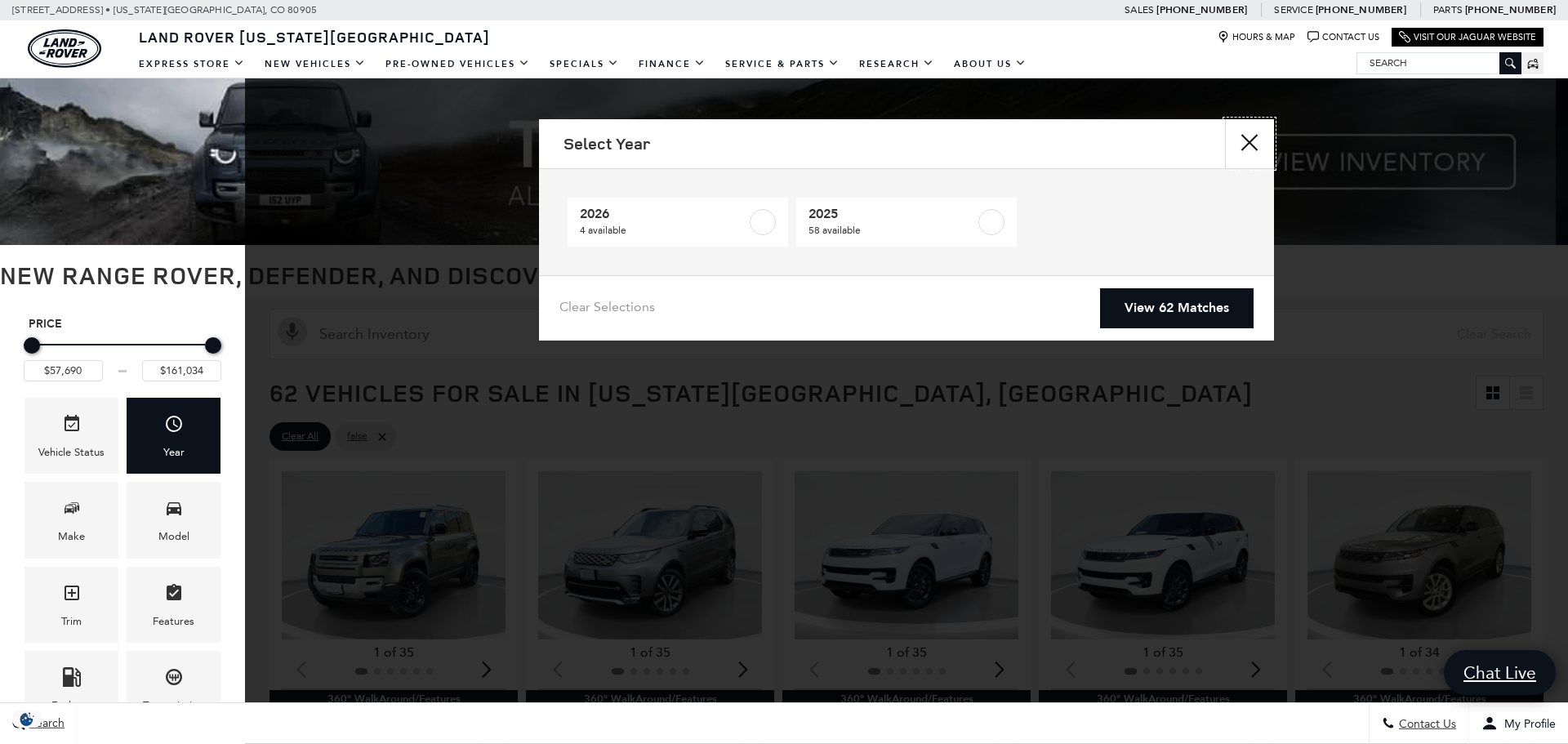
click at [1256, 131] on button "close" at bounding box center [1250, 144] width 49 height 49
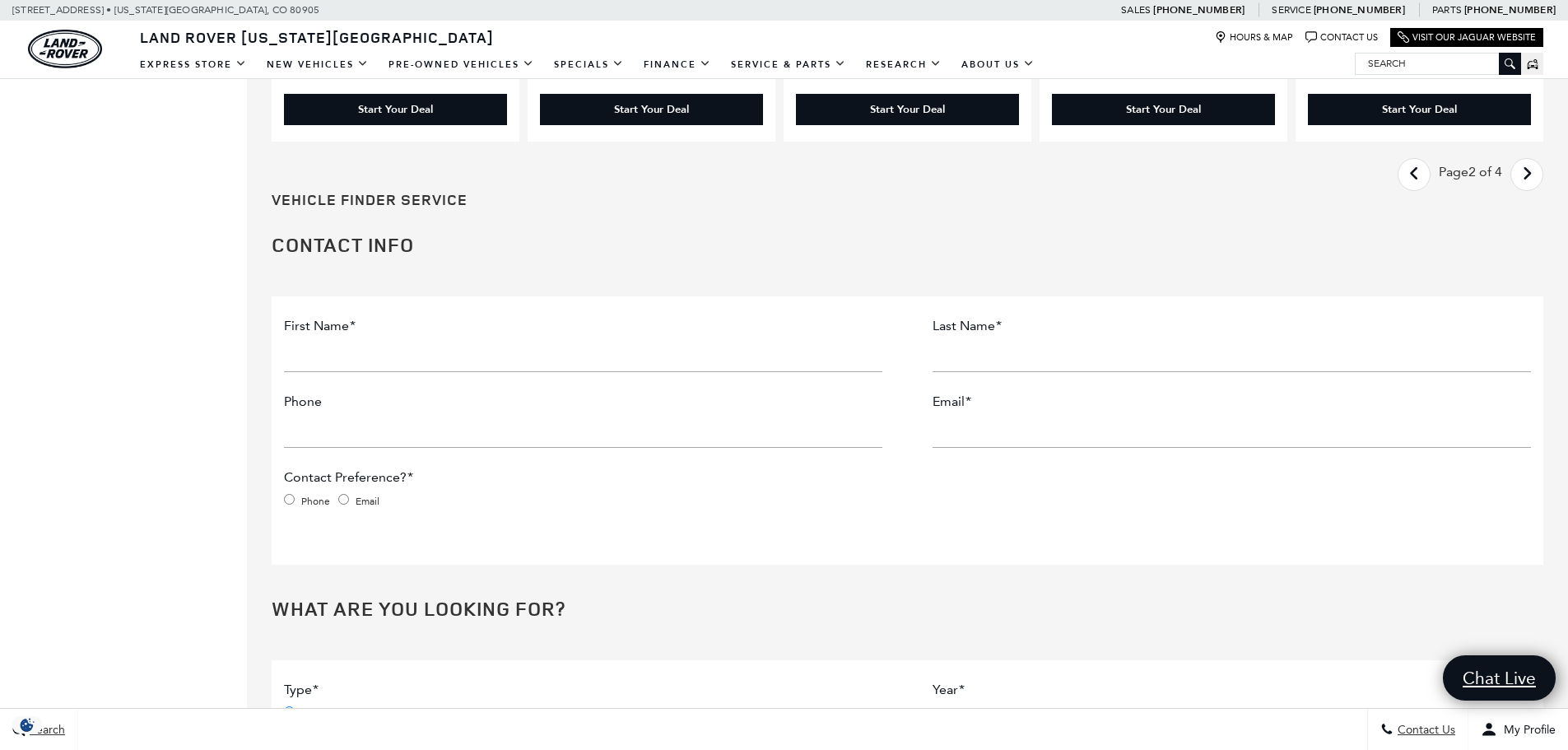
scroll to position [2551, 0]
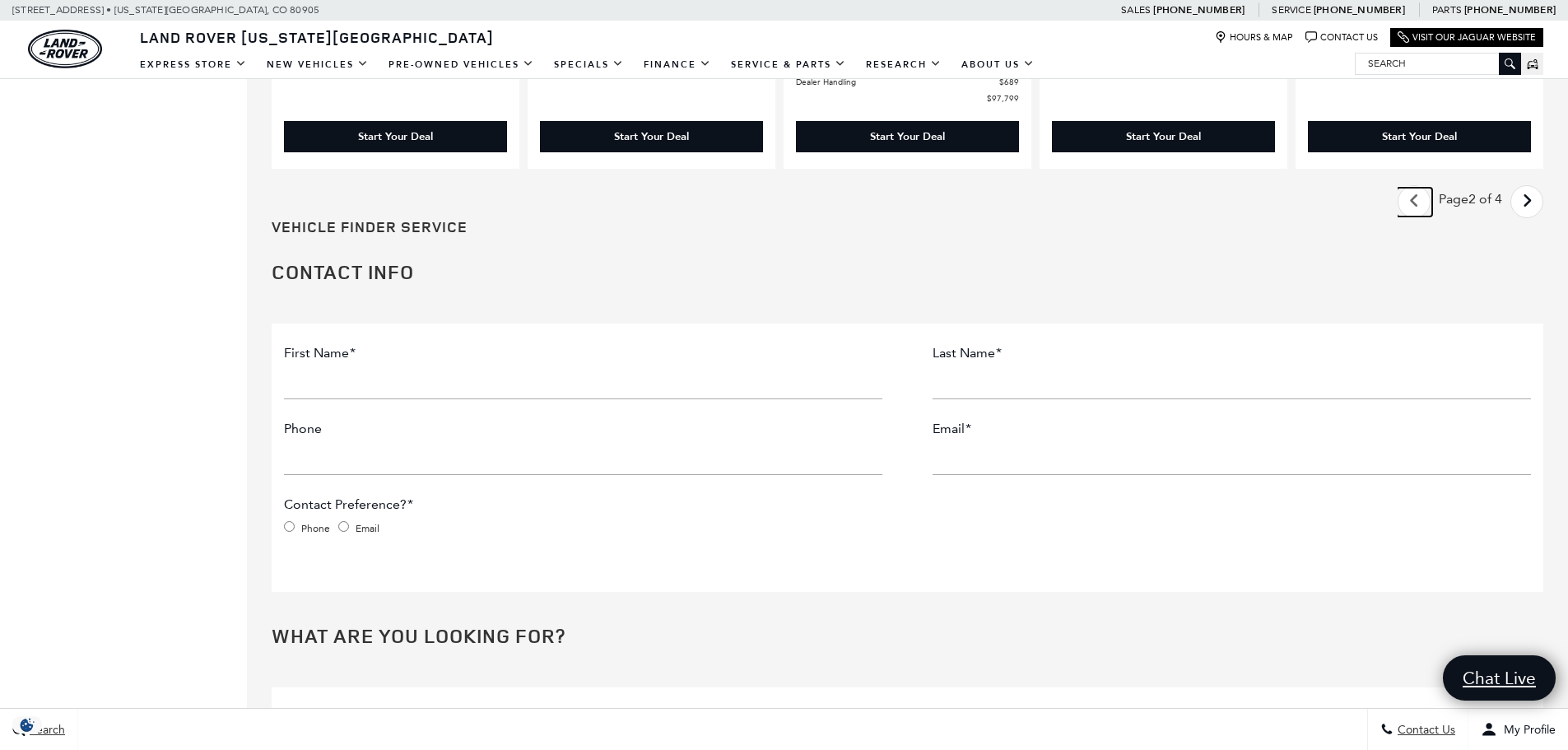
click at [1420, 199] on icon "previous page" at bounding box center [1414, 201] width 11 height 26
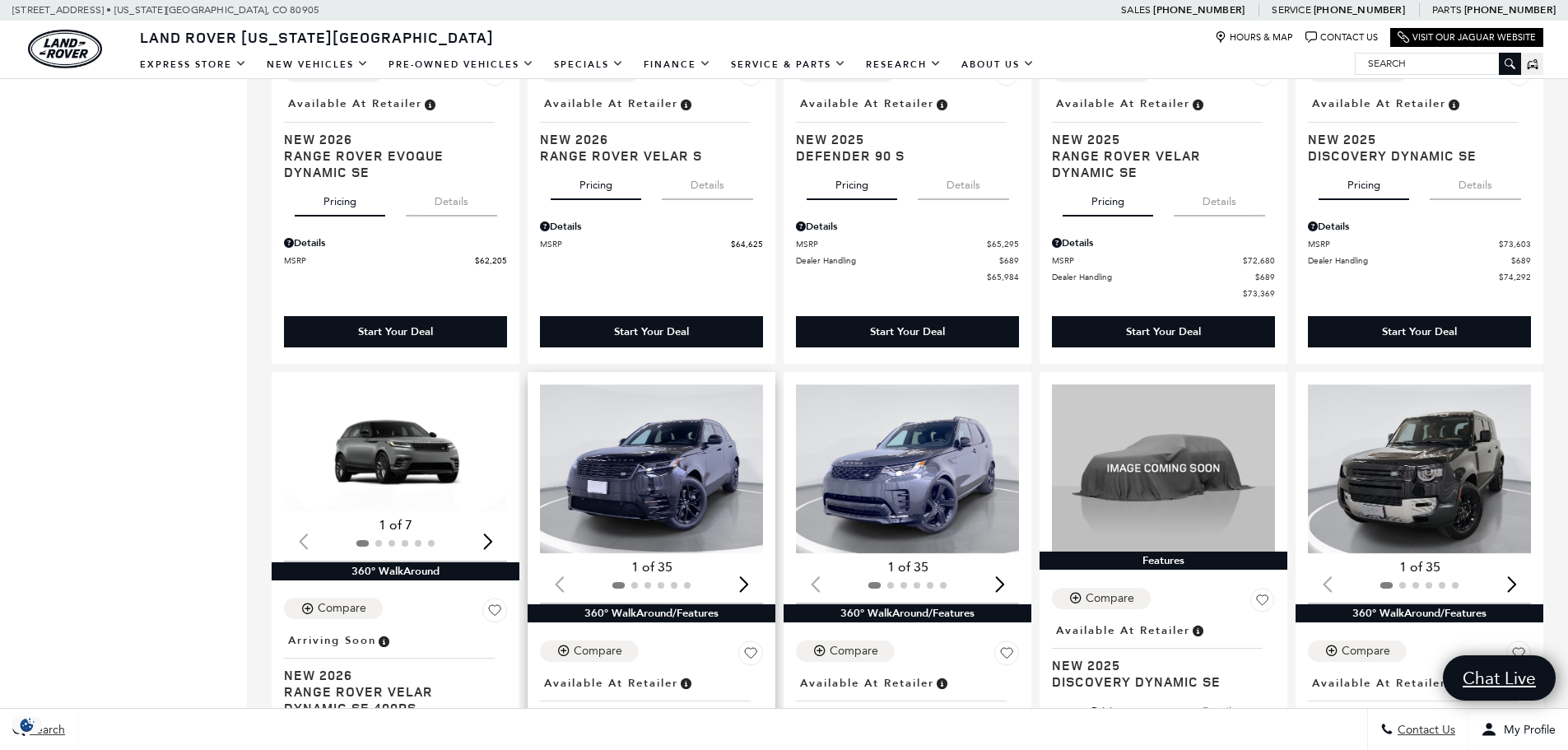
scroll to position [1316, 0]
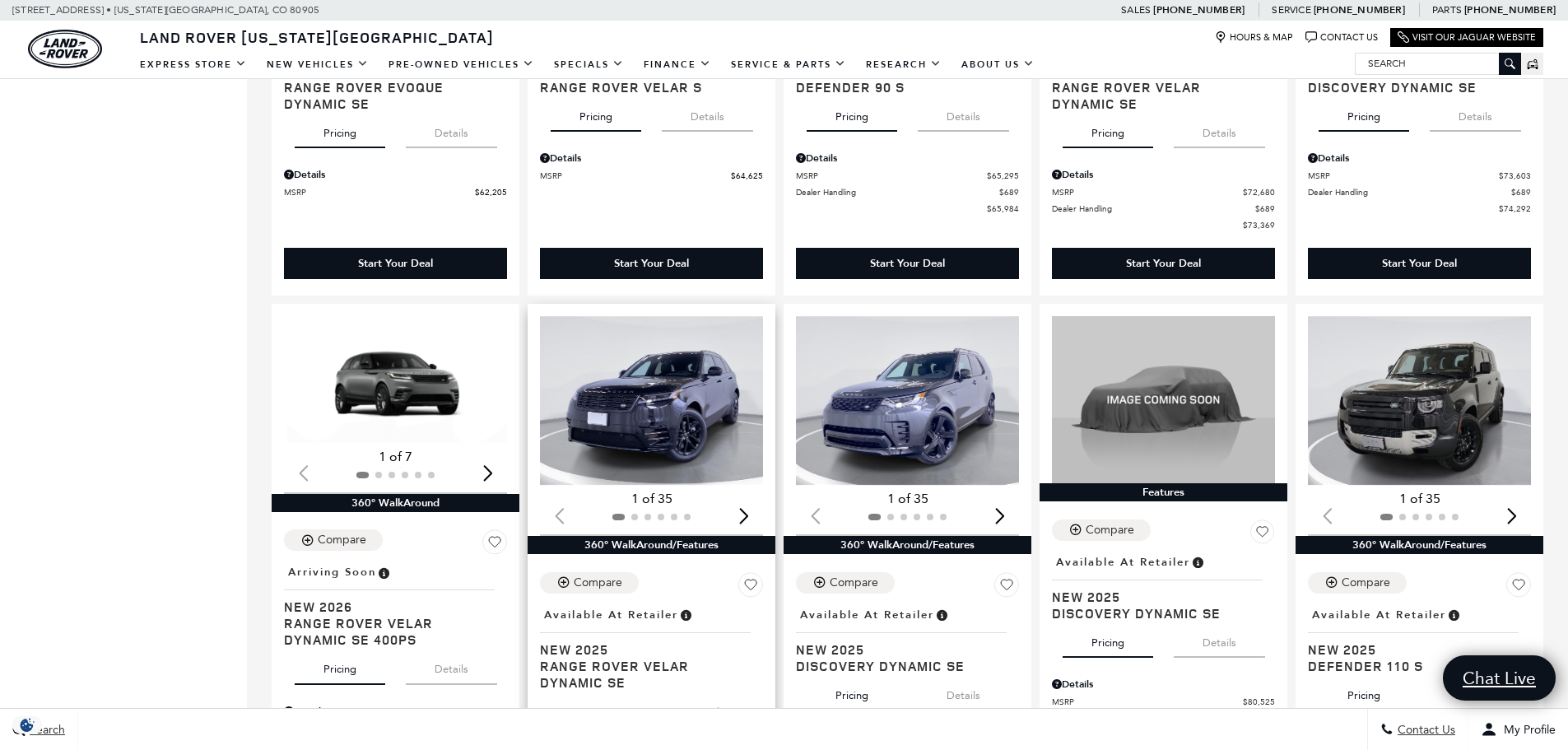
click at [639, 426] on img "1 / 2" at bounding box center [653, 401] width 226 height 170
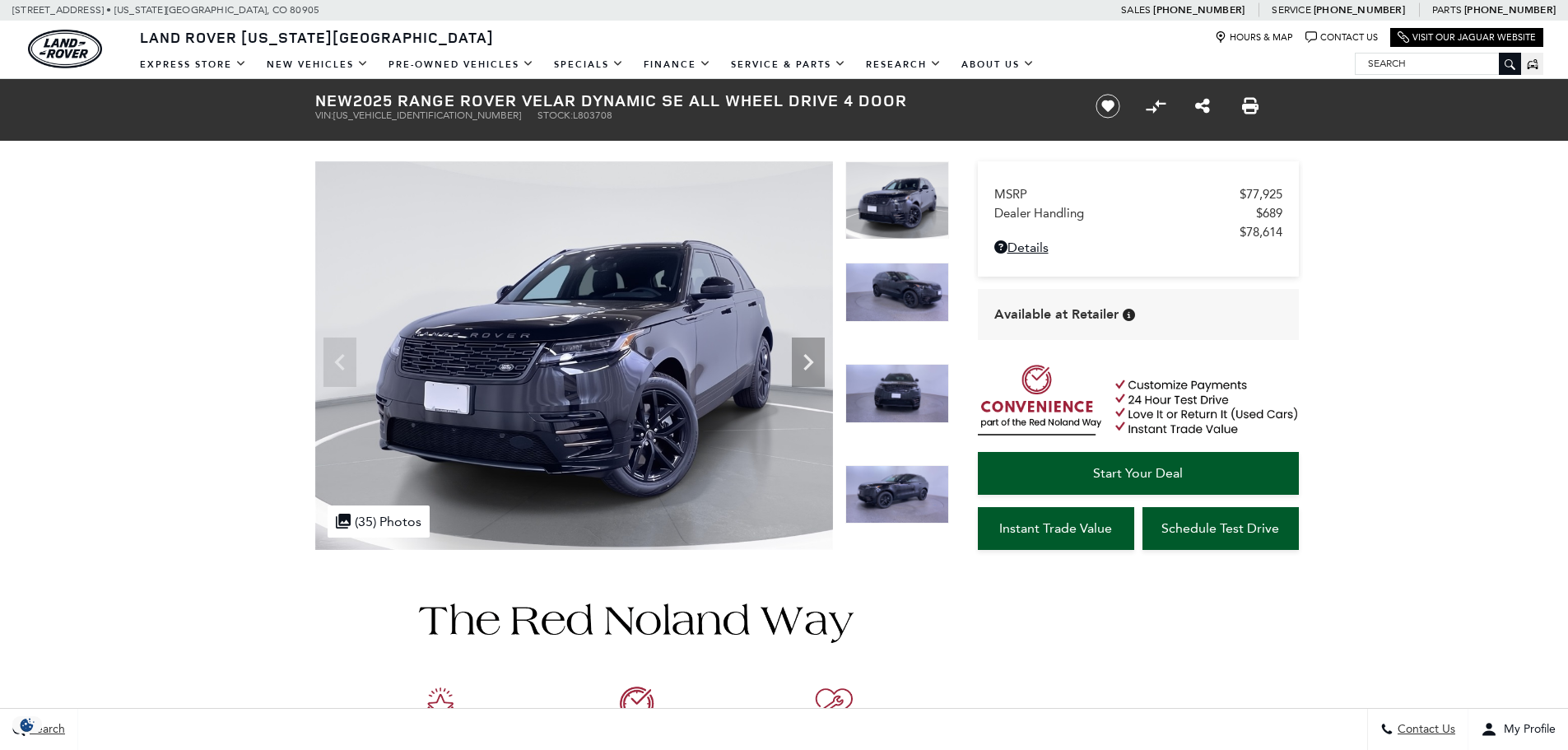
click at [406, 113] on span "SALYL2FU6SA803708" at bounding box center [427, 115] width 188 height 12
copy span "SALYL2FU6SA803708"
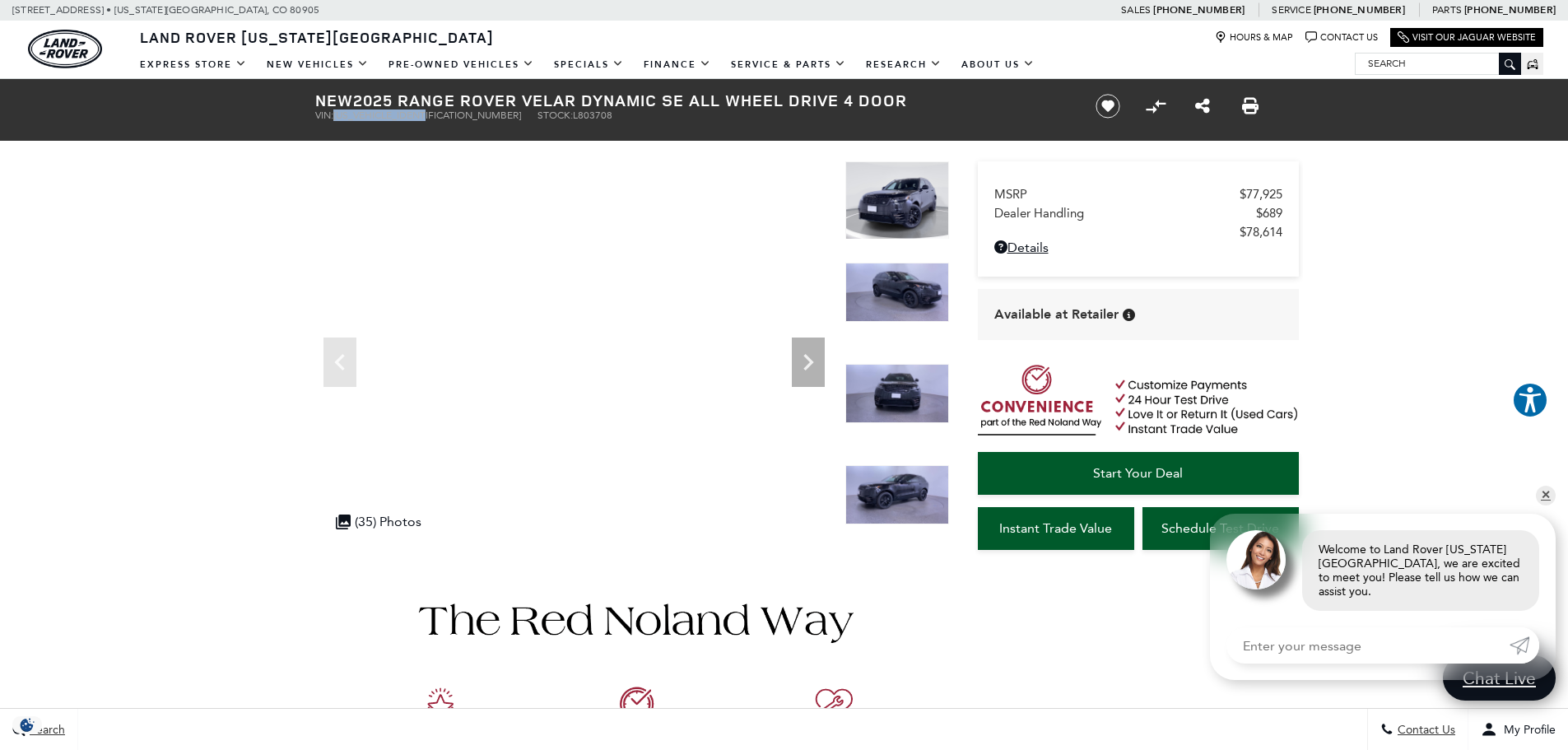
click at [387, 112] on span "SALYL2FU6SA803708" at bounding box center [427, 115] width 188 height 12
drag, startPoint x: 1279, startPoint y: 231, endPoint x: 1220, endPoint y: 227, distance: 59.1
click at [1220, 227] on div "MSRP $77,925 Dealer Handling $689 $78,614 Disclaimer: Dealer Handling included …" at bounding box center [1138, 219] width 321 height 115
copy span "$78,614"
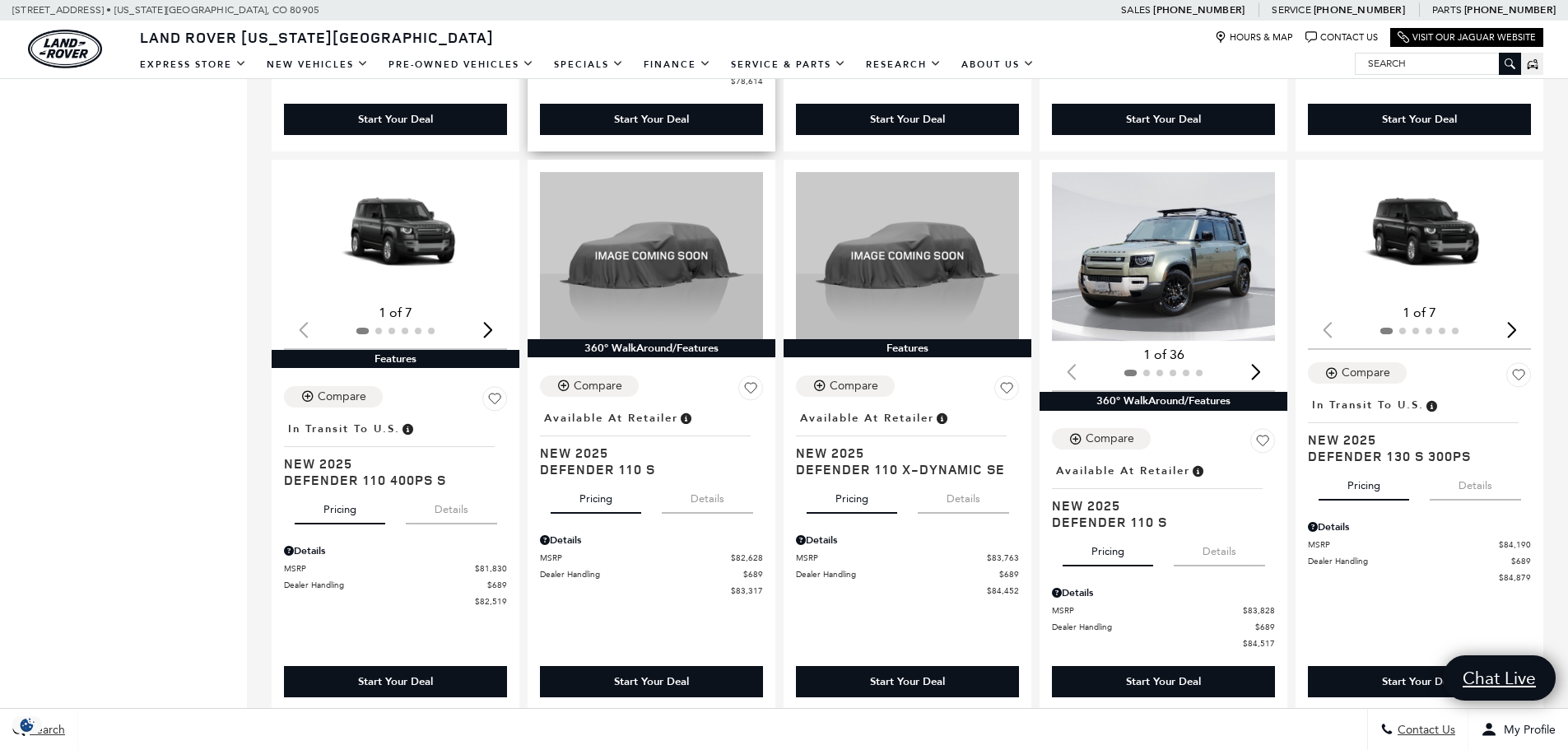
scroll to position [2057, 0]
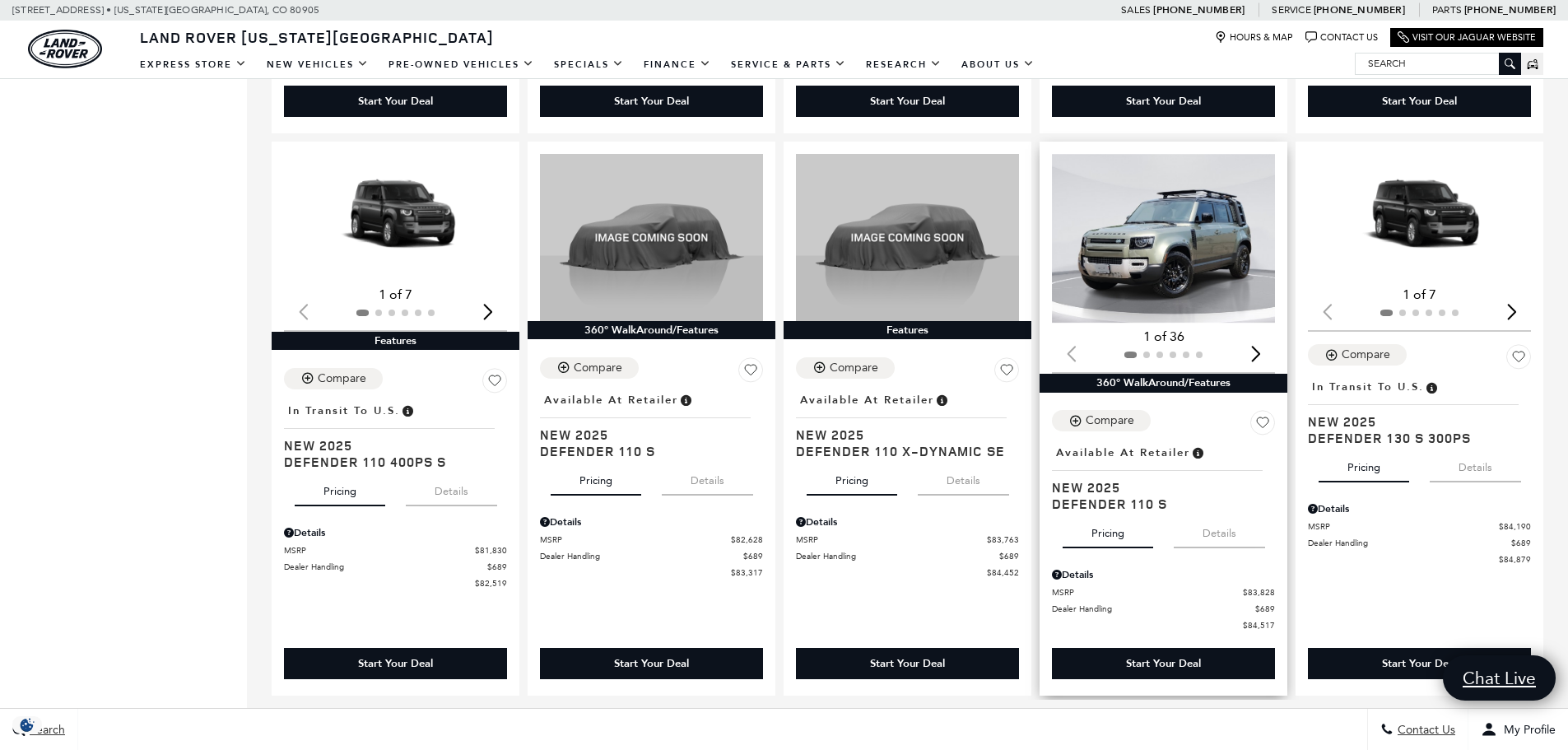
click at [1187, 256] on img "1 / 2" at bounding box center [1165, 239] width 226 height 170
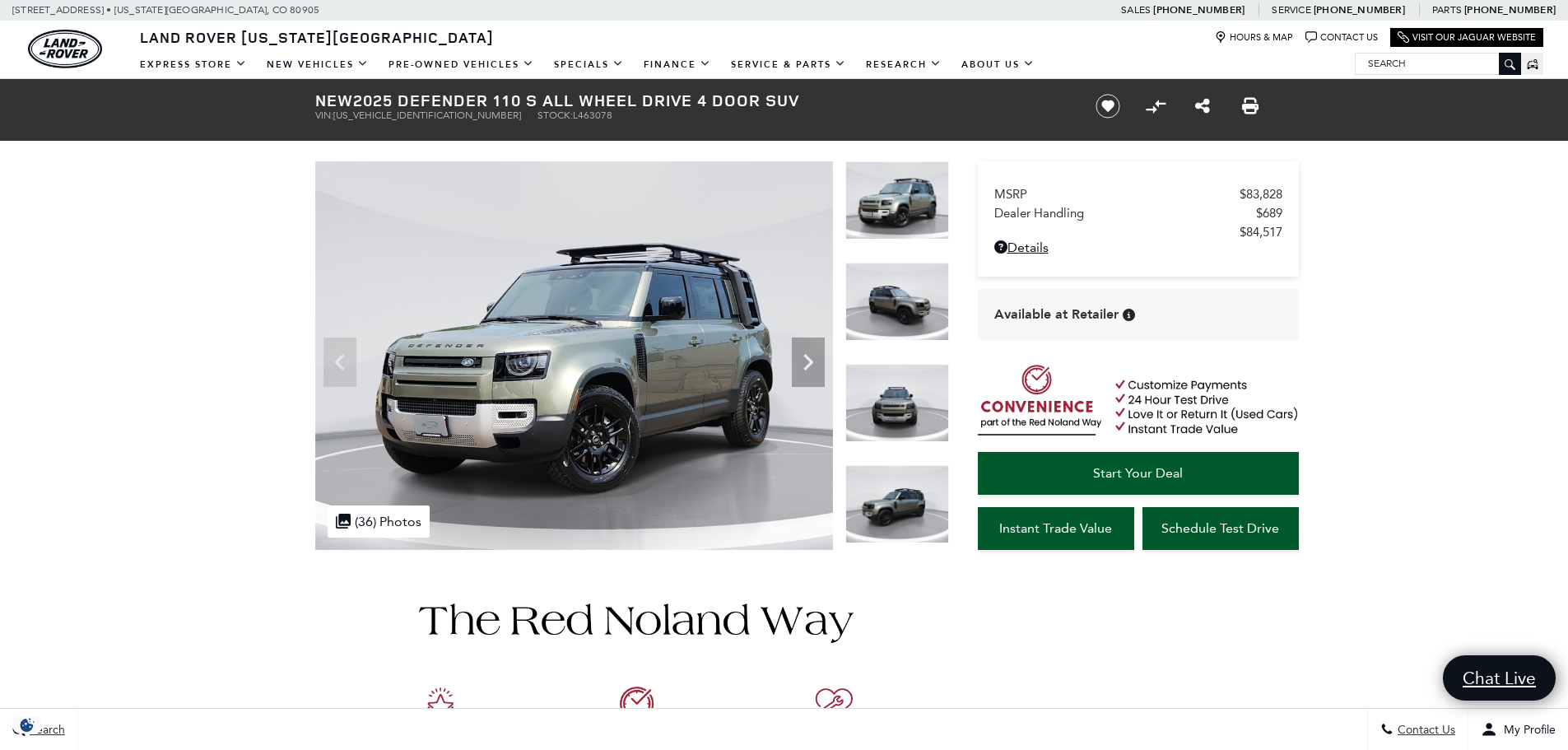
click at [393, 110] on span "SALEJEEUXS2463078" at bounding box center [427, 115] width 188 height 12
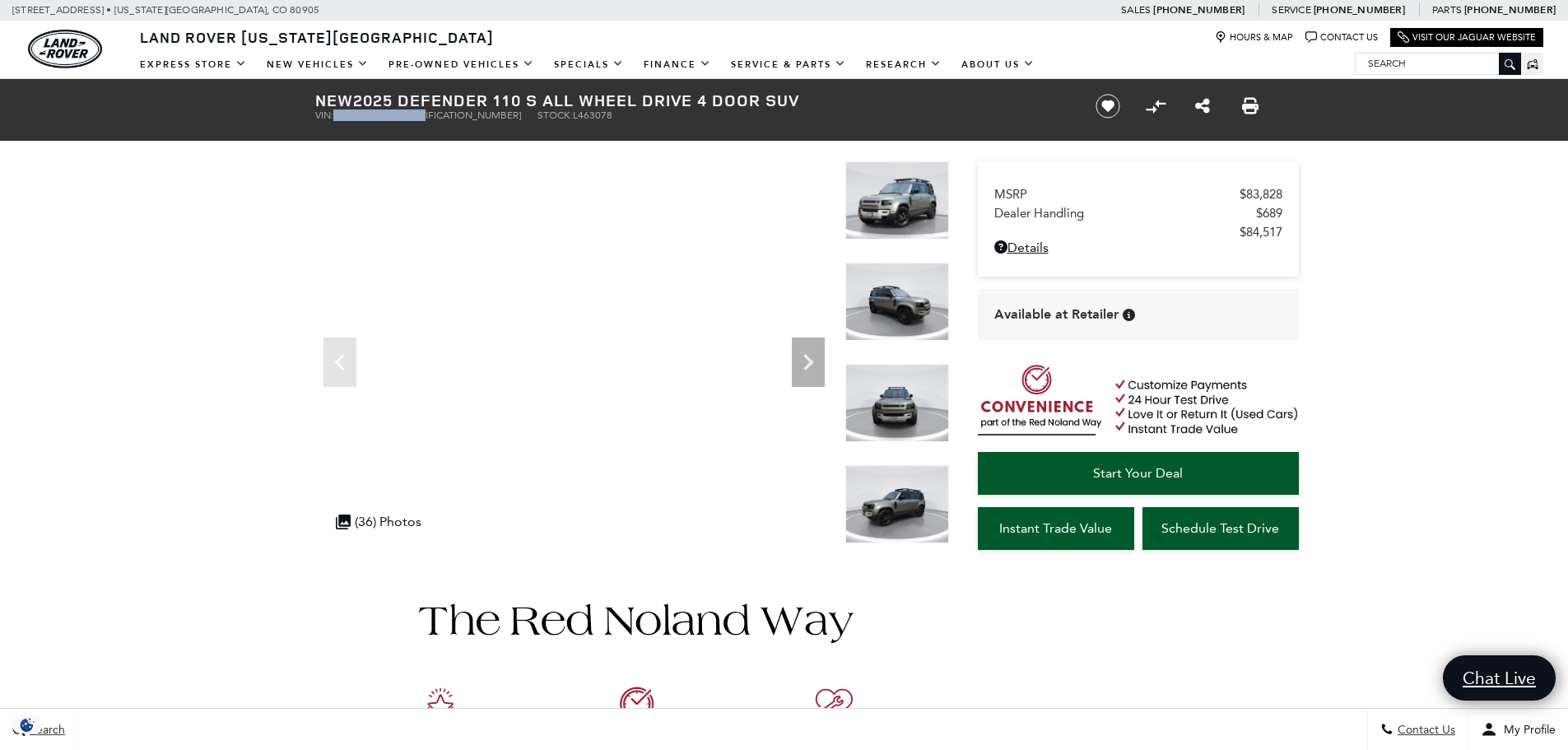
click at [393, 110] on span "SALEJEEUXS2463078" at bounding box center [427, 115] width 188 height 12
copy span "SALEJEEUXS2463078"
drag, startPoint x: 1278, startPoint y: 200, endPoint x: 1220, endPoint y: 198, distance: 58.0
click at [1220, 198] on div "MSRP $83,828 Dealer Handling $689 $84,517 Disclaimer: Dealer Handling included …" at bounding box center [1138, 219] width 321 height 115
copy link "$83,828"
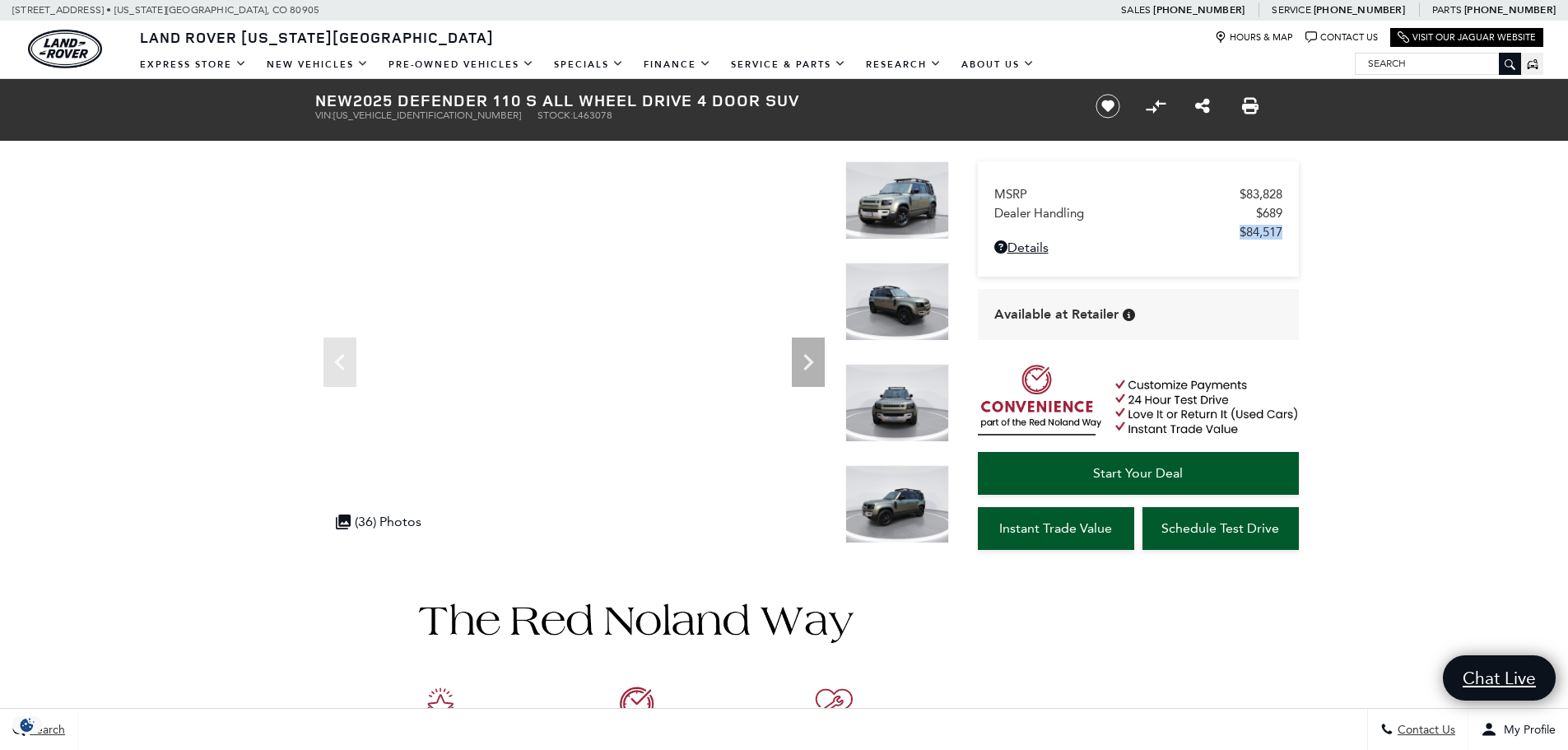
drag, startPoint x: 1276, startPoint y: 232, endPoint x: 1218, endPoint y: 232, distance: 58.0
click at [1218, 232] on div "MSRP $83,828 Dealer Handling $689 $84,517 Disclaimer: Dealer Handling included …" at bounding box center [1138, 219] width 321 height 115
copy span "$84,517"
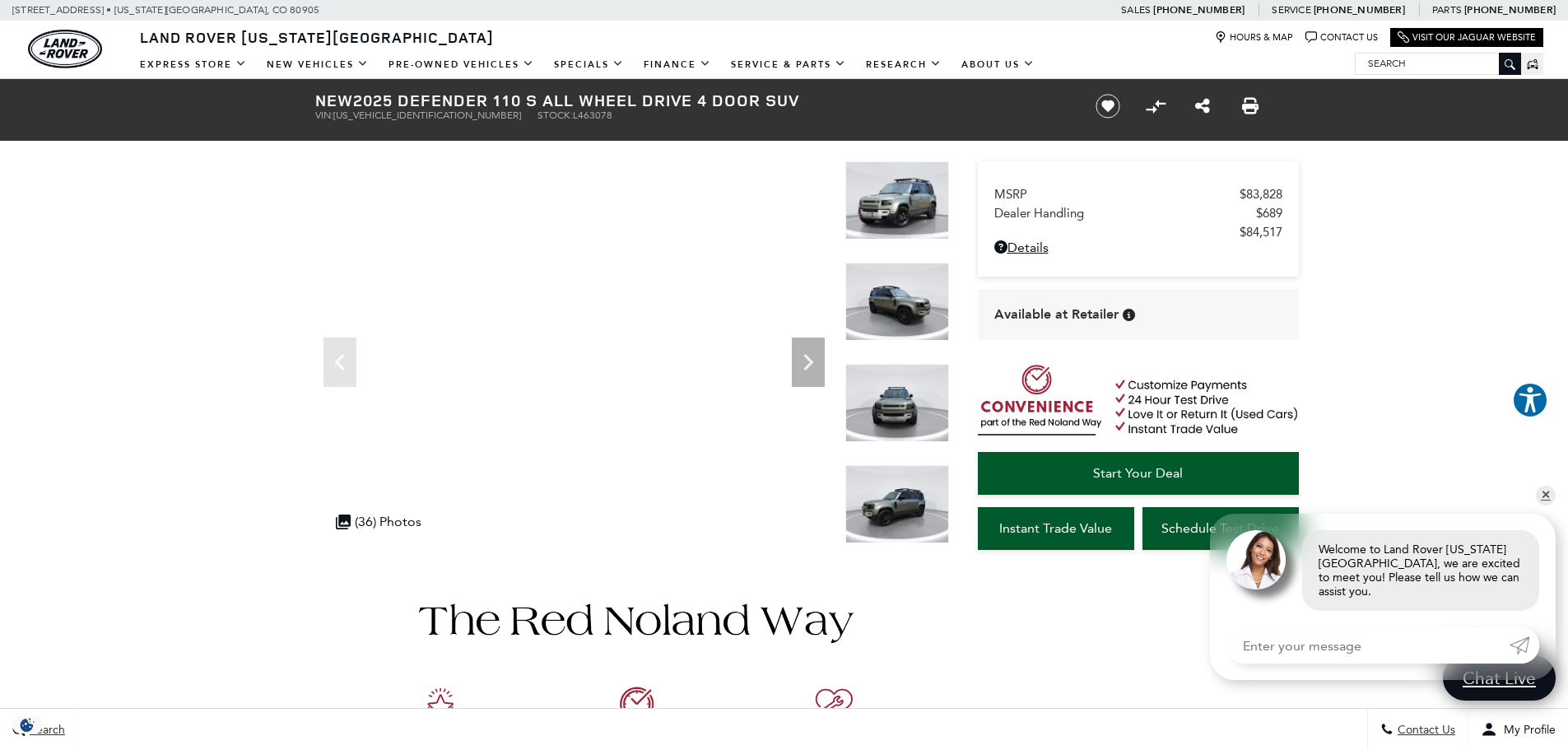
click at [399, 111] on span "SALEJEEUXS2463078" at bounding box center [427, 115] width 188 height 12
copy span "SALEJEEUXS2463078"
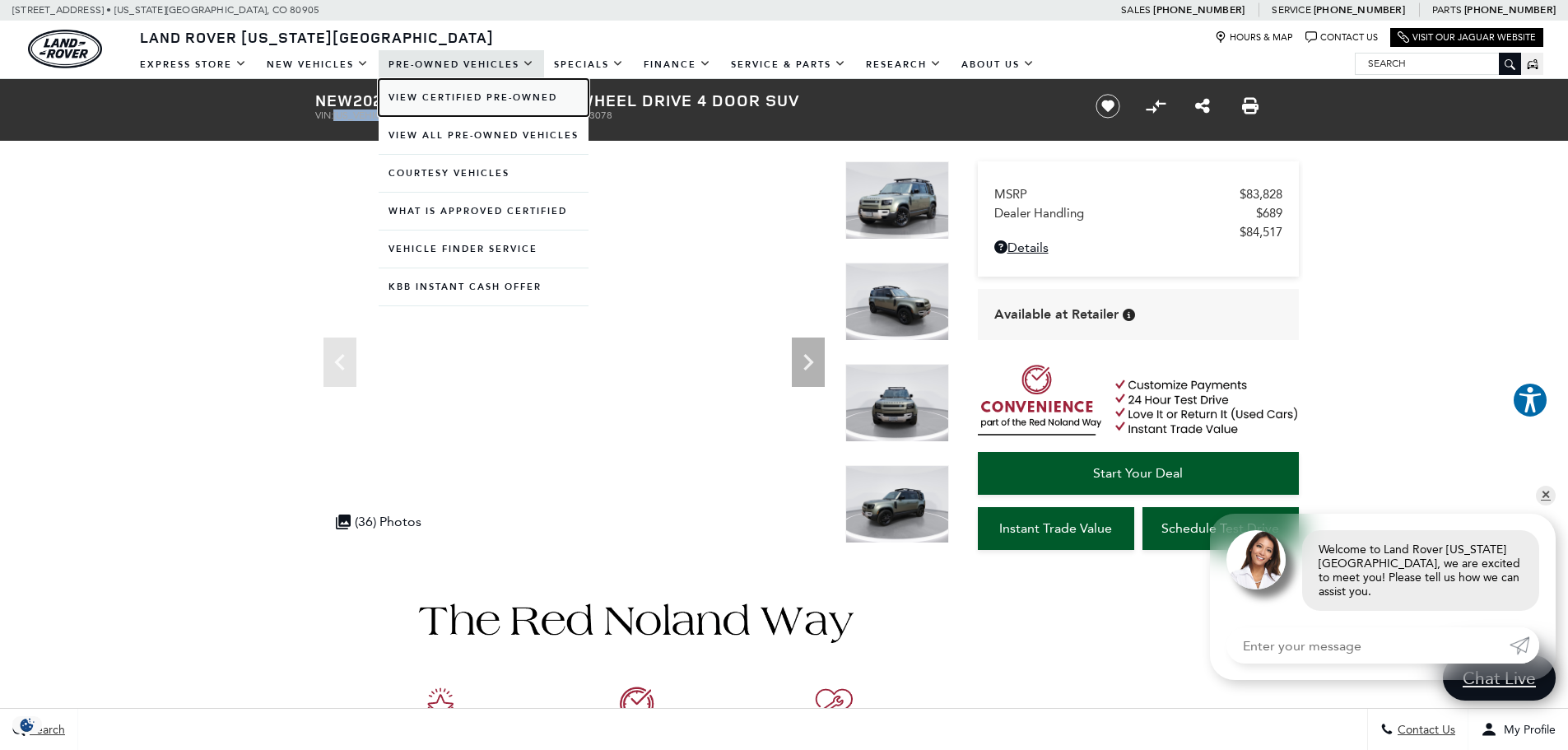
click at [458, 97] on link "View Certified Pre-Owned" at bounding box center [483, 97] width 210 height 37
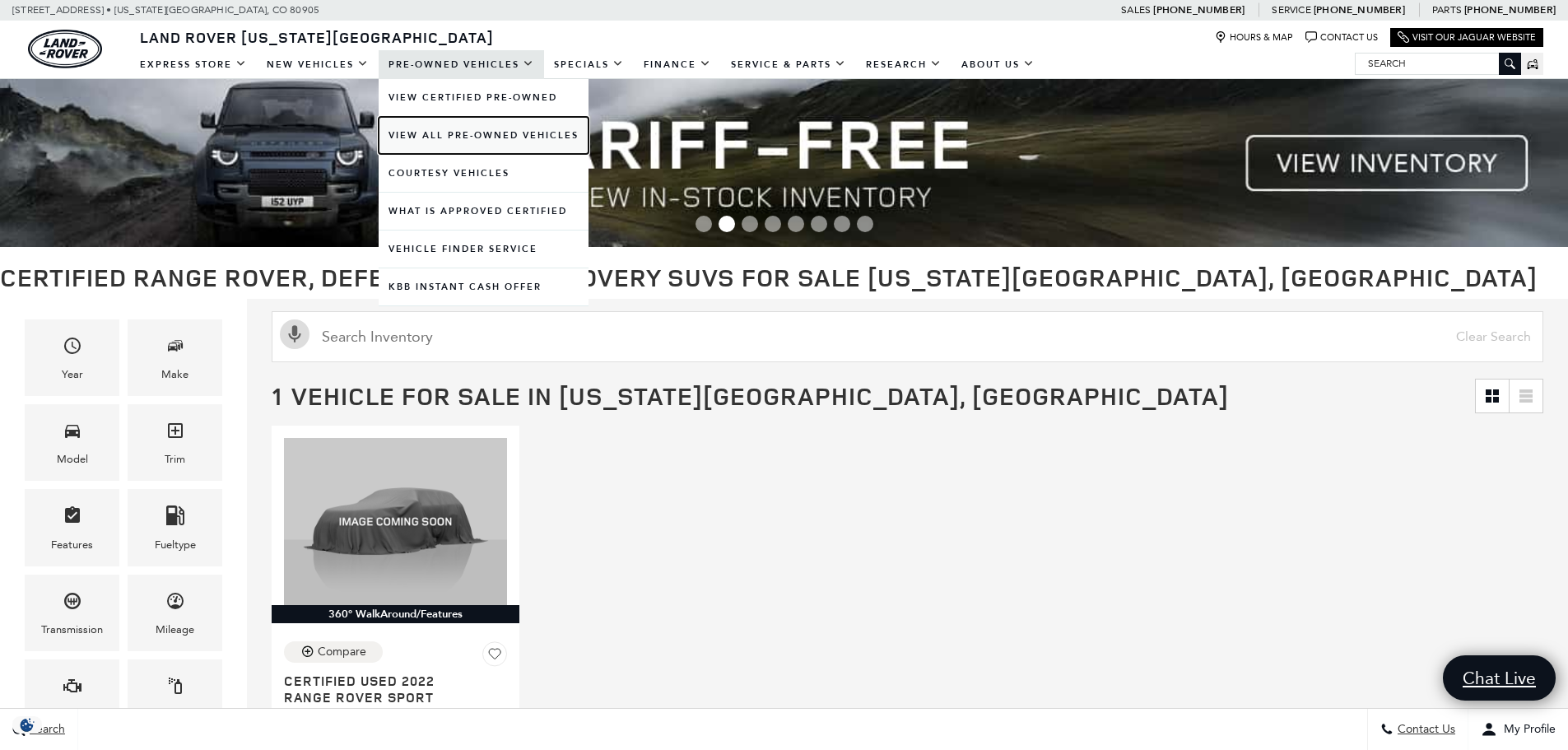
click at [452, 134] on link "View All Pre-Owned Vehicles" at bounding box center [483, 135] width 210 height 37
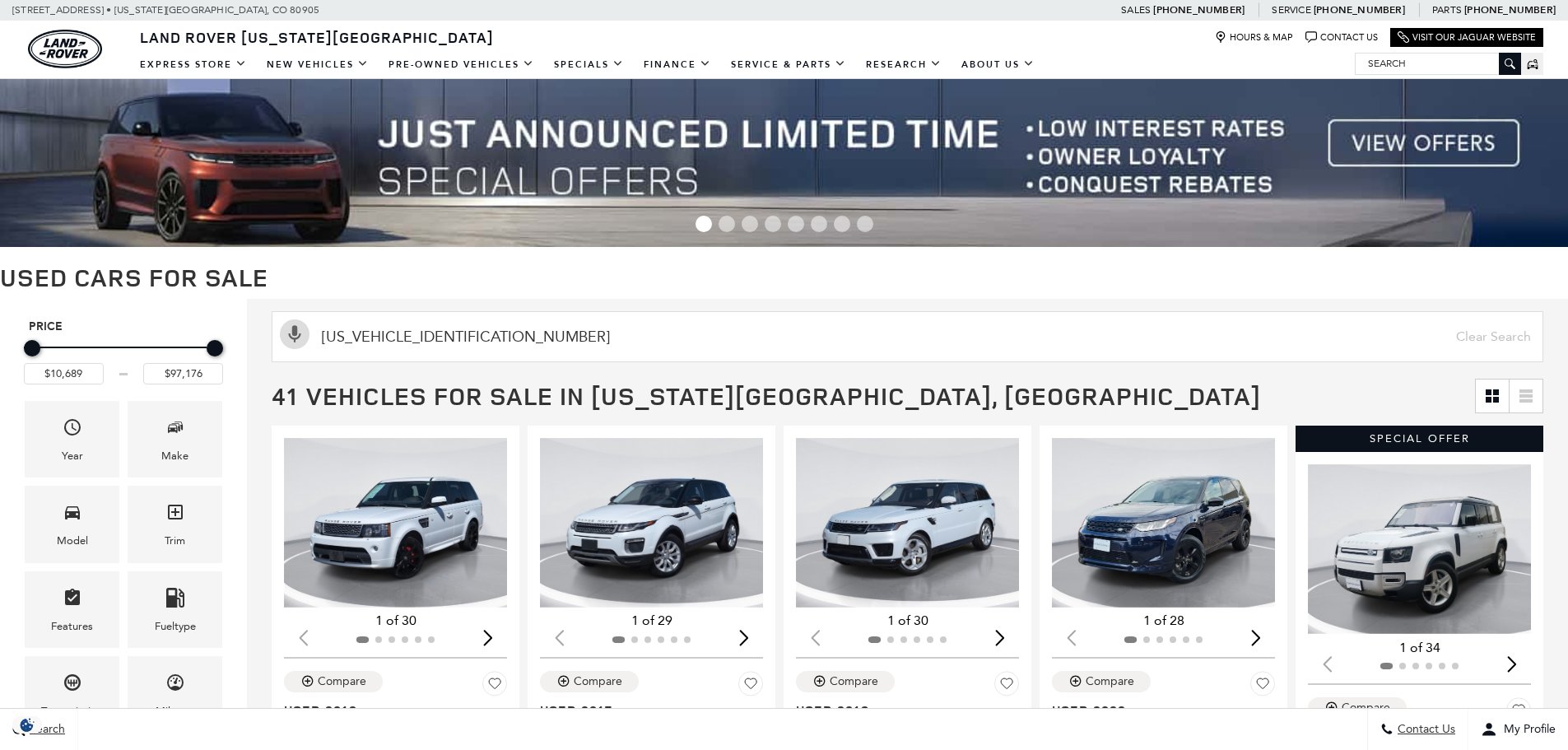
type input "[US_VEHICLE_IDENTIFICATION_NUMBER]"
type input "$65,629"
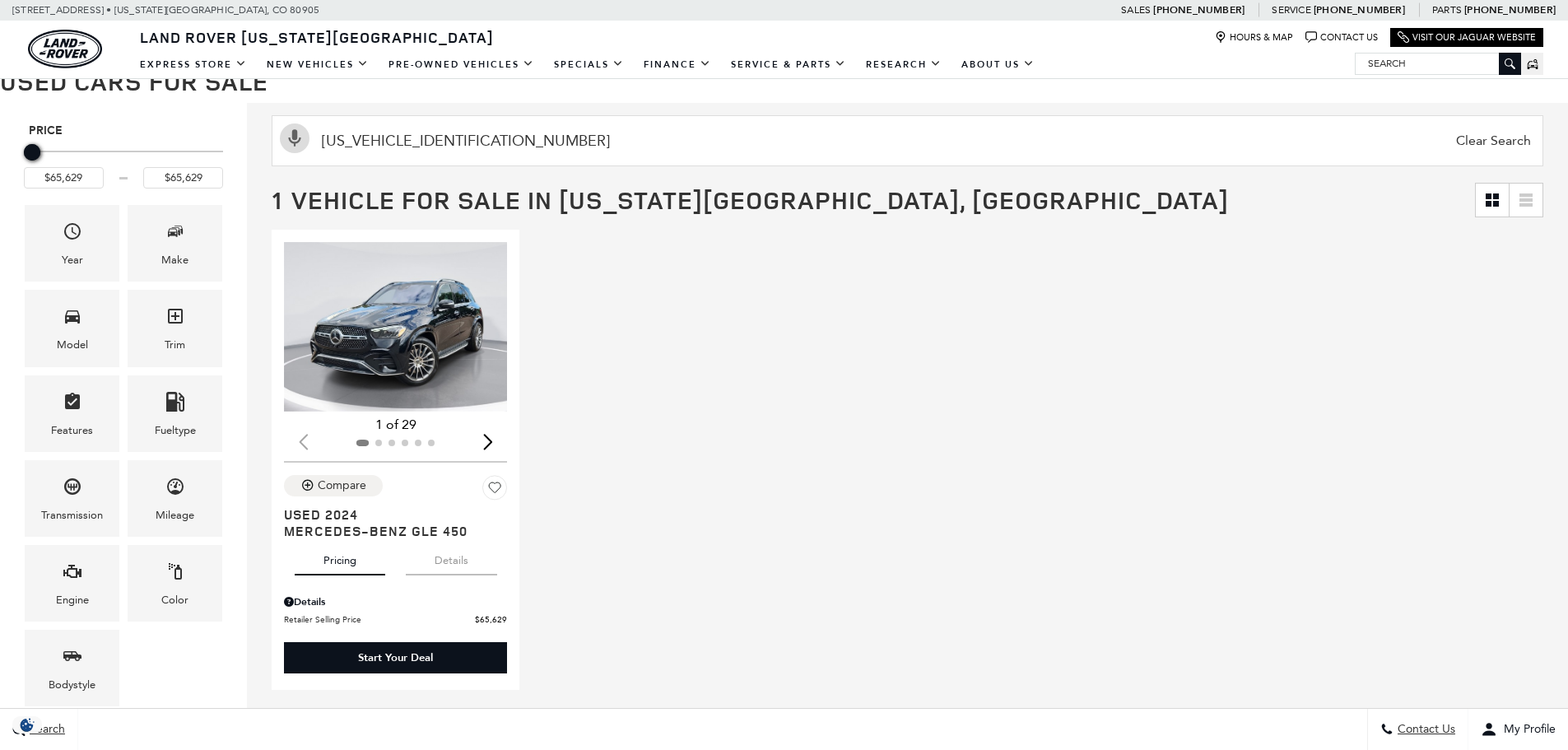
scroll to position [199, 0]
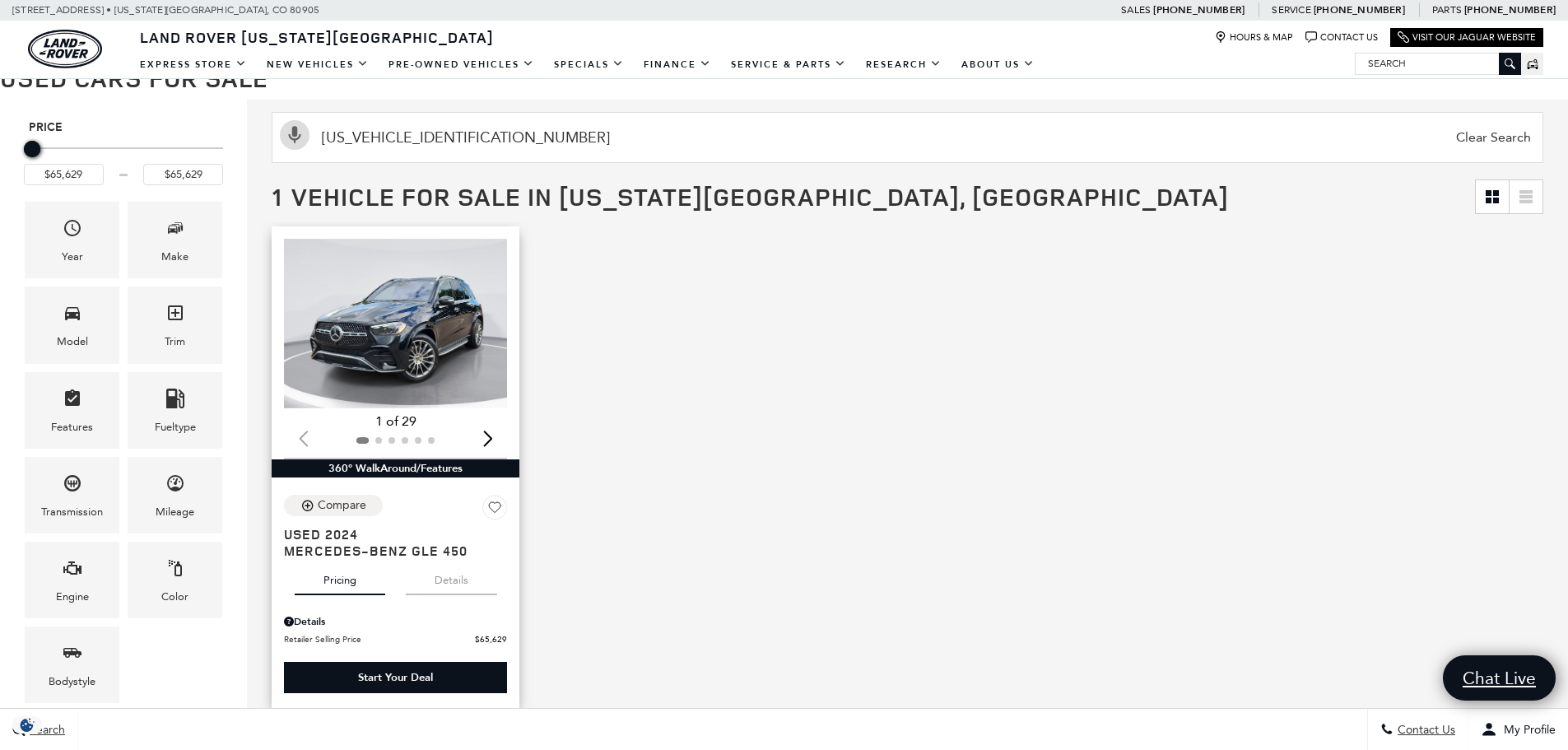
drag, startPoint x: 510, startPoint y: 640, endPoint x: 477, endPoint y: 641, distance: 33.0
click at [477, 641] on div "Compare Used 2024 Mercedes-Benz GLE 450 Pricing Details Details Dealer Handling…" at bounding box center [395, 570] width 248 height 176
copy link "$65,629"
click at [395, 326] on img "1 / 2" at bounding box center [397, 324] width 226 height 170
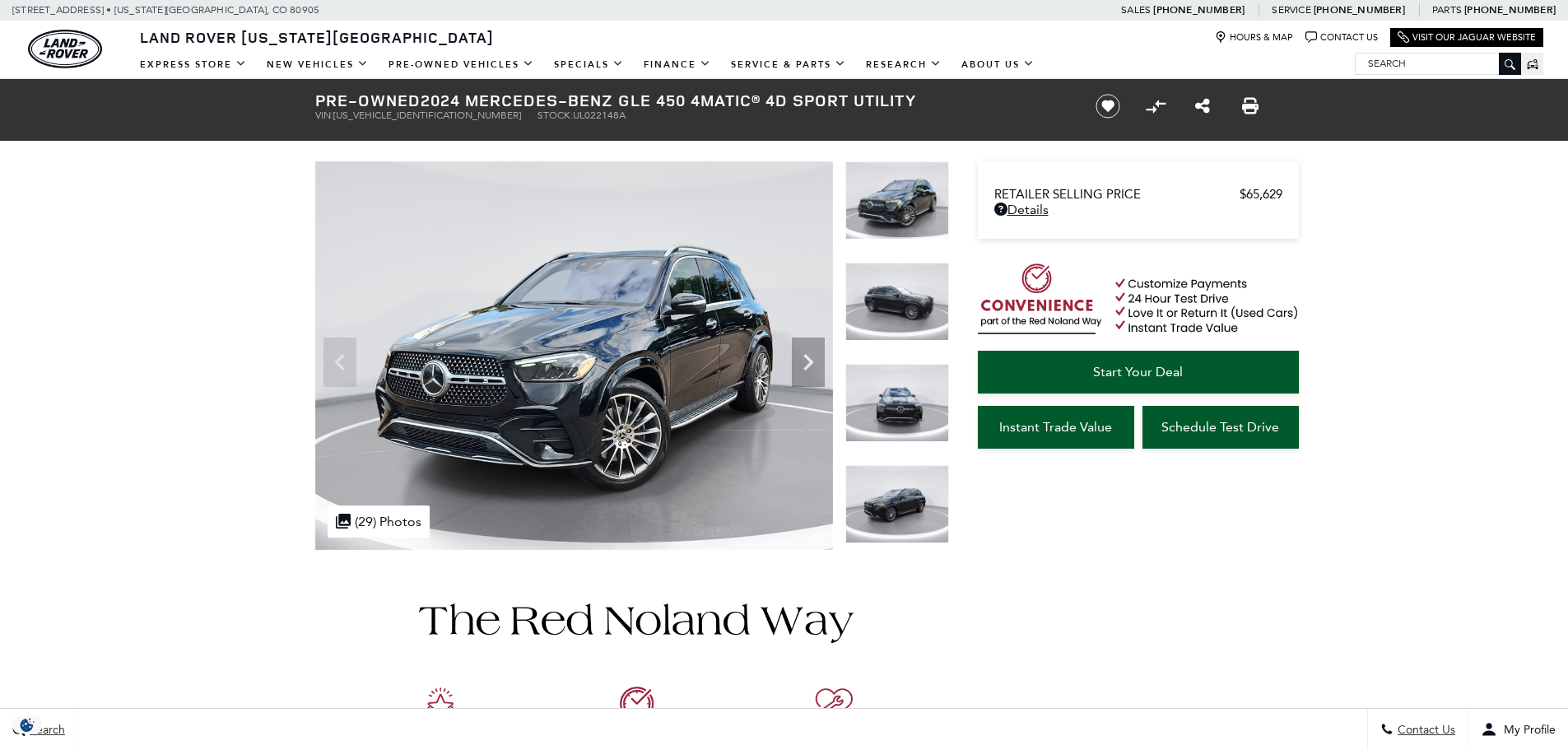
click at [411, 110] on span "[US_VEHICLE_IDENTIFICATION_NUMBER]" at bounding box center [427, 115] width 188 height 12
click at [411, 110] on span "4JGFB5KB1RB022148" at bounding box center [427, 115] width 188 height 12
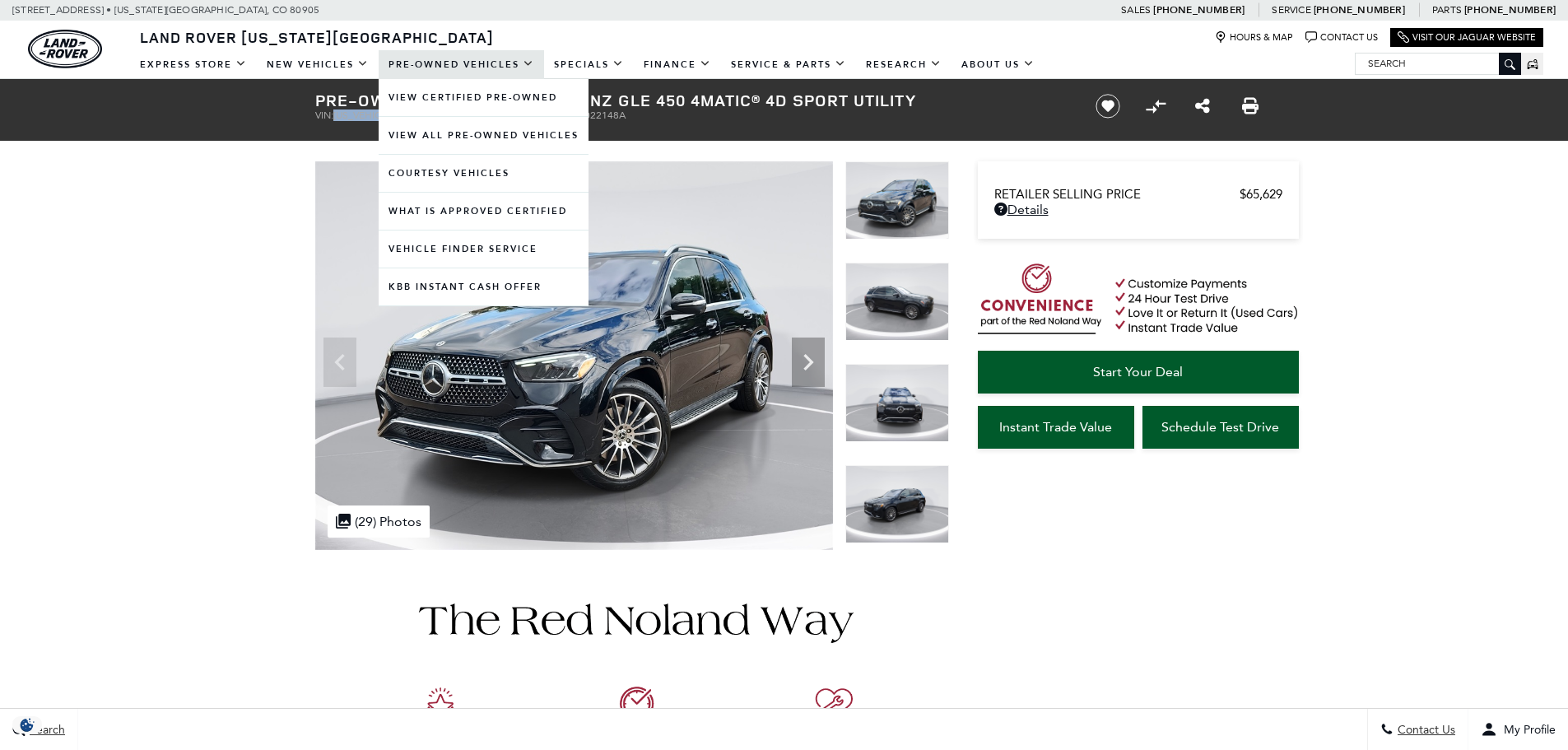
copy span "4JGFB5KB1RB022148"
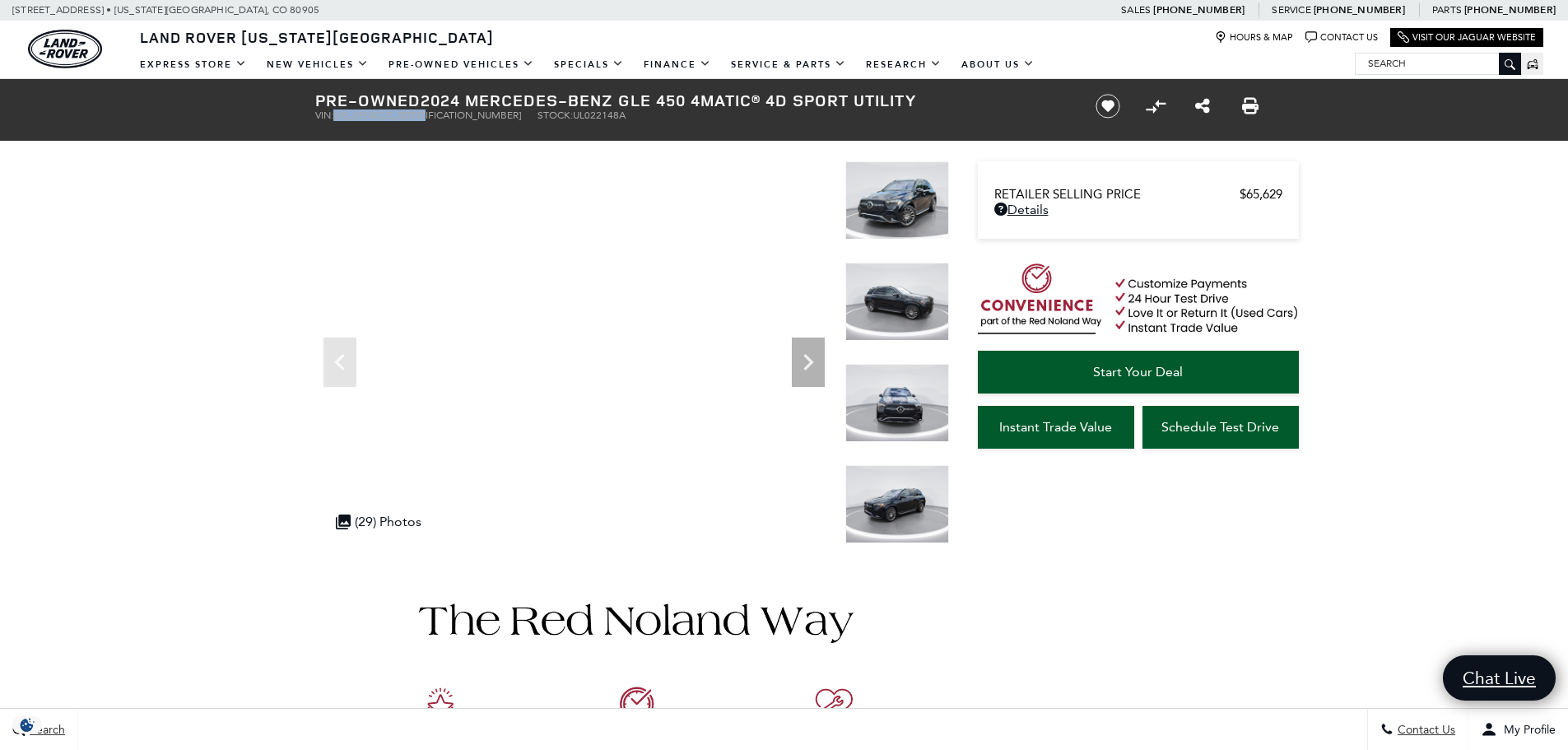
drag, startPoint x: 1293, startPoint y: 194, endPoint x: 1232, endPoint y: 192, distance: 61.0
click at [1232, 192] on div "Dealer Handling $689 Retailer Selling Price $65,629 Disclaimer: Dealer Handling…" at bounding box center [1138, 200] width 321 height 77
copy link "$65,629"
click at [434, 120] on span "4JGFB5KB1RB022148" at bounding box center [427, 115] width 188 height 12
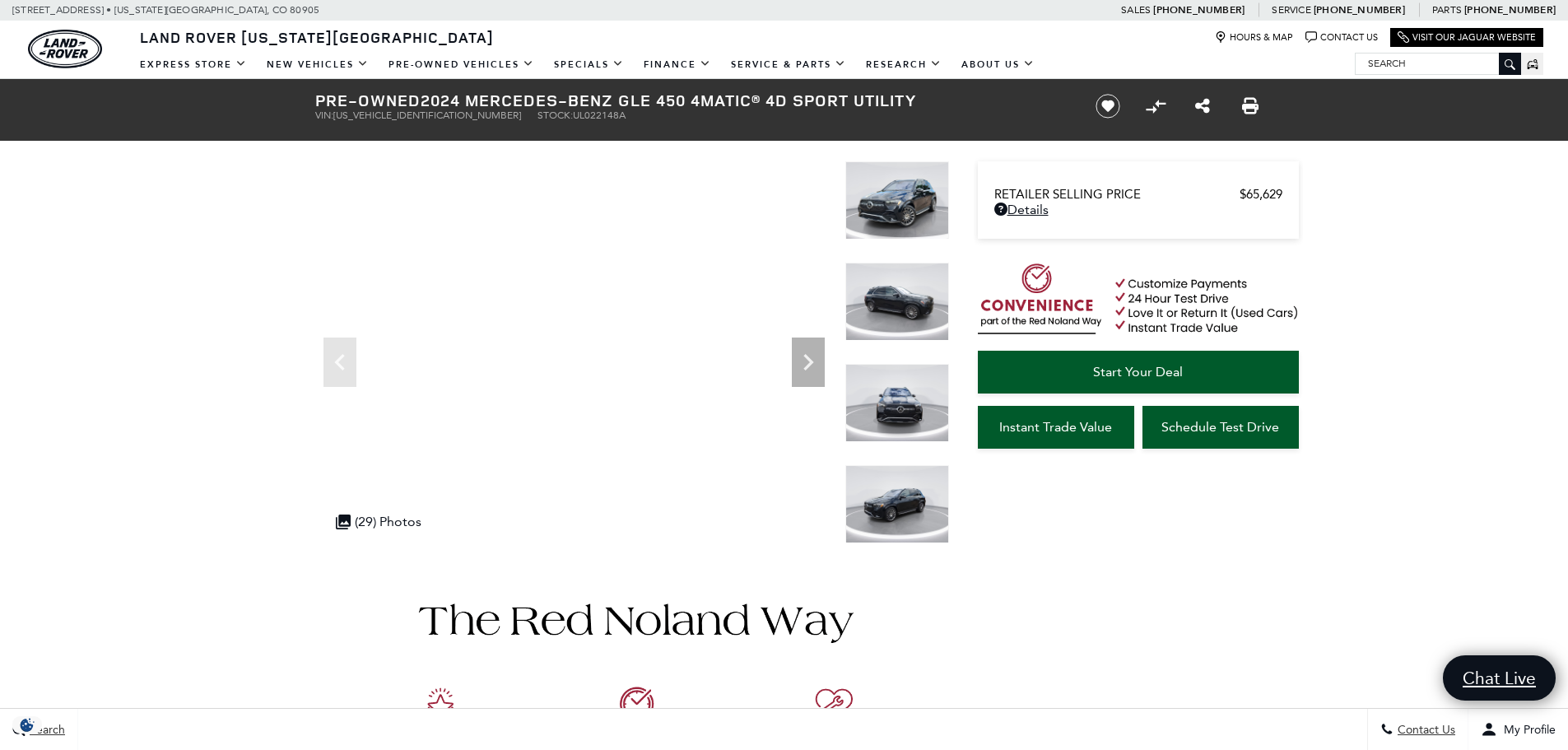
click at [410, 119] on span "4JGFB5KB1RB022148" at bounding box center [427, 115] width 188 height 12
copy span "4JGFB5KB1RB022148"
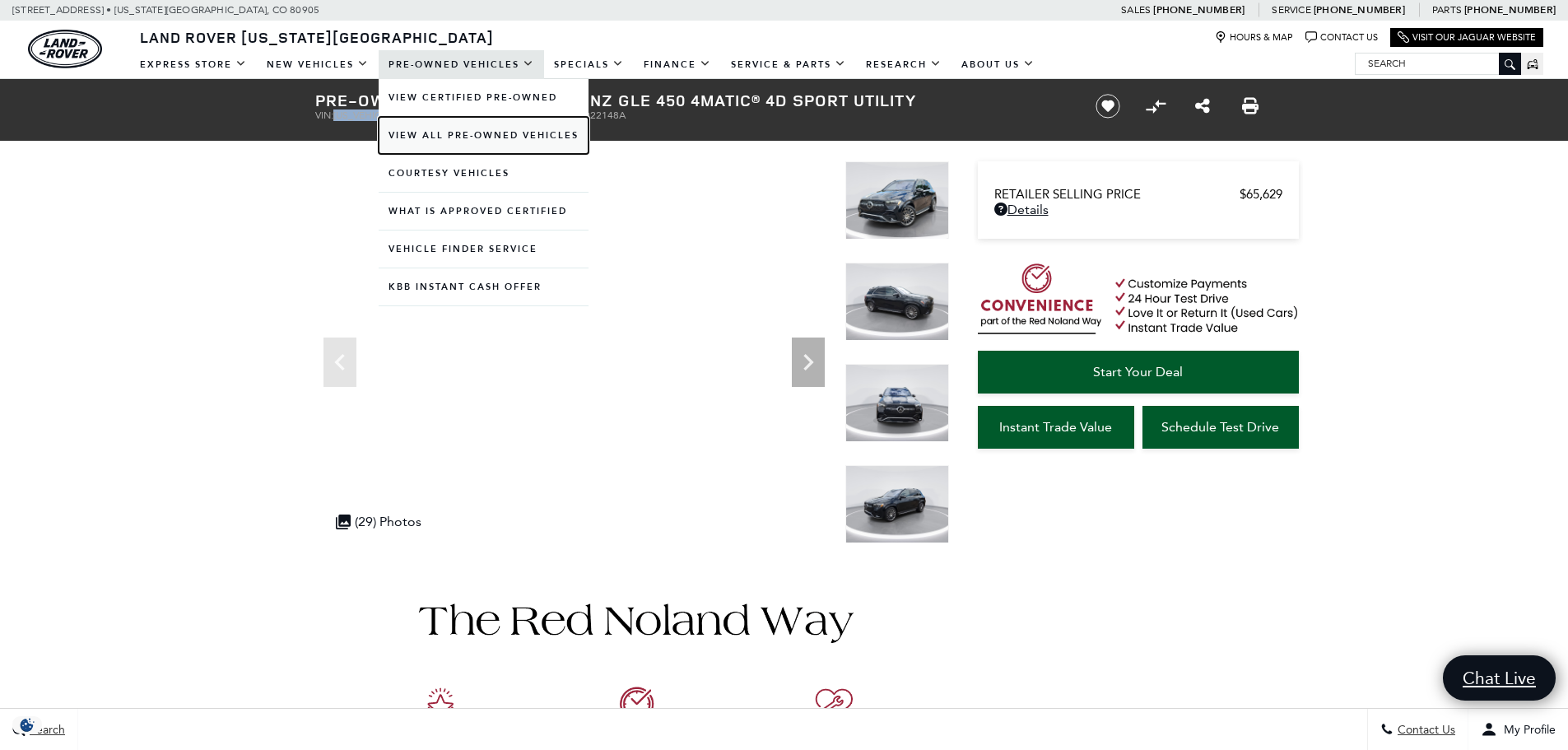
click at [469, 134] on link "View All Pre-Owned Vehicles" at bounding box center [483, 135] width 210 height 37
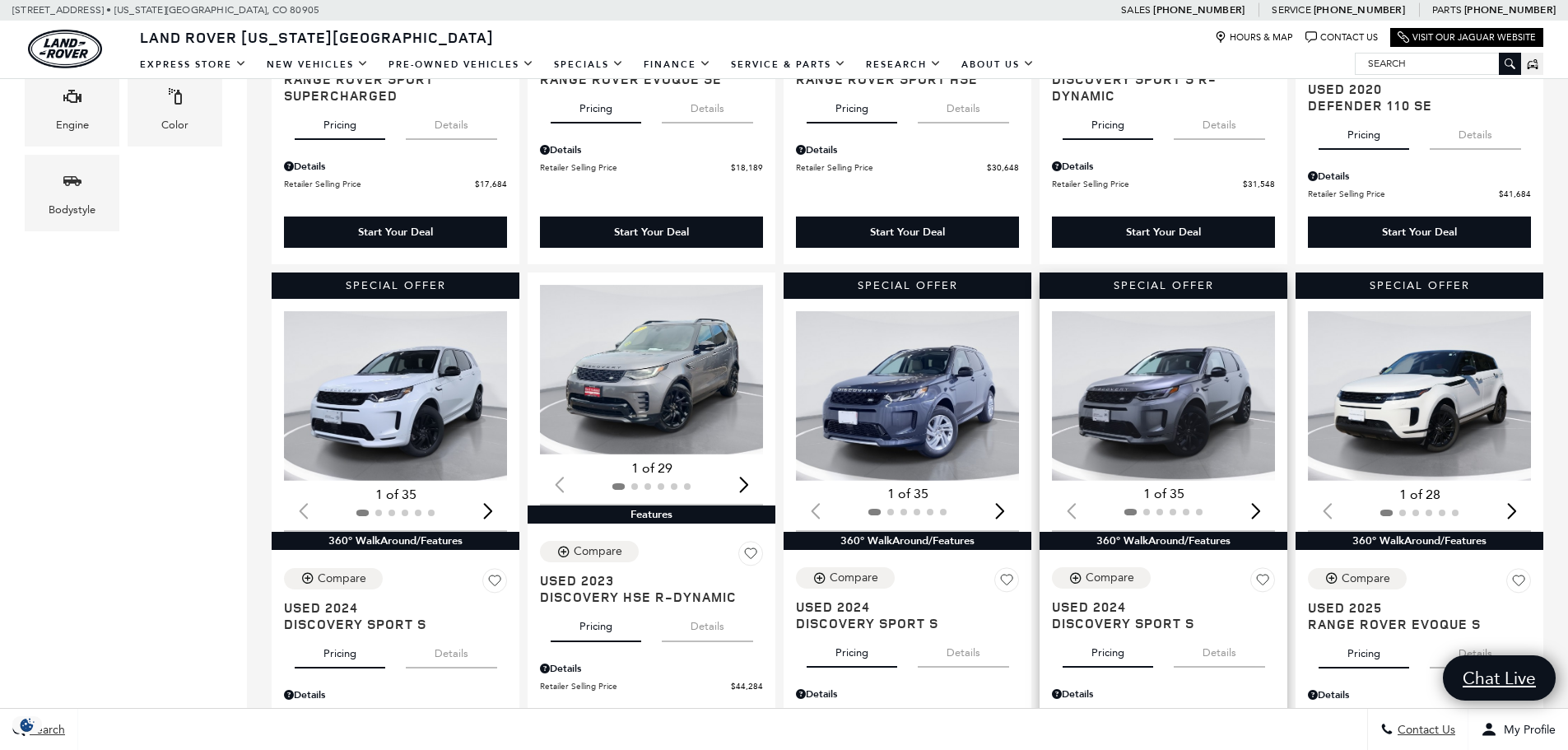
scroll to position [741, 0]
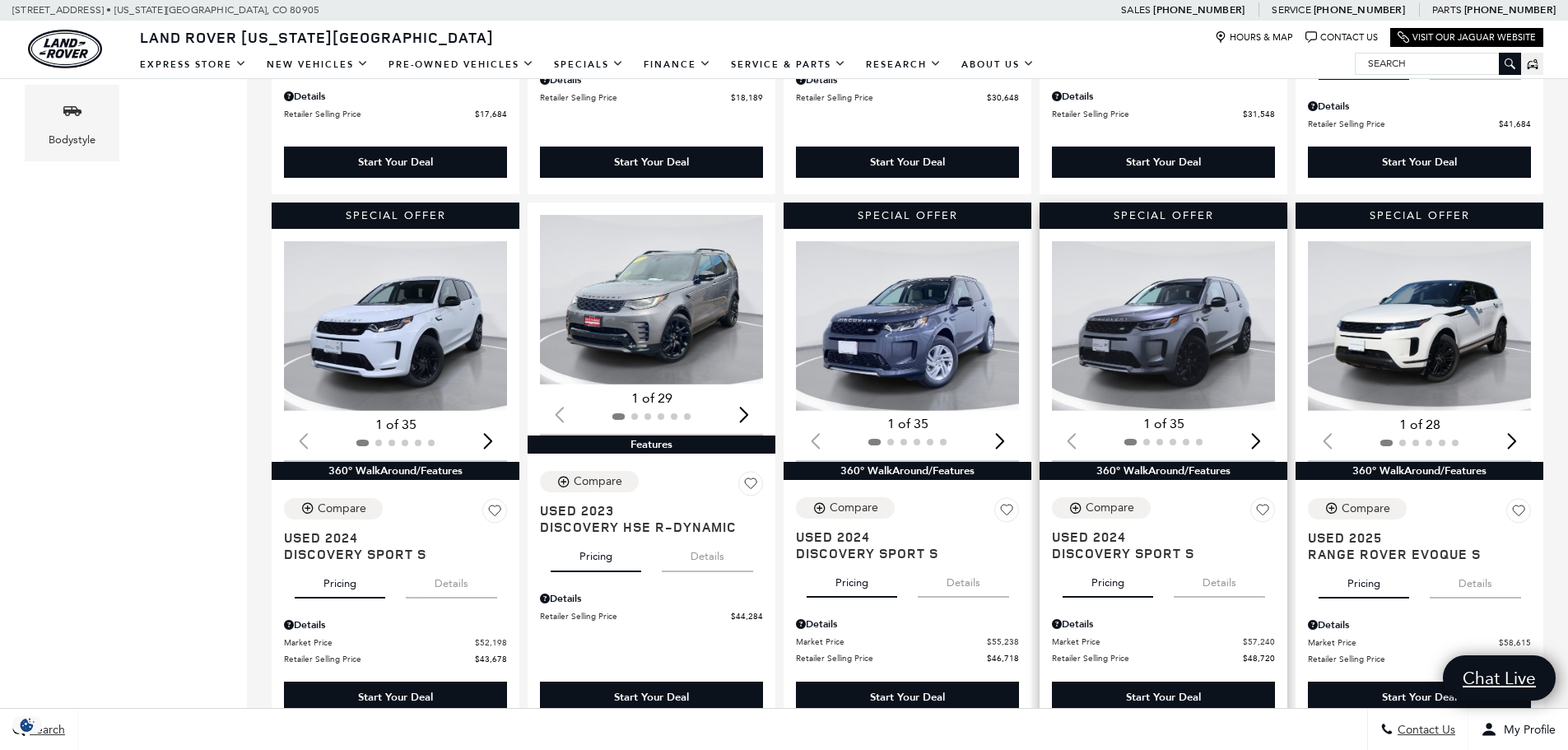
click at [1181, 341] on img "1 / 2" at bounding box center [1165, 326] width 226 height 169
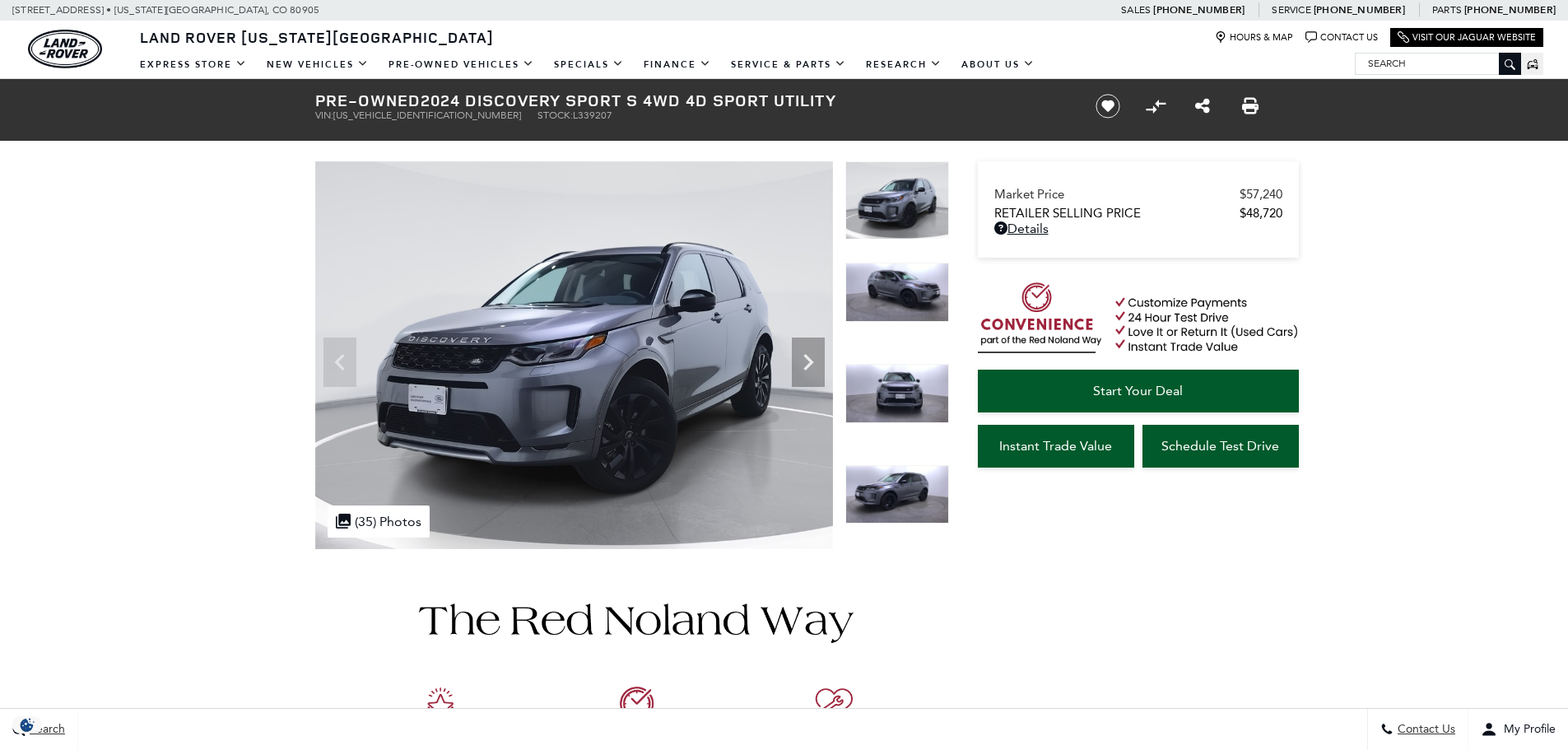
click at [404, 110] on span "[US_VEHICLE_IDENTIFICATION_NUMBER]" at bounding box center [427, 115] width 188 height 12
copy span "[US_VEHICLE_IDENTIFICATION_NUMBER]"
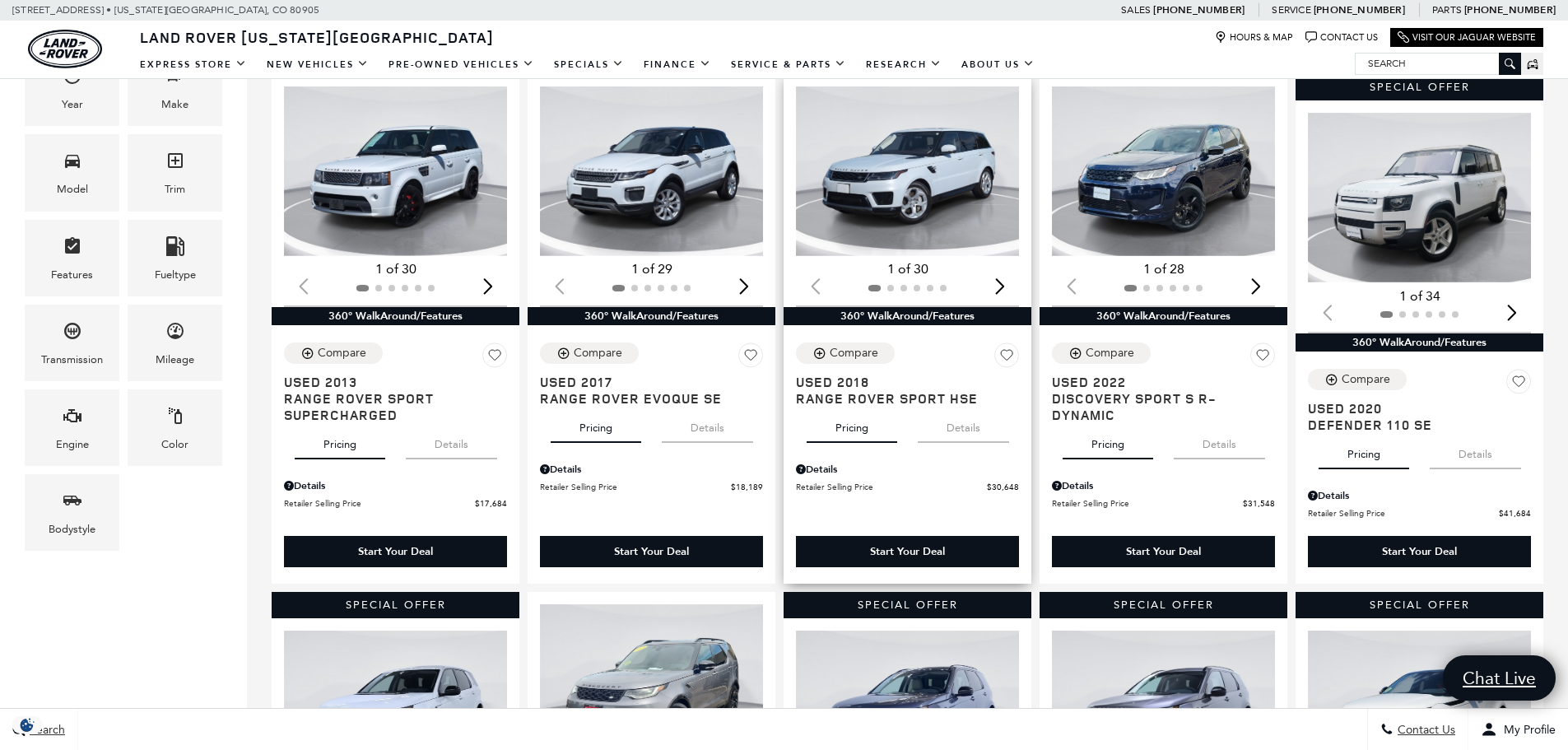
scroll to position [329, 0]
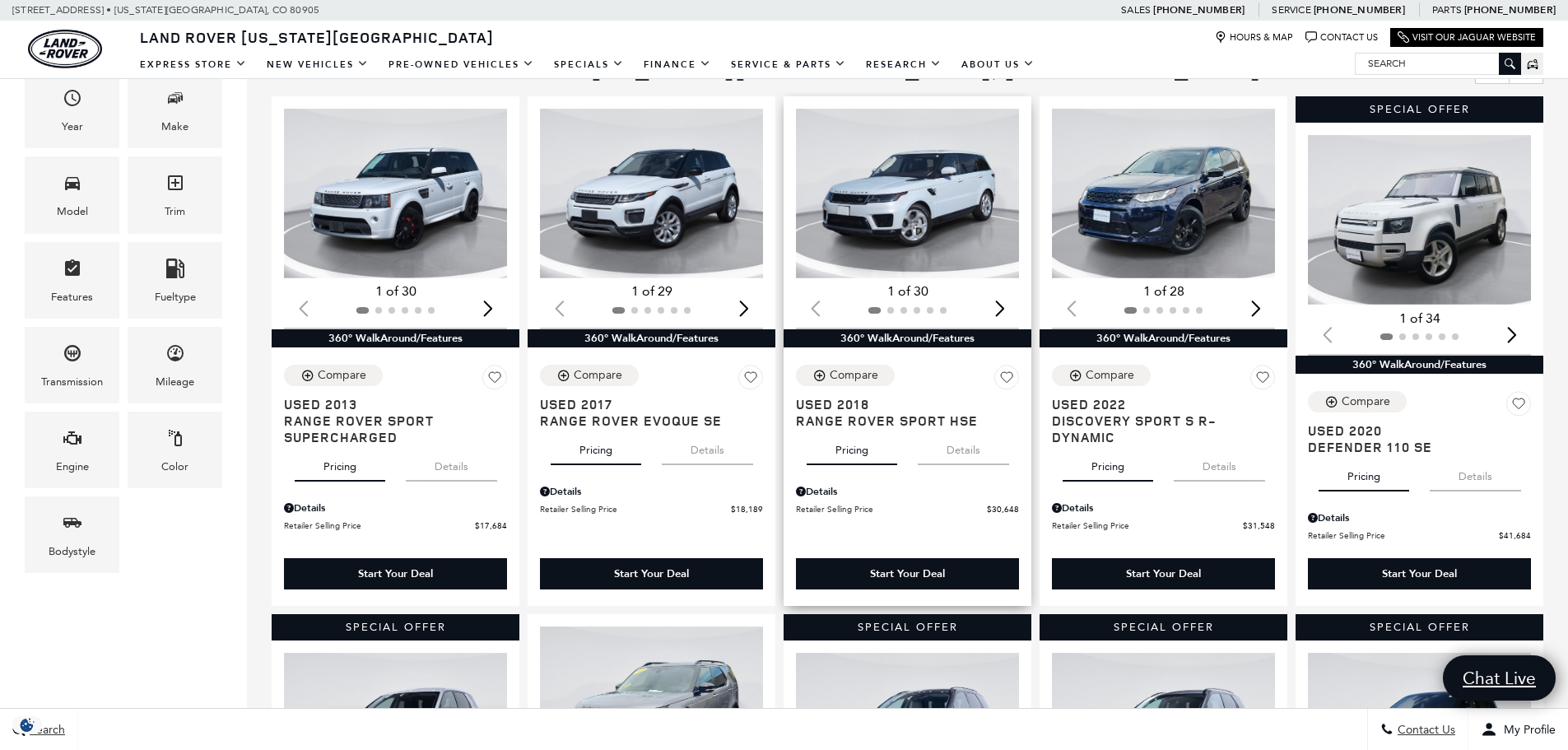
click at [870, 194] on img "1 / 2" at bounding box center [908, 194] width 226 height 170
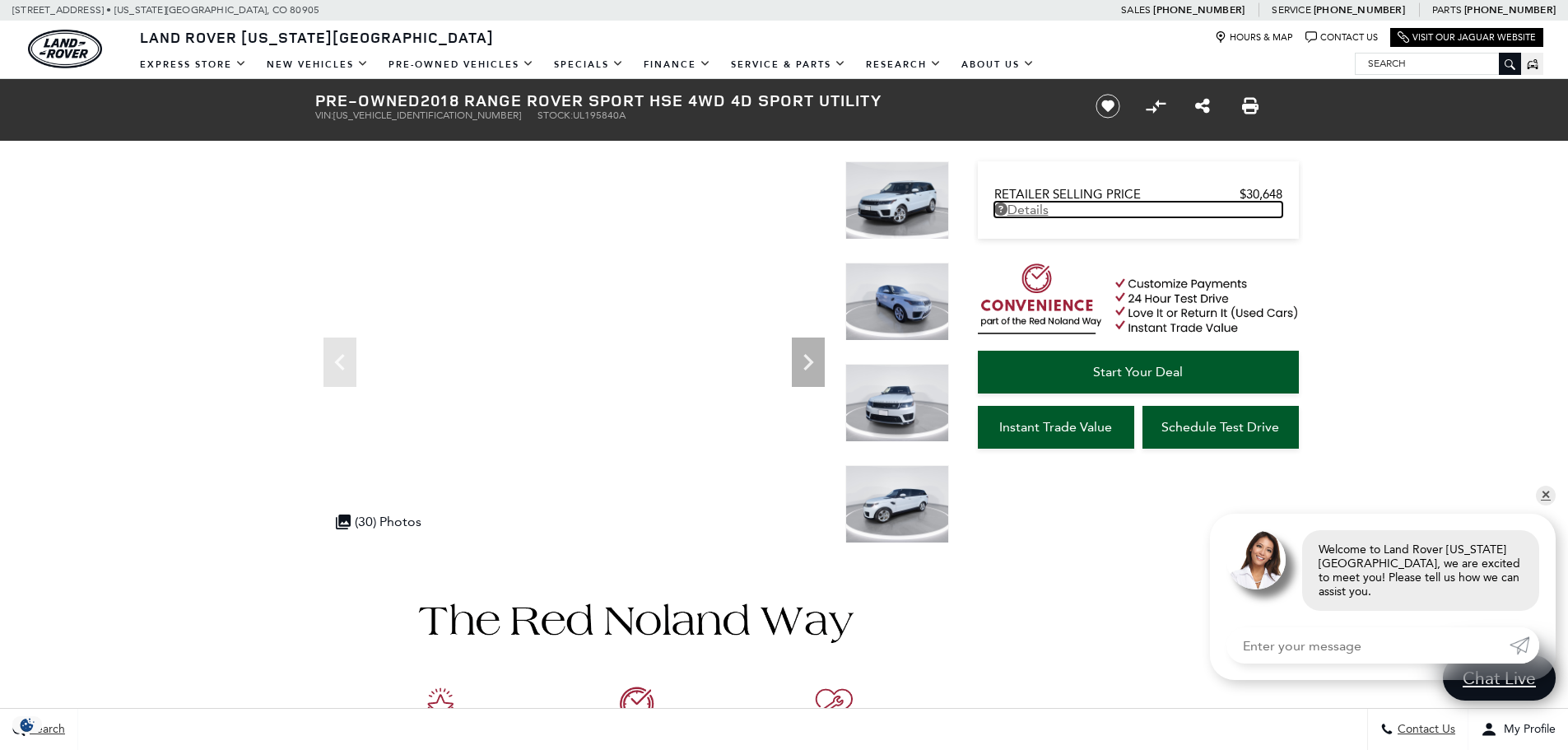
click at [1038, 209] on link "Details" at bounding box center [1138, 209] width 288 height 16
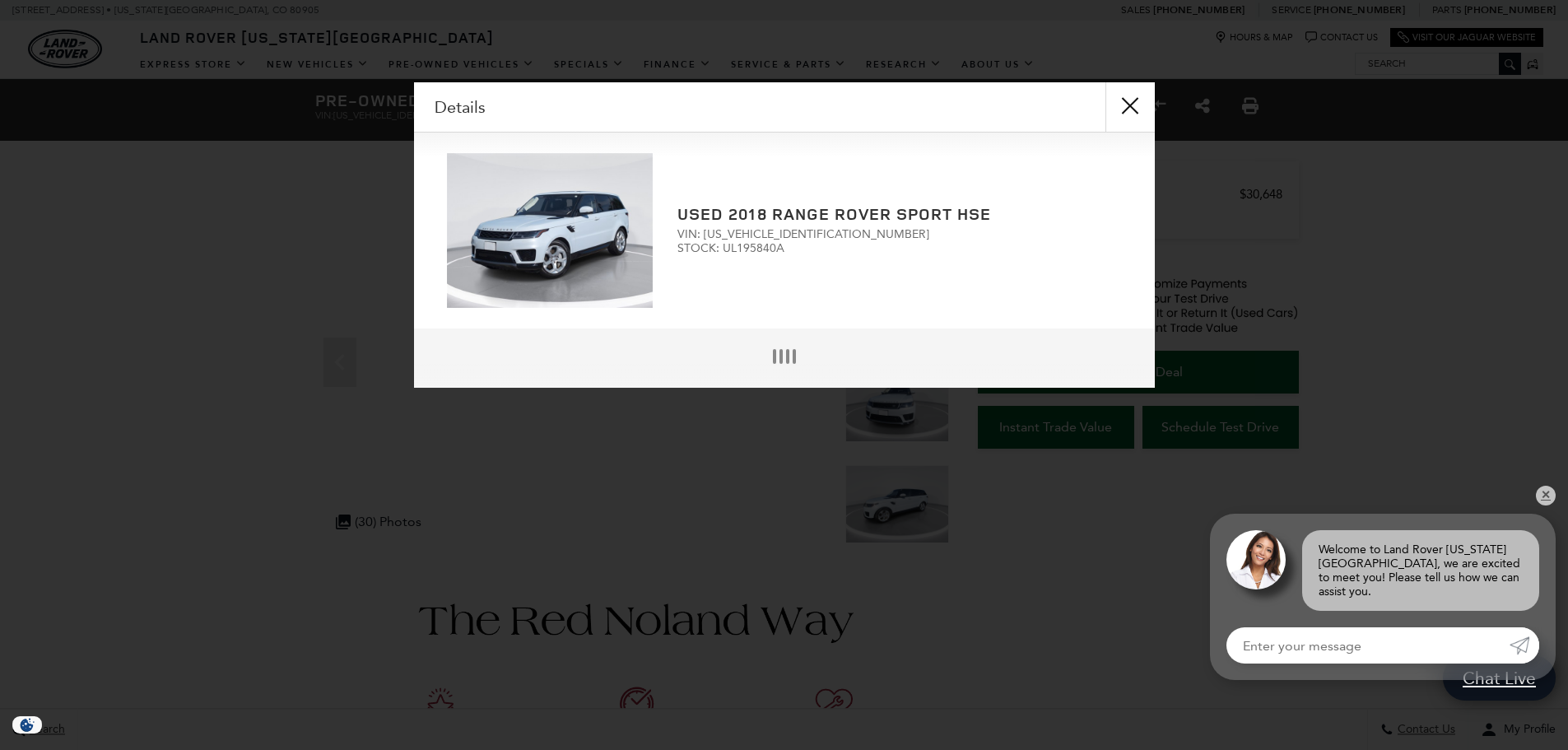
scroll to position [4, 0]
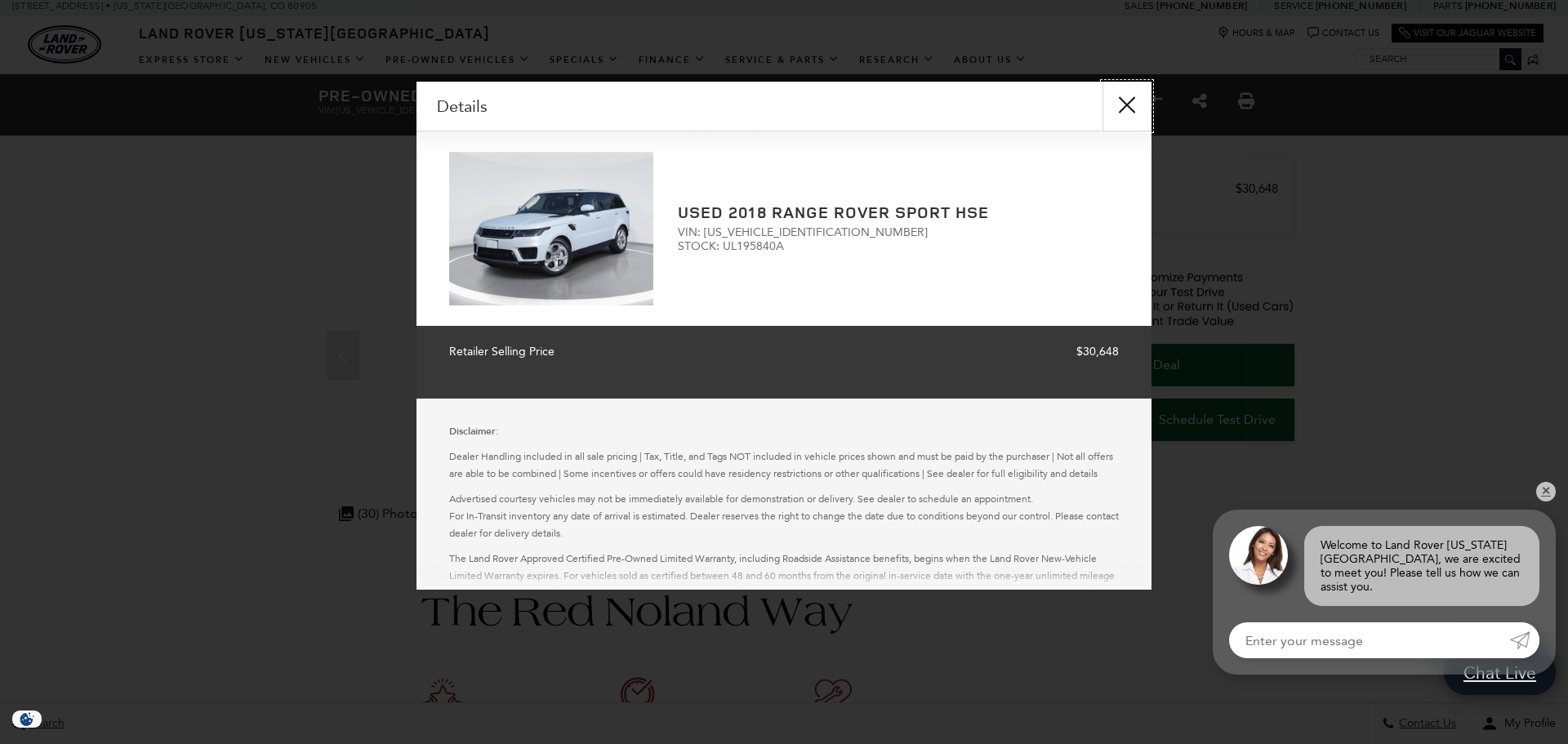
click at [1120, 100] on button "close" at bounding box center [1127, 106] width 49 height 49
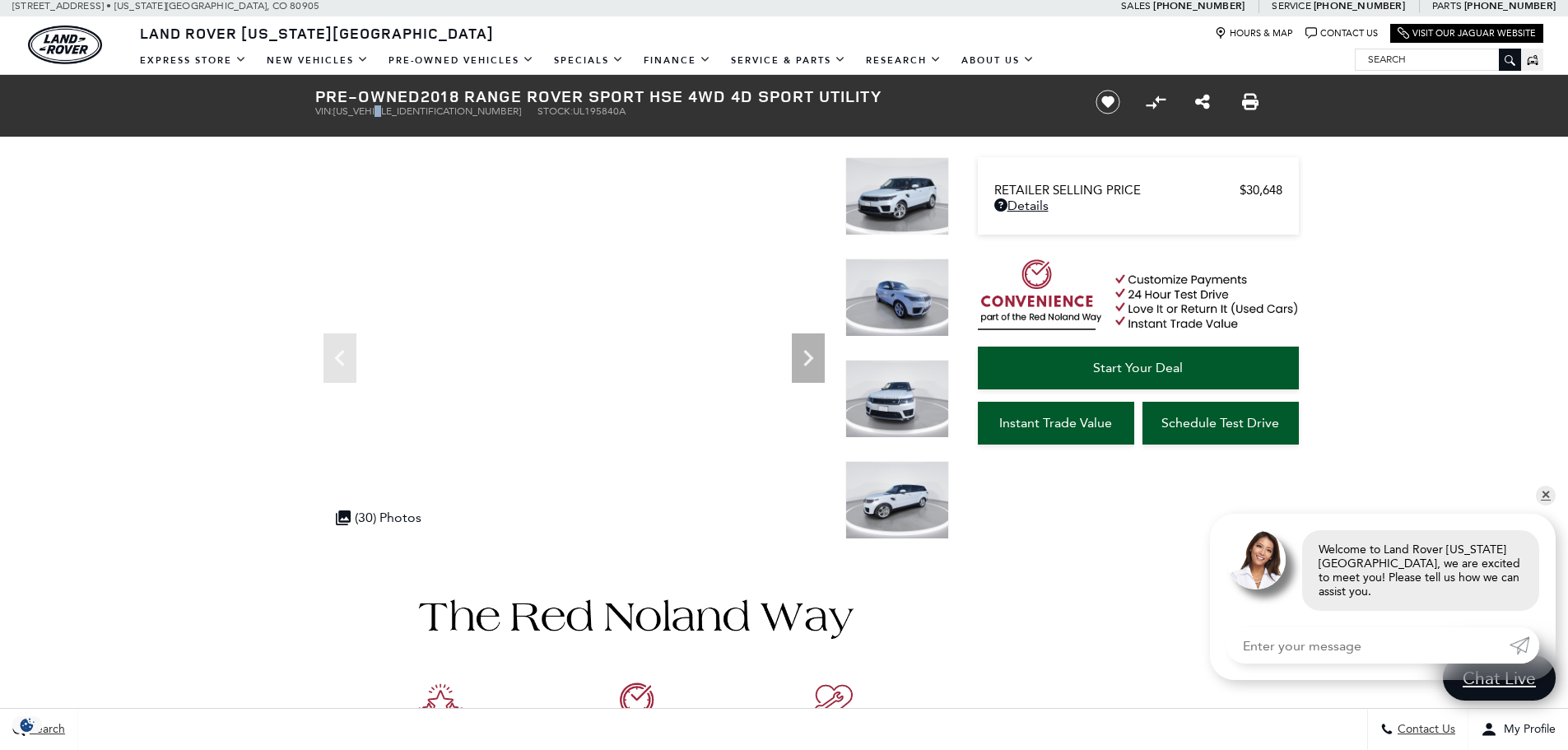
click at [385, 114] on span "SALWR2RV9JA195840" at bounding box center [427, 111] width 188 height 12
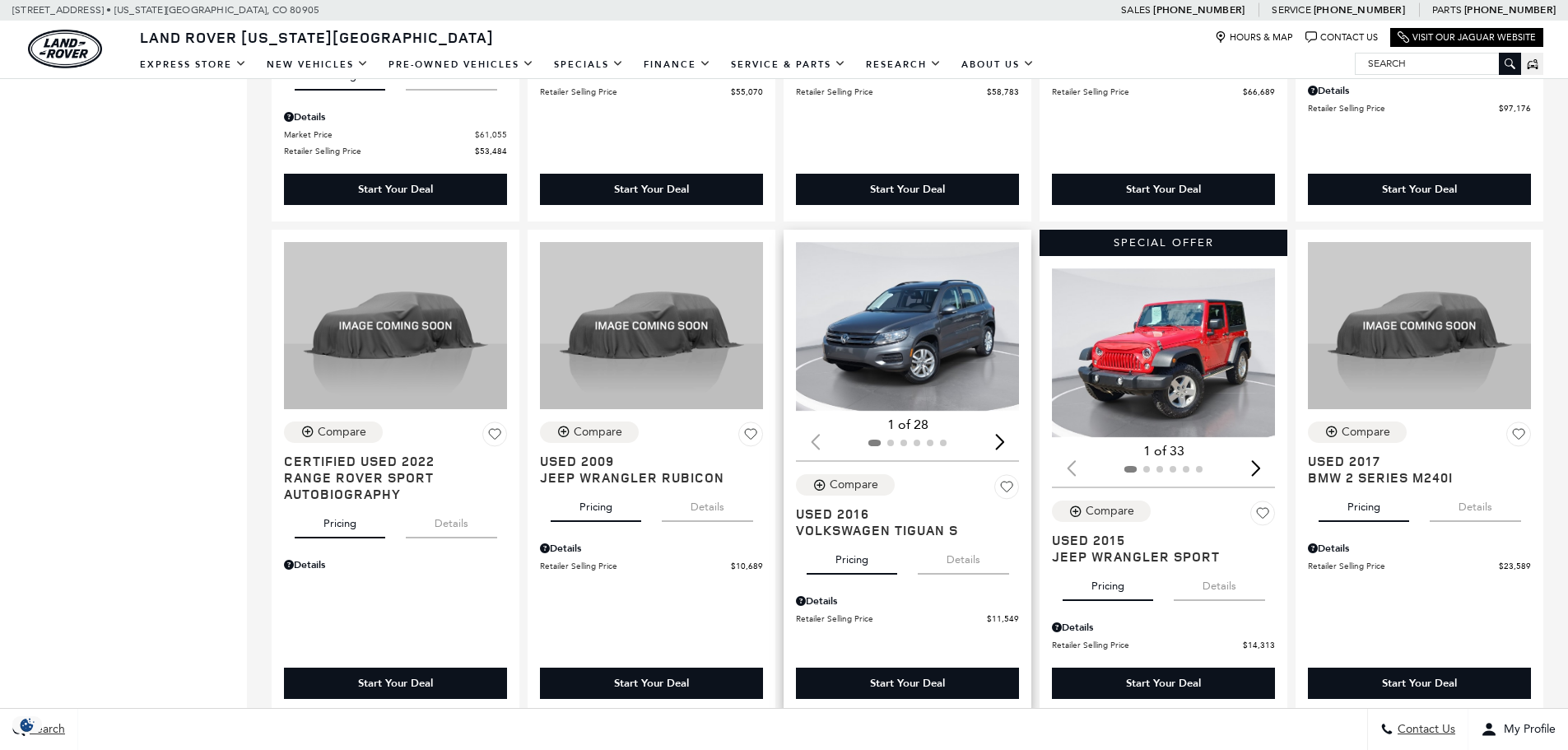
scroll to position [1728, 0]
click at [885, 344] on img "1 / 2" at bounding box center [908, 327] width 226 height 170
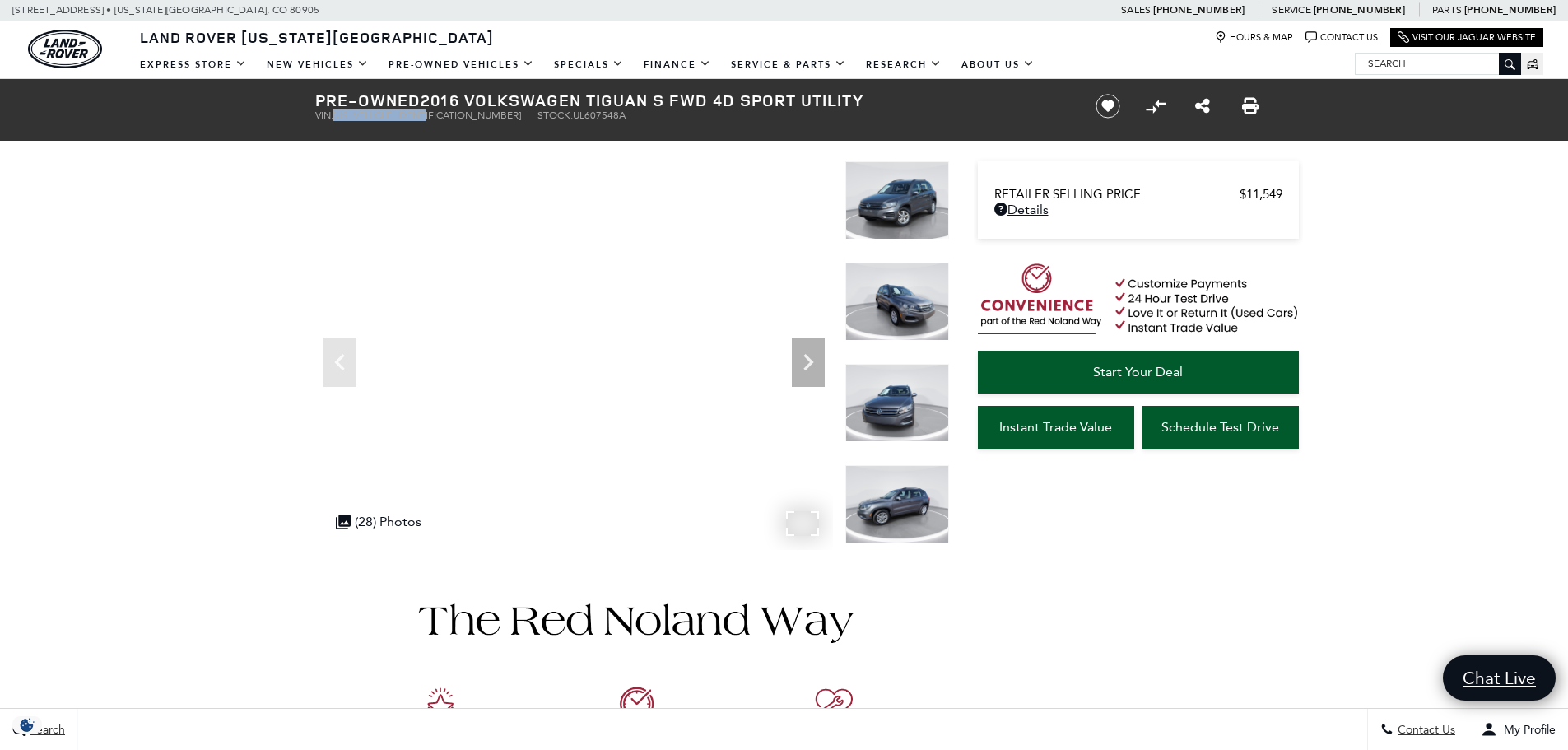
drag, startPoint x: 1289, startPoint y: 194, endPoint x: 1223, endPoint y: 197, distance: 66.1
click at [1223, 197] on div "Dealer Handling $689 Retailer Selling Price $11,549 Disclaimer: Dealer Handling…" at bounding box center [1138, 200] width 321 height 77
copy link "$11,549"
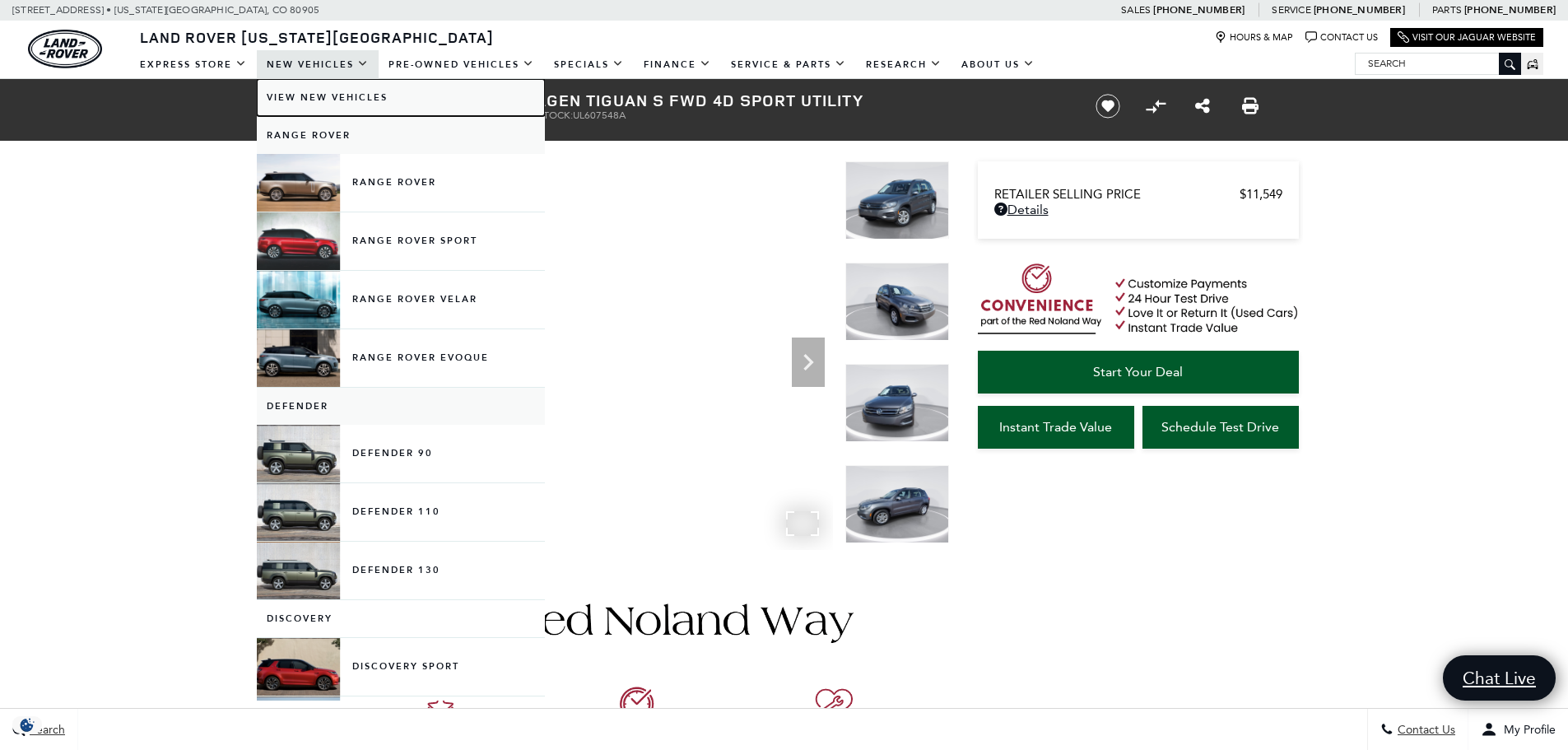
click at [307, 101] on link "View New Vehicles" at bounding box center [400, 97] width 288 height 37
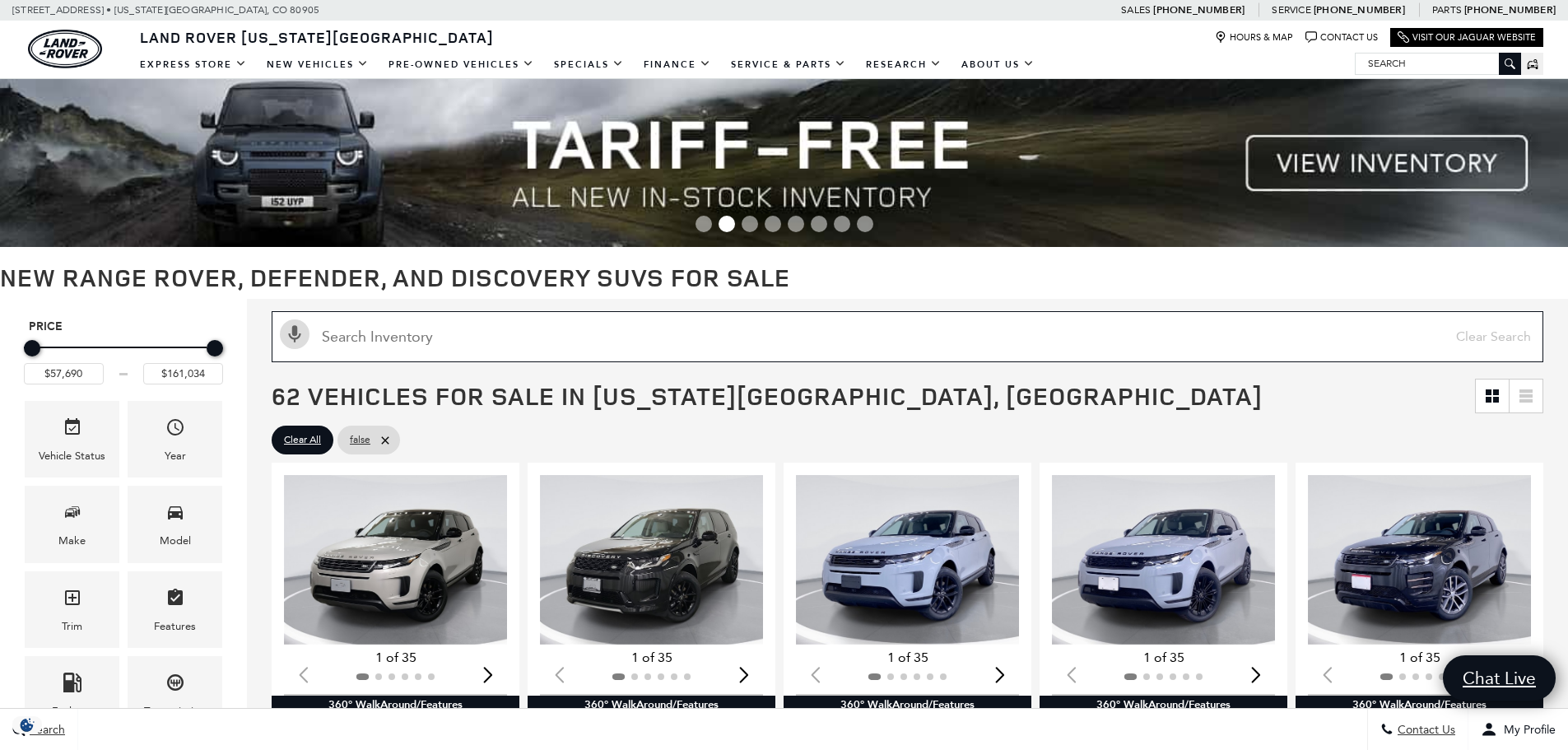
click at [435, 339] on input "text" at bounding box center [907, 336] width 1271 height 51
paste input "[US_VEHICLE_IDENTIFICATION_NUMBER]"
type input "[US_VEHICLE_IDENTIFICATION_NUMBER]"
type input "$96,769"
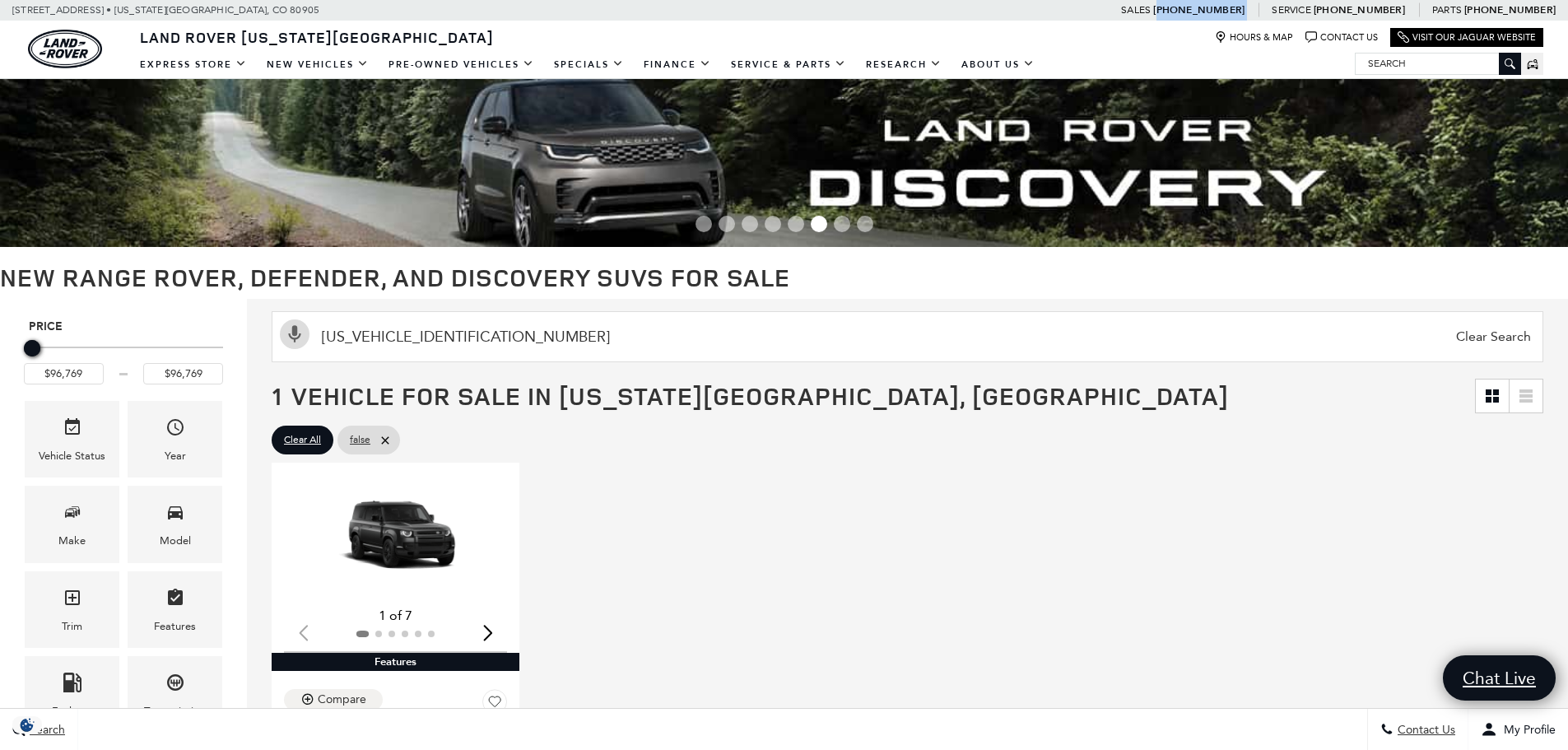
drag, startPoint x: 1294, startPoint y: 7, endPoint x: 1230, endPoint y: 10, distance: 64.1
click at [1230, 10] on span "Sales : Call sales Phone Number [PHONE_NUMBER]" at bounding box center [1184, 10] width 151 height 12
copy span "[PHONE_NUMBER]"
